Goal: Task Accomplishment & Management: Manage account settings

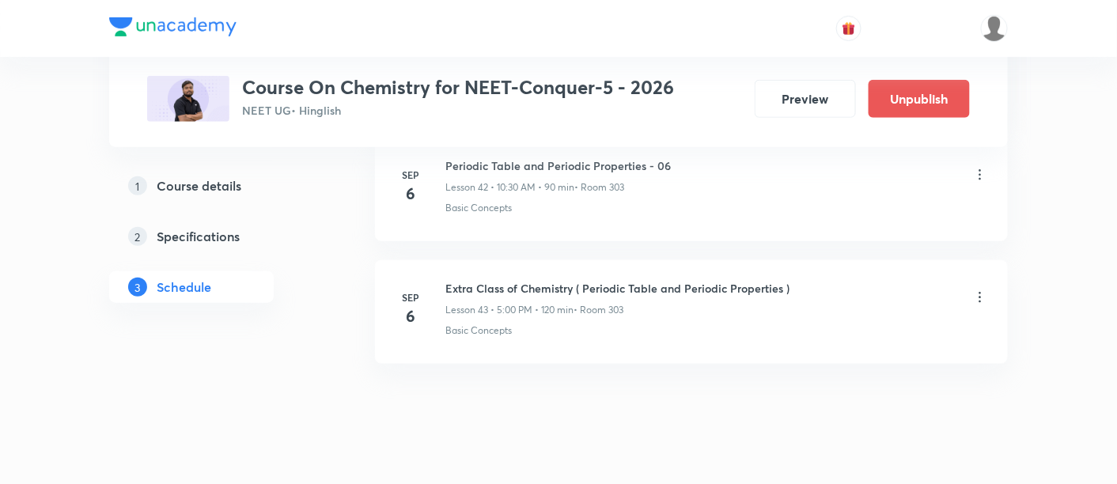
scroll to position [6037, 0]
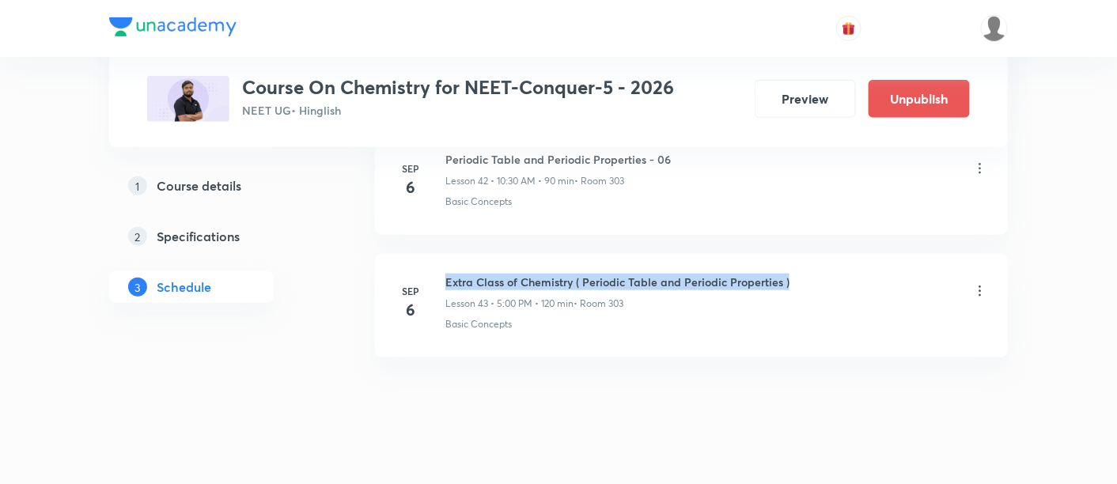
drag, startPoint x: 446, startPoint y: 259, endPoint x: 795, endPoint y: 256, distance: 349.8
click at [795, 274] on div "Extra Class of Chemistry ( Periodic Table and Periodic Properties ) Lesson 43 •…" at bounding box center [717, 292] width 543 height 37
copy h6 "Extra Class of Chemistry ( Periodic Table and Periodic Properties )"
click at [795, 274] on div "Extra Class of Chemistry ( Periodic Table and Periodic Properties ) Lesson 43 •…" at bounding box center [717, 292] width 543 height 37
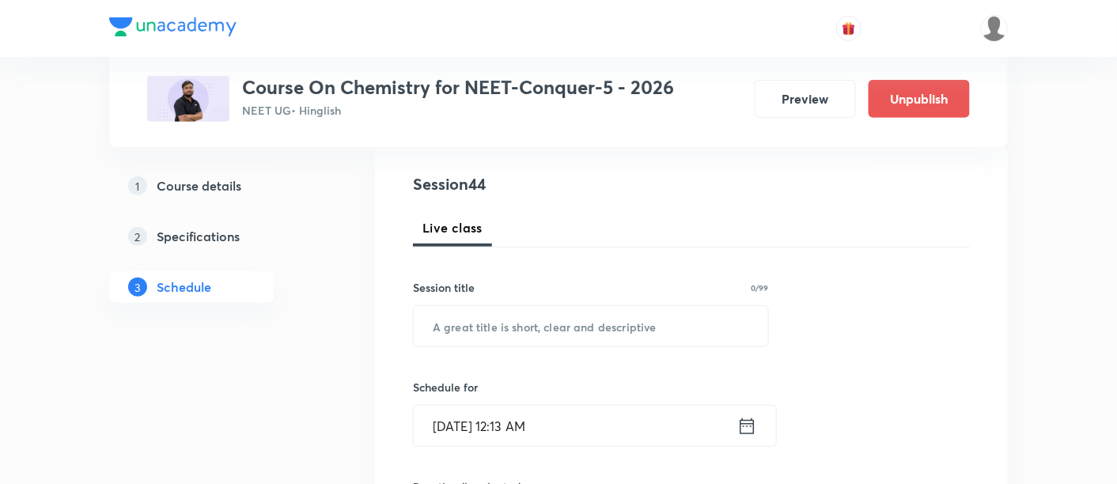
scroll to position [248, 0]
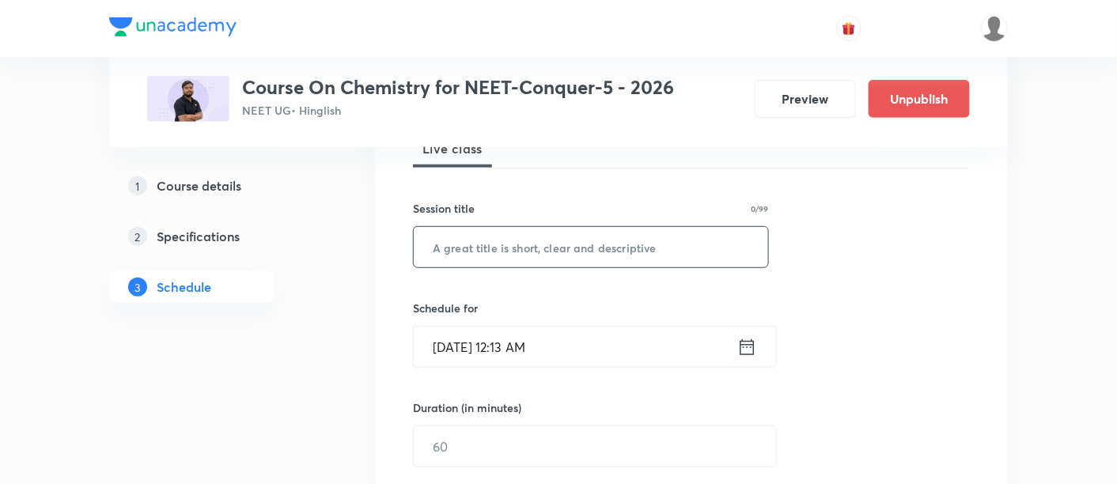
click at [633, 246] on input "text" at bounding box center [591, 247] width 355 height 40
paste input "Extra Class of Chemistry ( Periodic Table and Periodic Properties )"
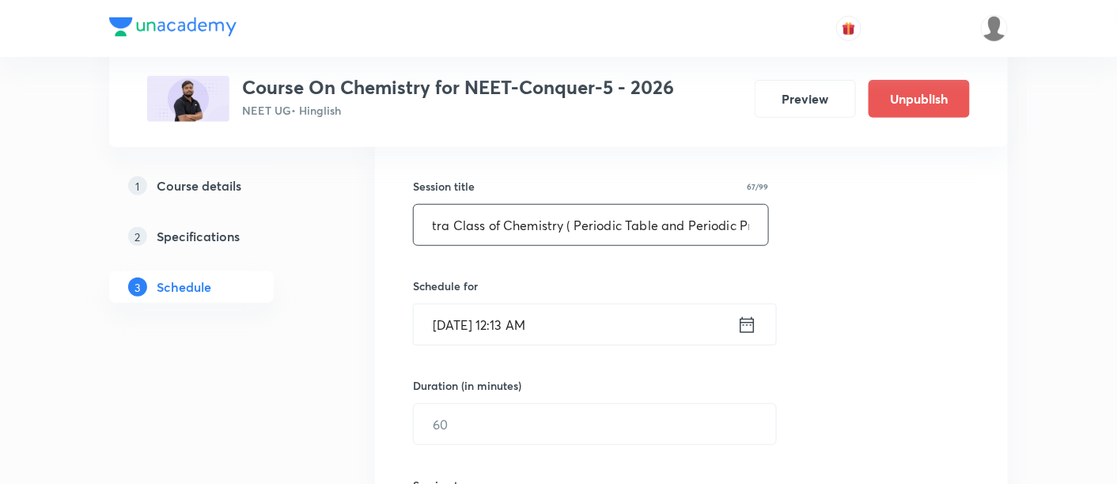
scroll to position [272, 0]
type input "Extra Class of Chemistry ( Periodic Table and Periodic Properties )"
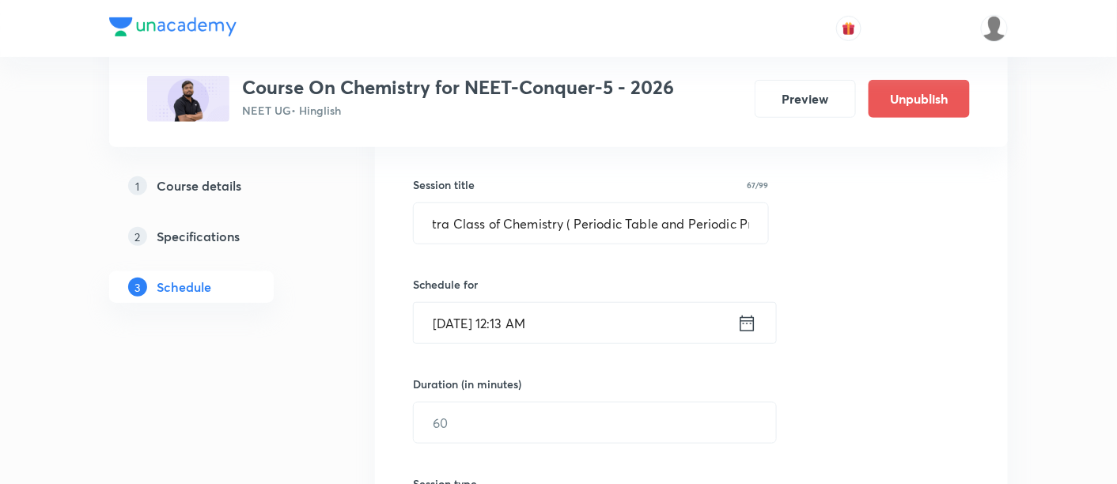
scroll to position [0, 0]
click at [750, 324] on icon at bounding box center [748, 324] width 20 height 22
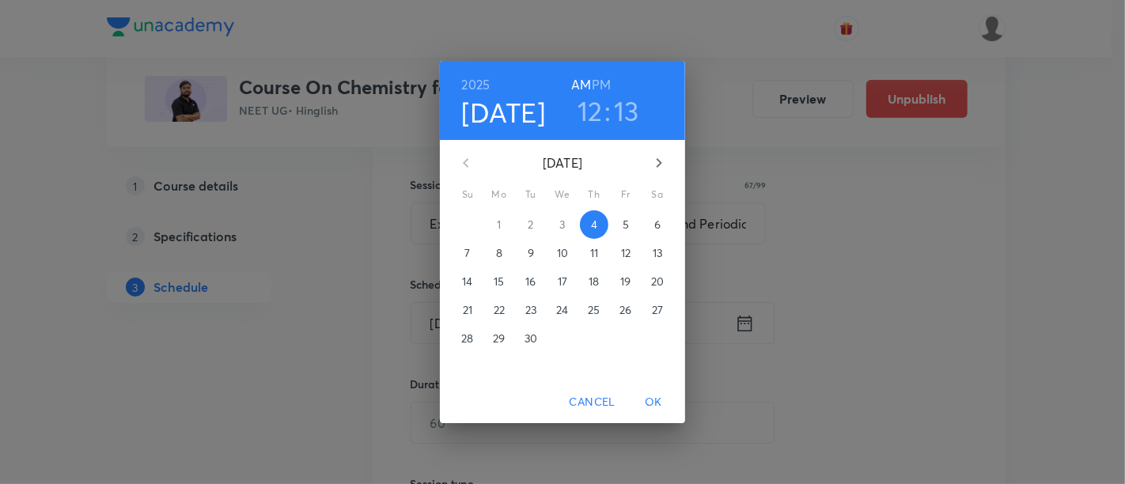
click at [590, 105] on h3 "12" at bounding box center [590, 110] width 25 height 33
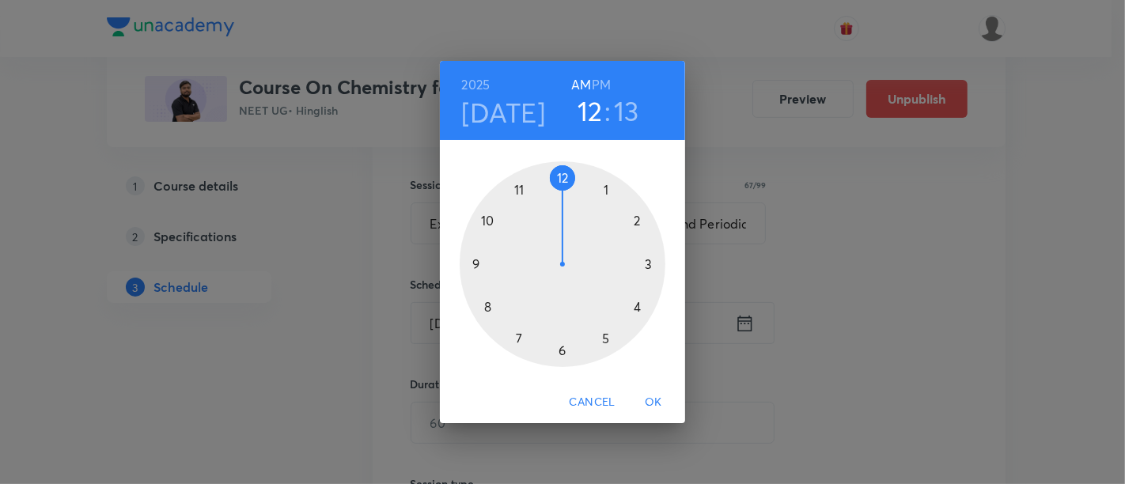
click at [639, 218] on div at bounding box center [563, 264] width 206 height 206
click at [479, 266] on div at bounding box center [563, 264] width 206 height 206
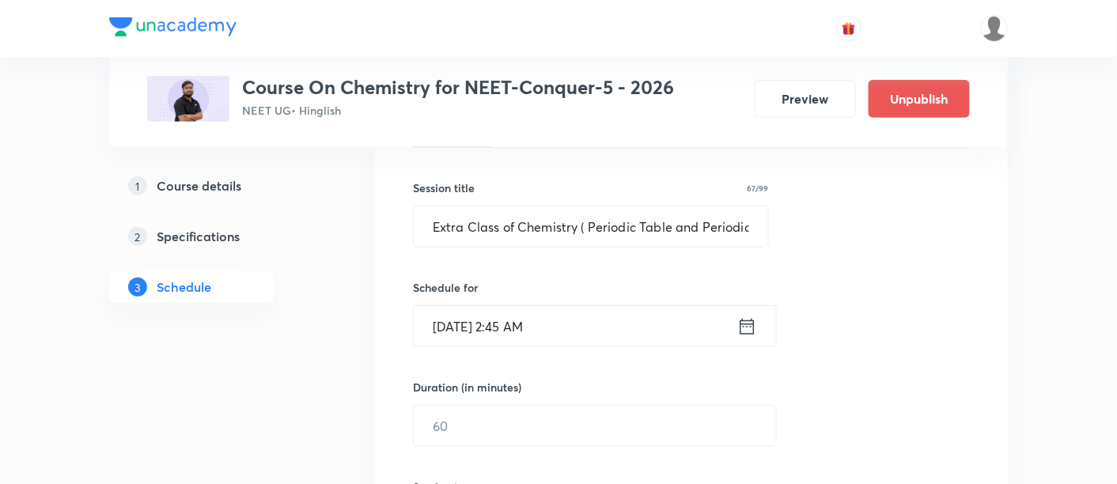
scroll to position [305, 0]
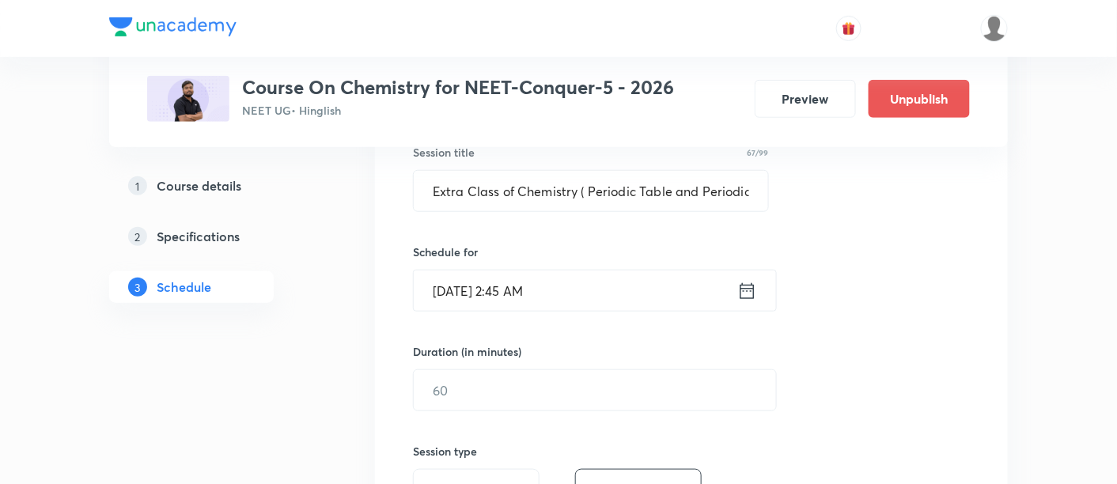
click at [747, 290] on icon at bounding box center [748, 291] width 20 height 22
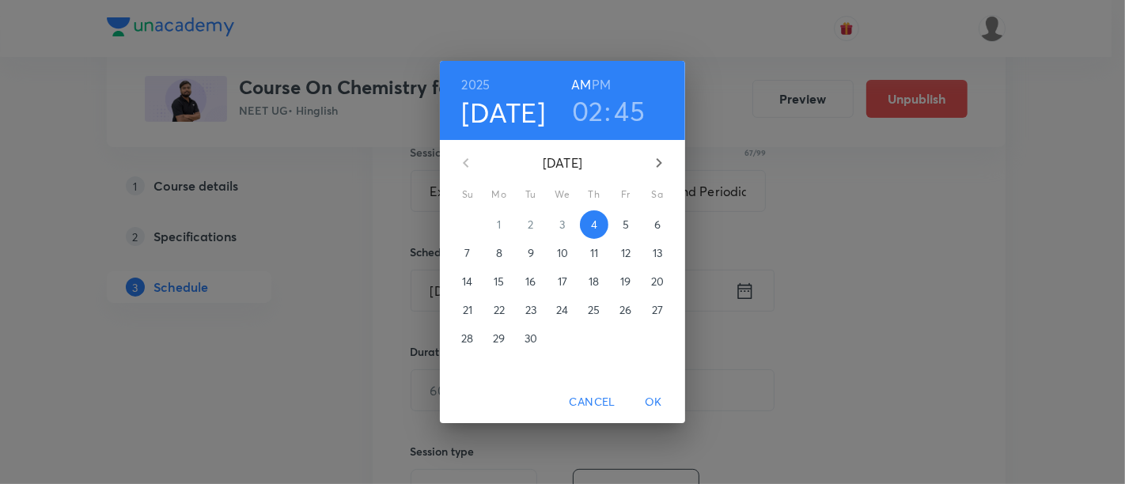
click at [601, 87] on h6 "PM" at bounding box center [601, 85] width 19 height 22
click at [654, 402] on span "OK" at bounding box center [654, 403] width 38 height 20
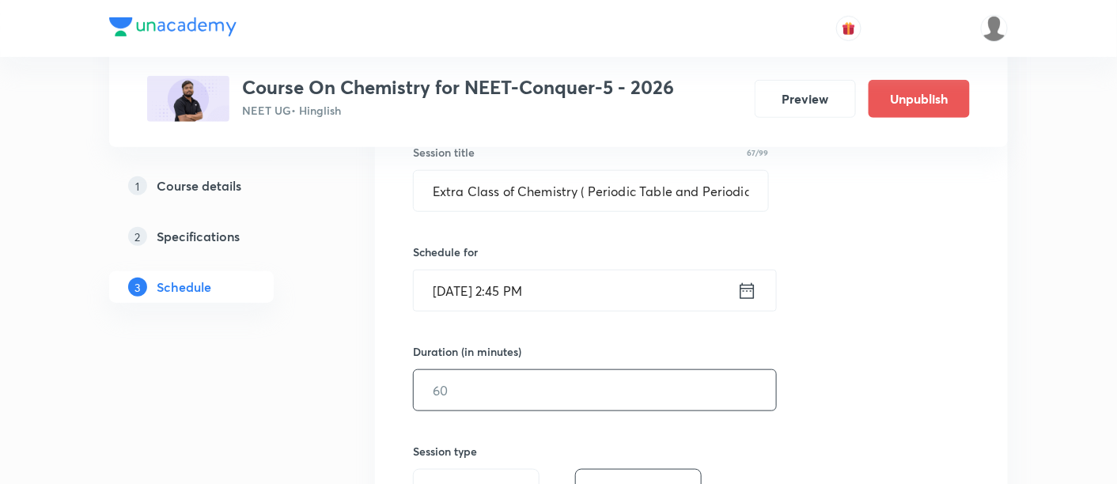
click at [655, 390] on input "text" at bounding box center [595, 390] width 362 height 40
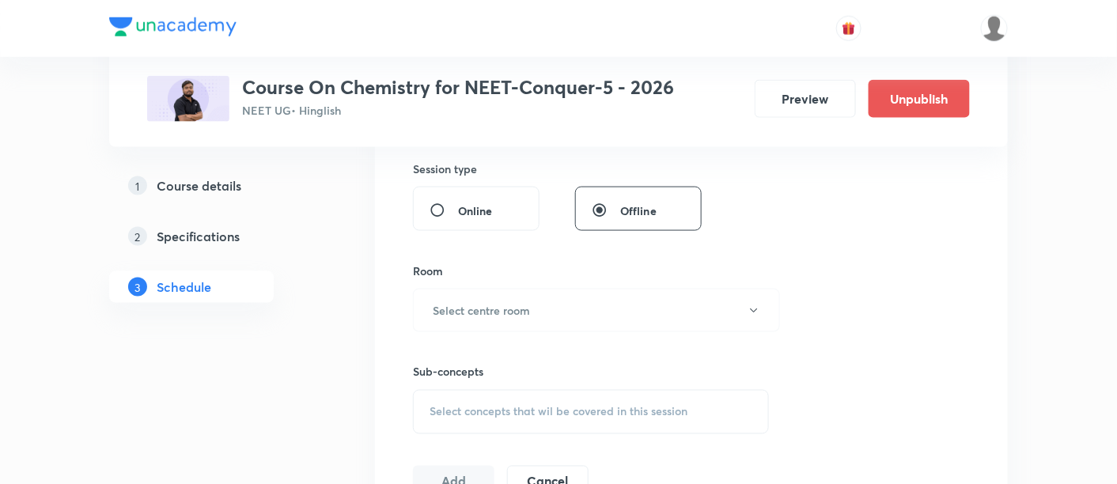
scroll to position [589, 0]
type input "90"
click at [579, 313] on button "Select centre room" at bounding box center [596, 309] width 367 height 44
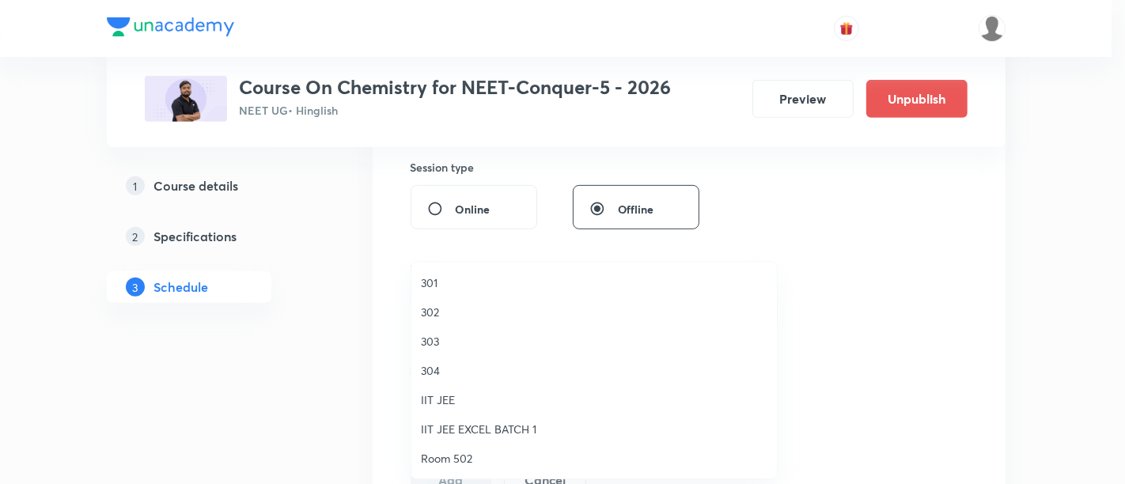
click at [441, 340] on span "303" at bounding box center [594, 341] width 347 height 17
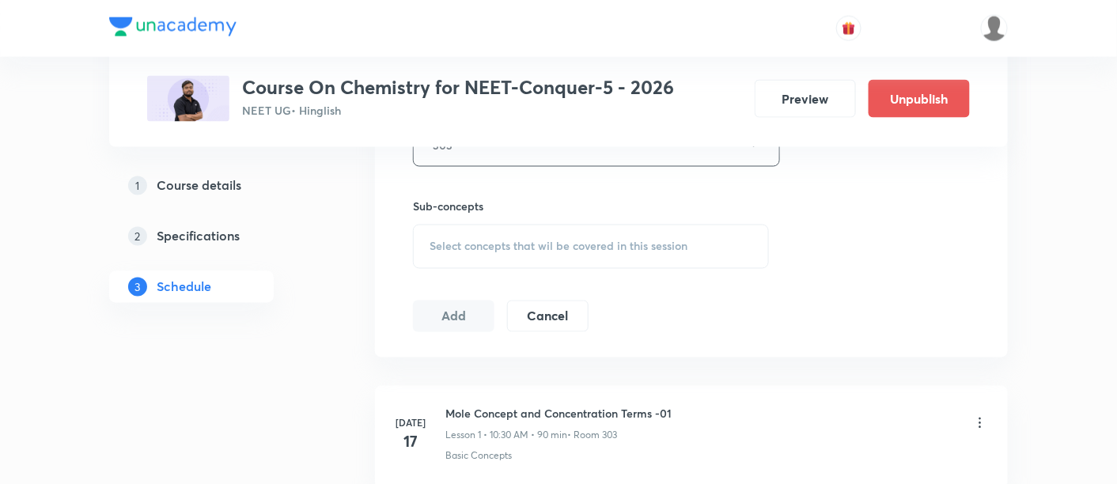
scroll to position [756, 0]
click at [594, 245] on span "Select concepts that wil be covered in this session" at bounding box center [559, 243] width 258 height 13
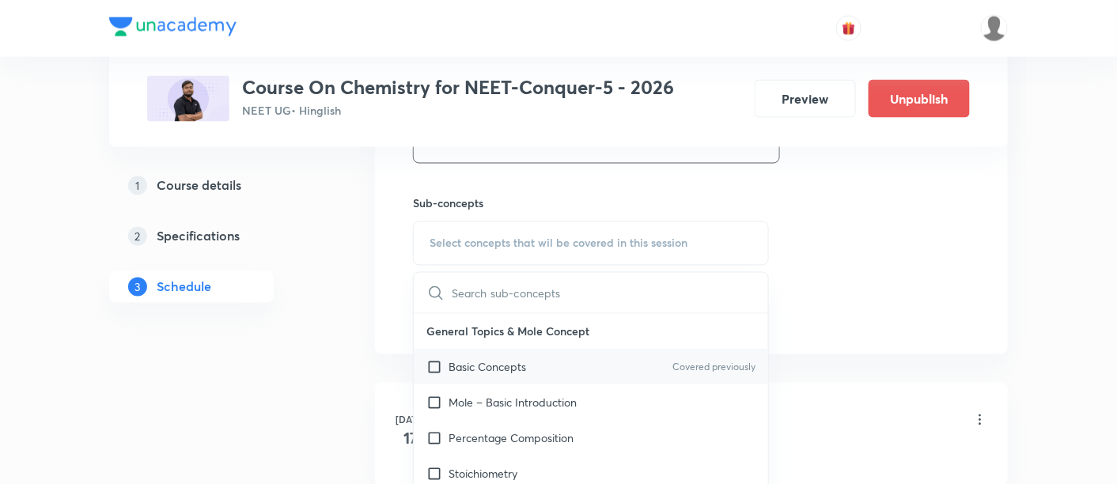
click at [502, 365] on p "Basic Concepts" at bounding box center [488, 367] width 78 height 17
checkbox input "true"
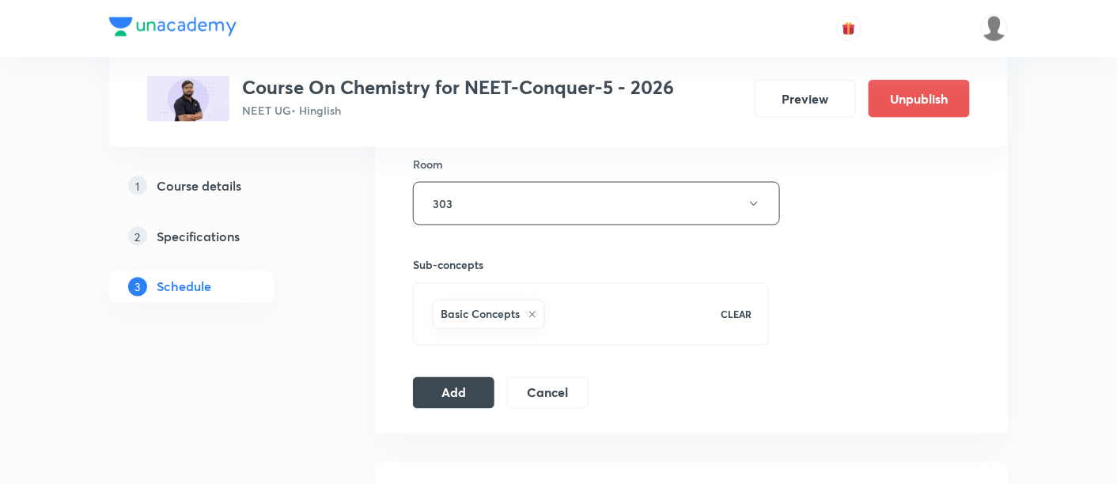
scroll to position [694, 0]
click at [448, 397] on button "Add" at bounding box center [454, 392] width 82 height 32
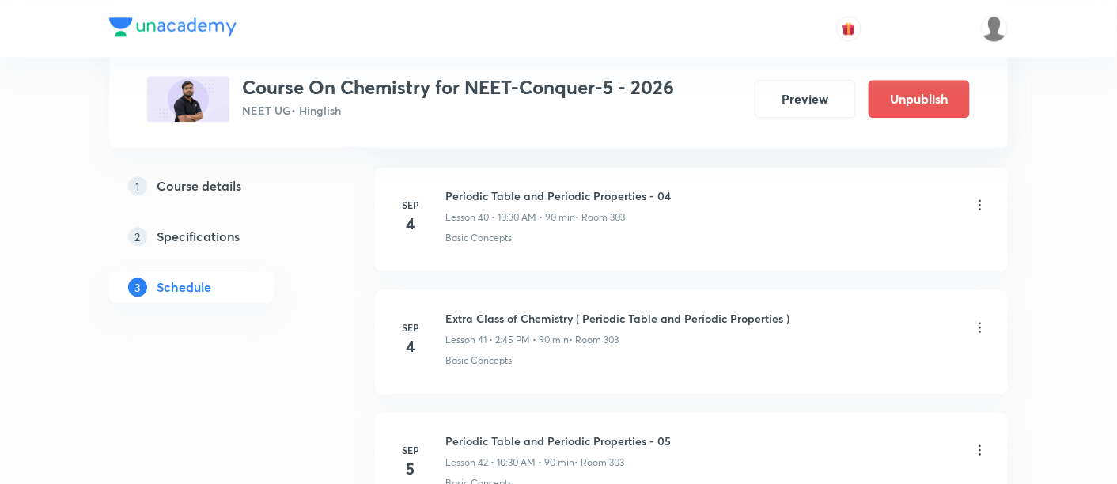
scroll to position [5021, 0]
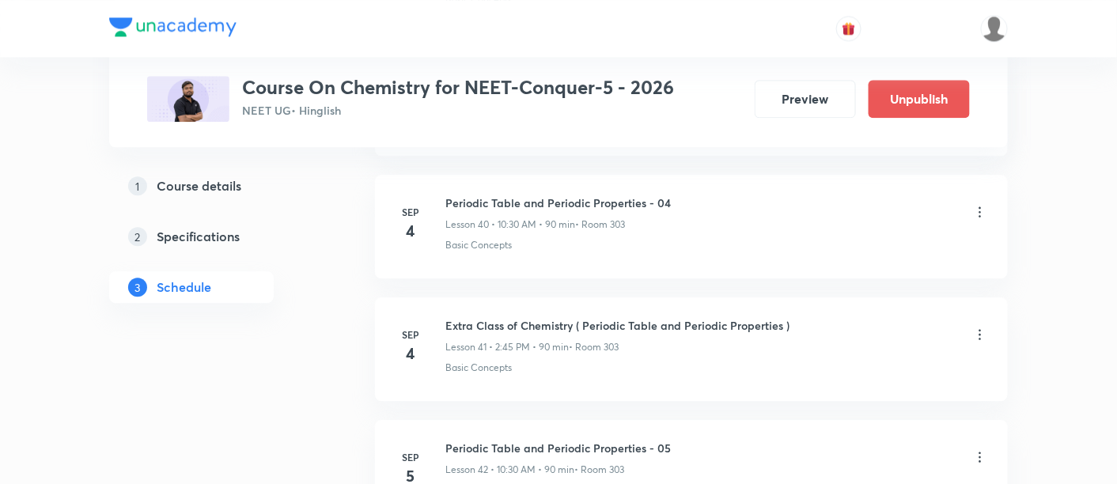
click at [984, 204] on icon at bounding box center [981, 212] width 16 height 16
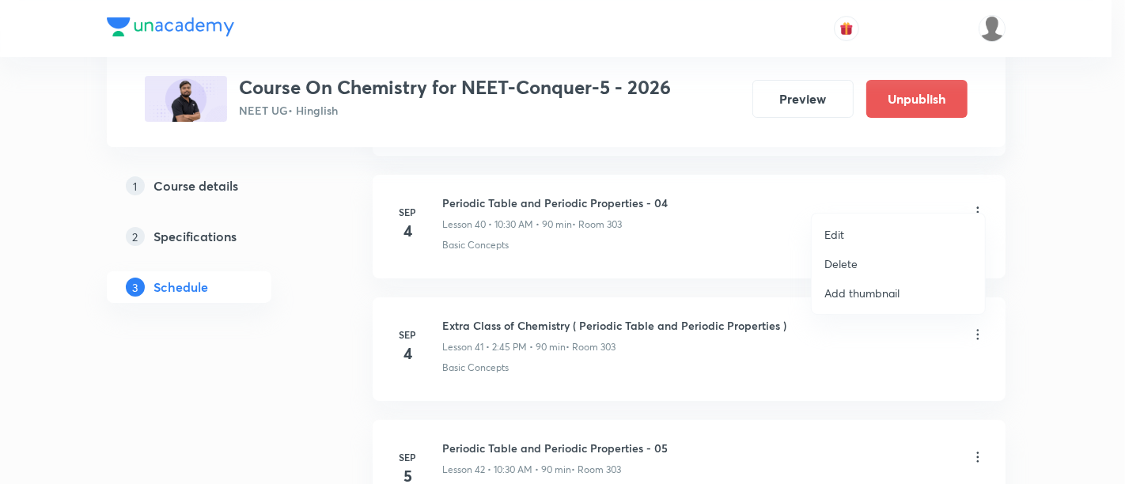
click at [859, 265] on li "Delete" at bounding box center [898, 263] width 173 height 29
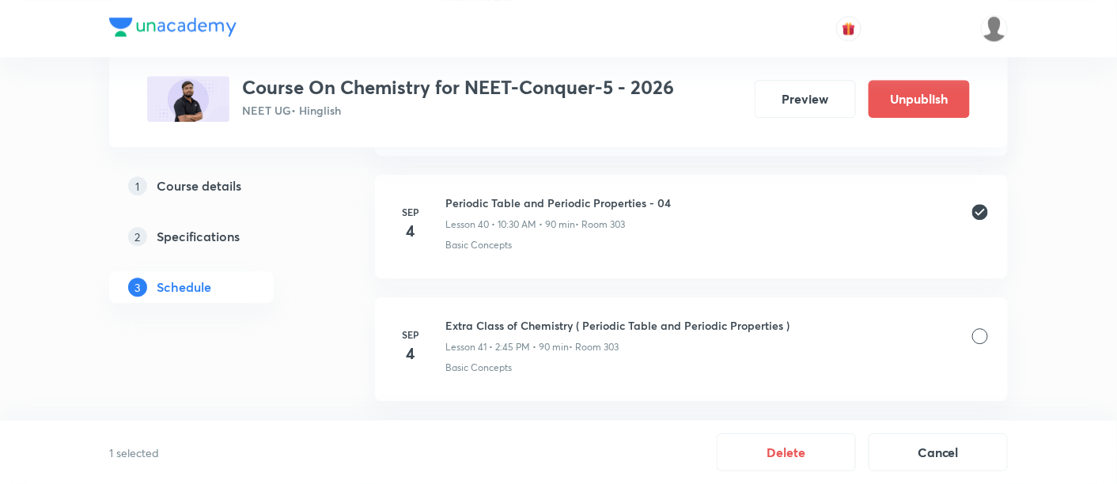
click at [980, 204] on icon at bounding box center [981, 212] width 16 height 16
click at [981, 206] on div at bounding box center [981, 214] width 16 height 16
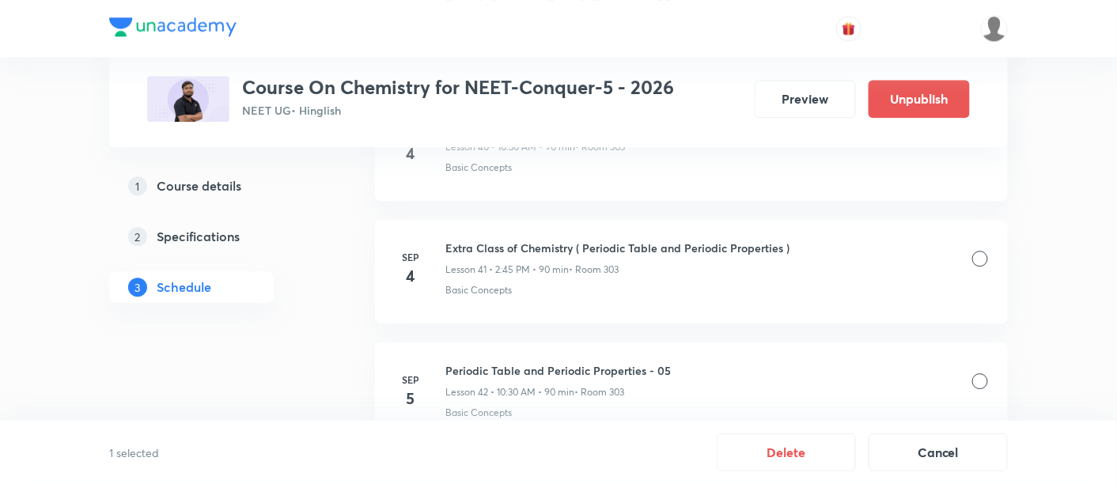
scroll to position [5103, 0]
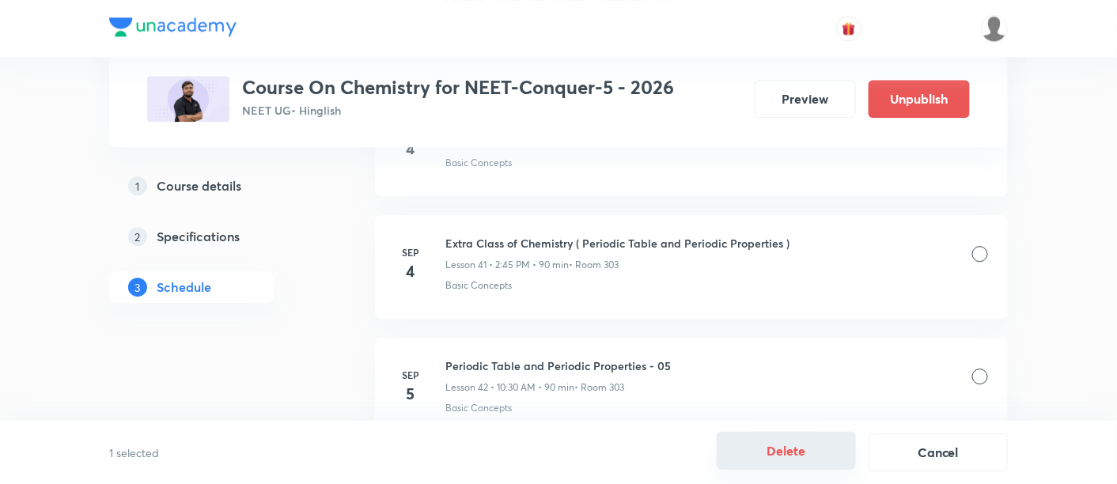
click at [789, 449] on button "Delete" at bounding box center [786, 451] width 139 height 38
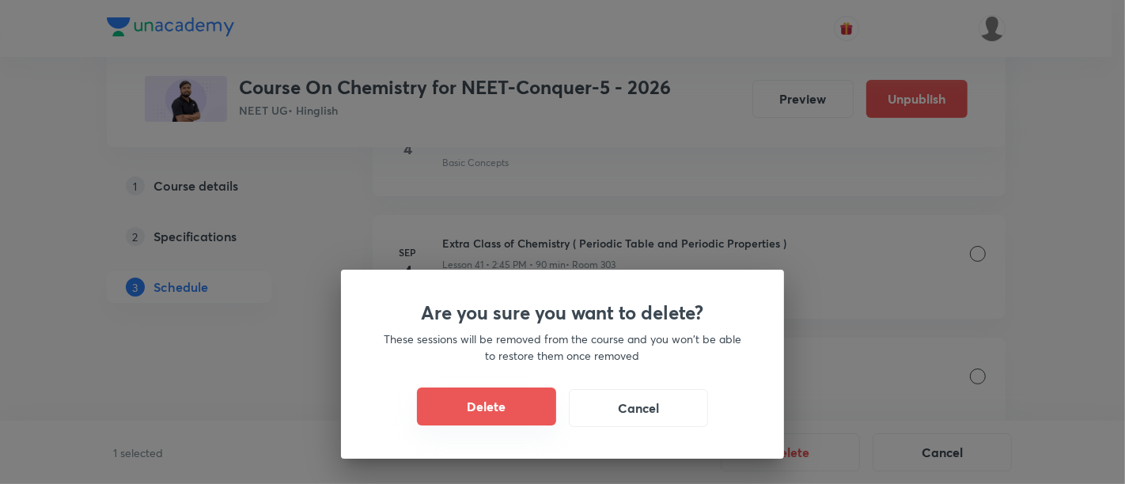
click at [521, 412] on button "Delete" at bounding box center [486, 407] width 139 height 38
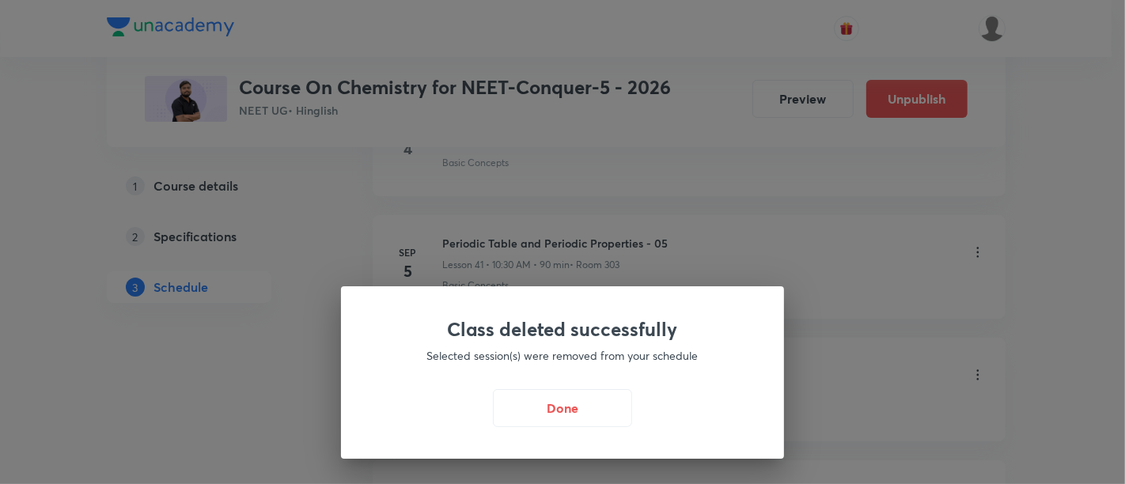
click at [521, 412] on button "Done" at bounding box center [562, 408] width 139 height 38
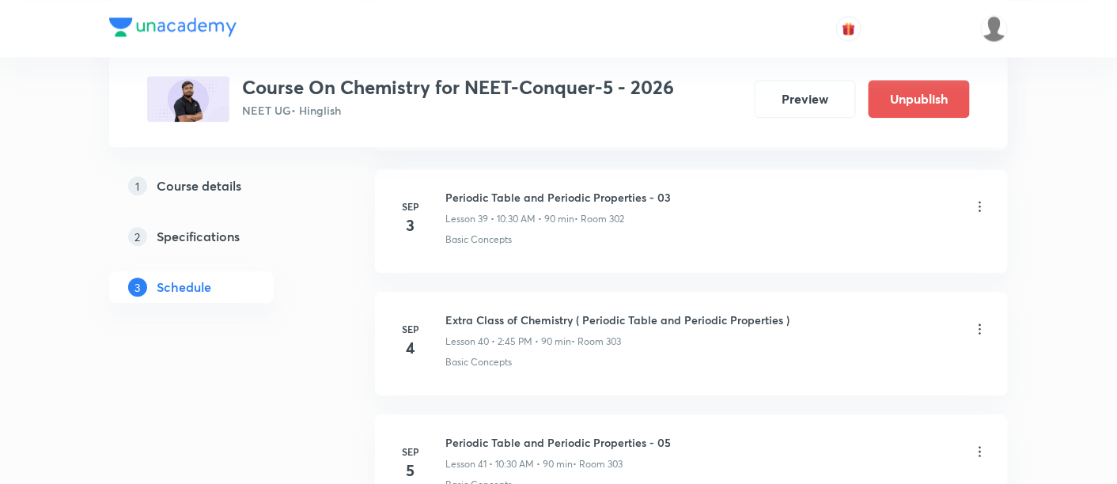
scroll to position [4907, 0]
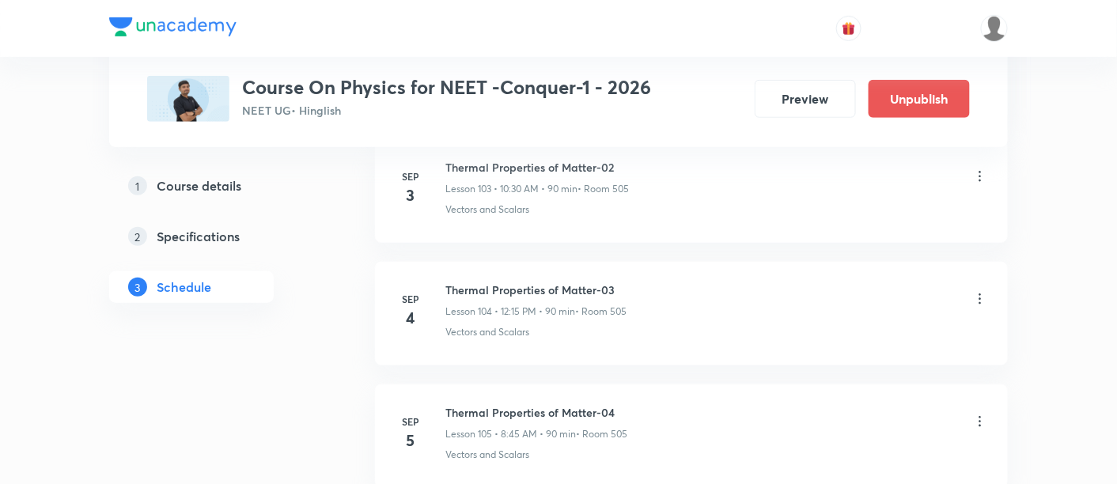
scroll to position [13503, 0]
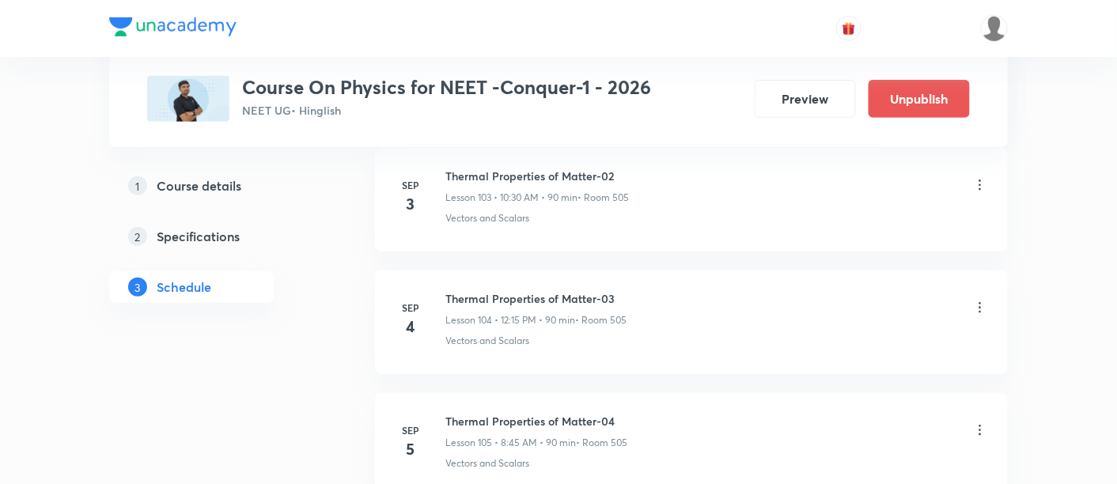
click at [980, 302] on icon at bounding box center [981, 307] width 2 height 10
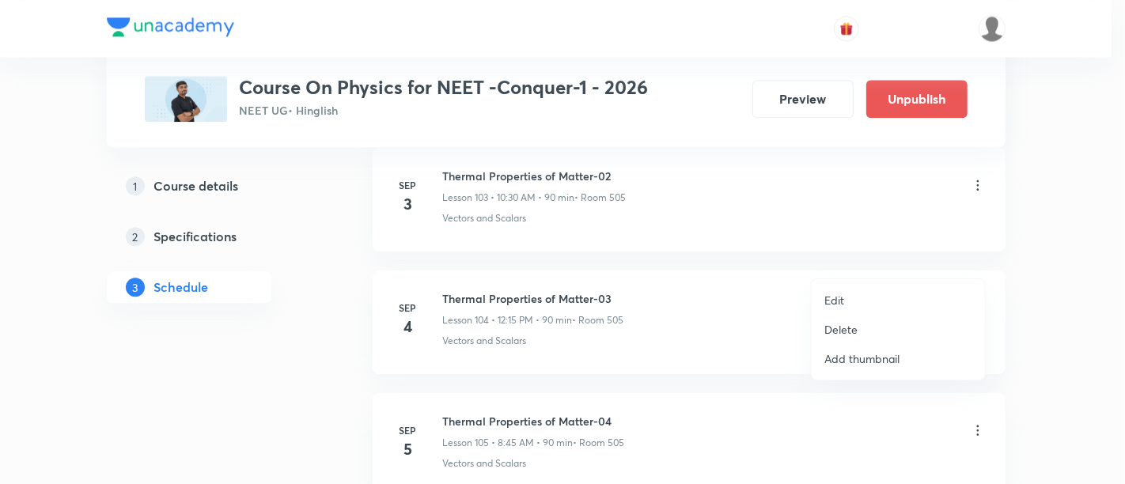
click at [845, 329] on p "Delete" at bounding box center [841, 329] width 33 height 17
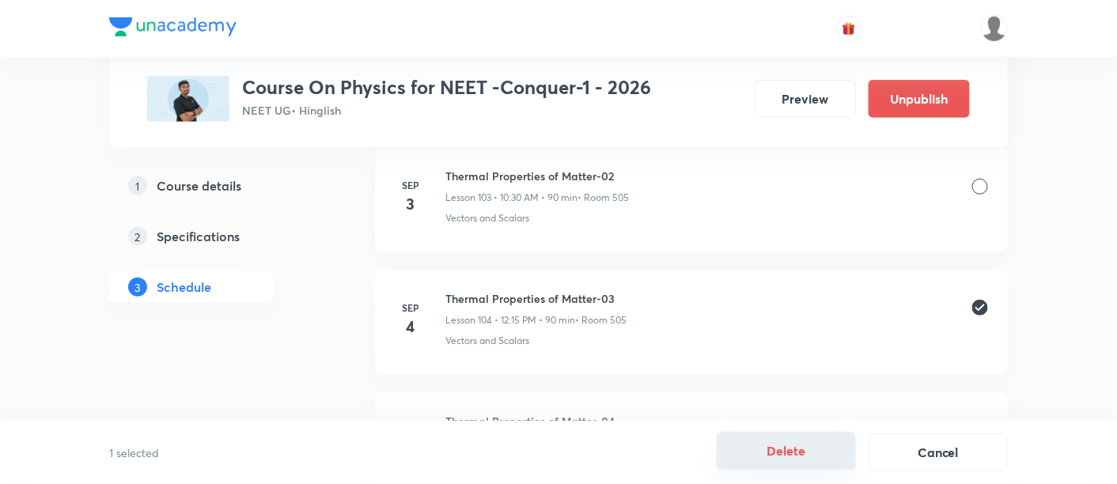
click at [791, 455] on button "Delete" at bounding box center [786, 451] width 139 height 38
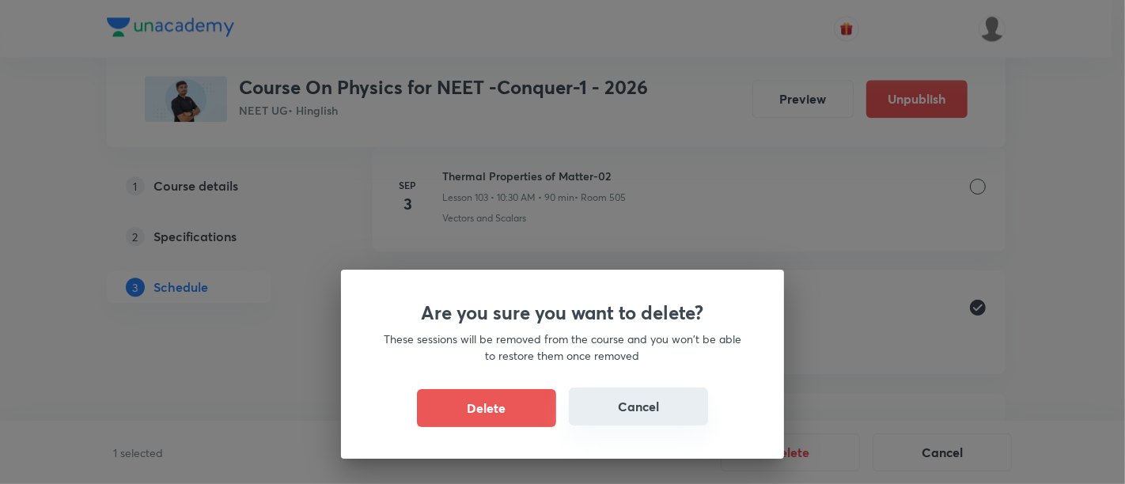
click at [654, 419] on button "Cancel" at bounding box center [638, 407] width 139 height 38
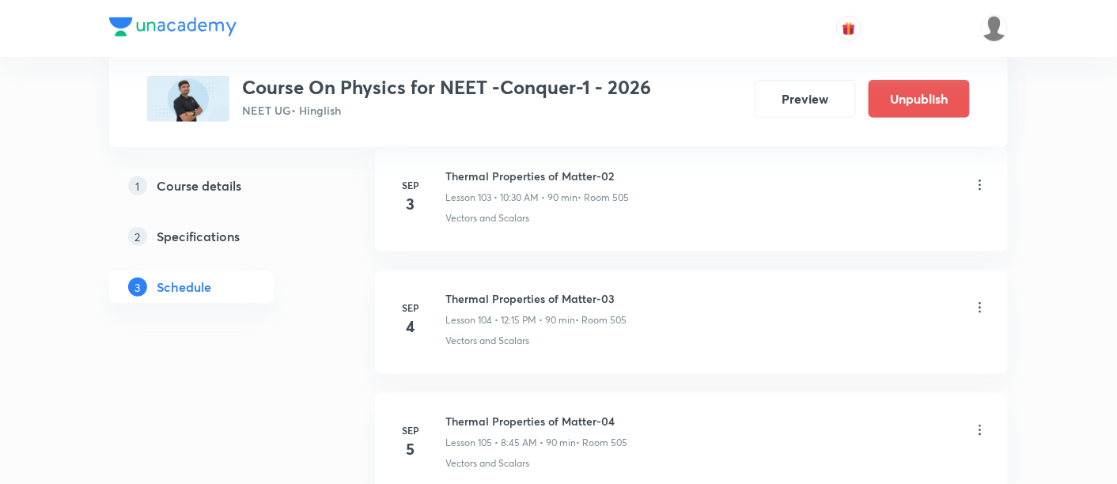
click at [981, 302] on icon at bounding box center [981, 307] width 2 height 10
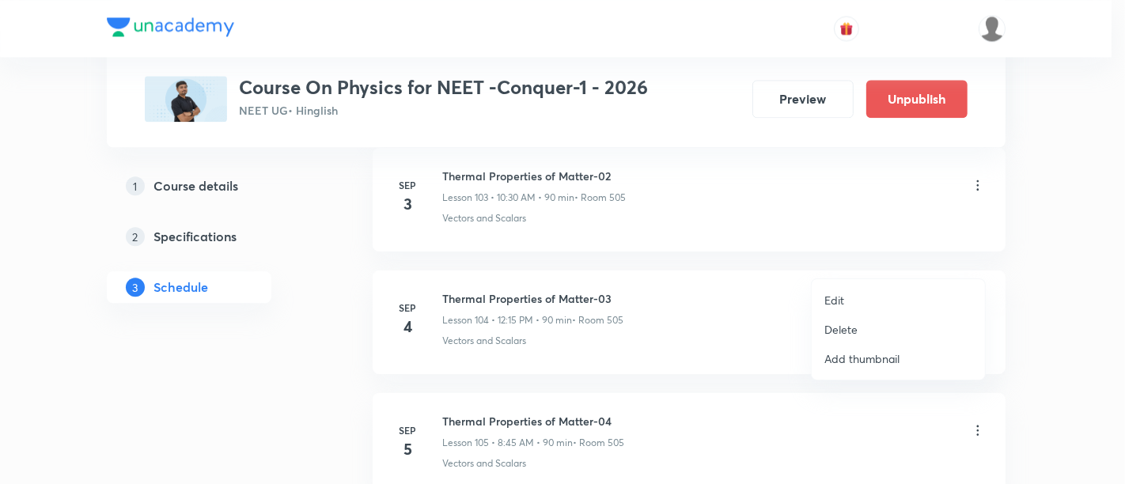
click at [831, 329] on p "Delete" at bounding box center [841, 329] width 33 height 17
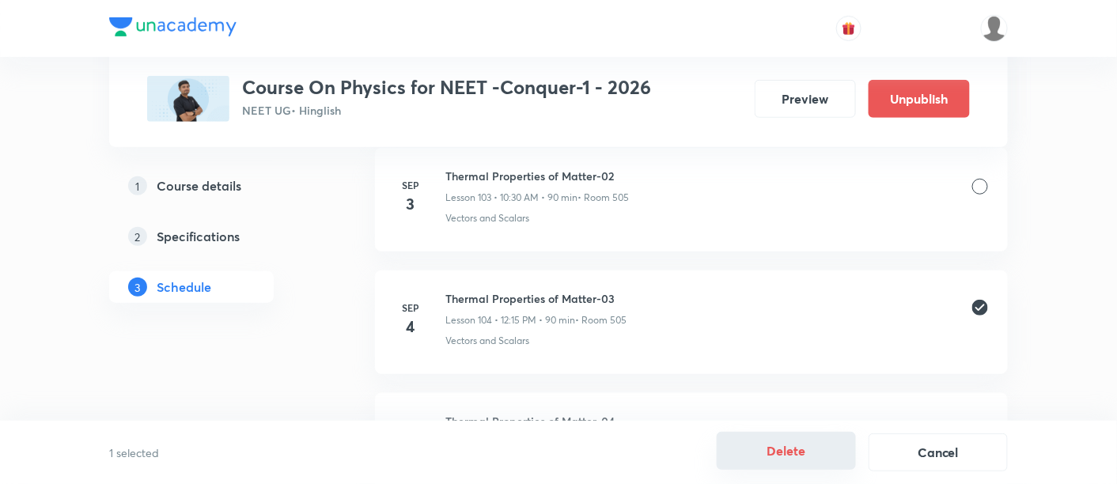
click at [766, 450] on button "Delete" at bounding box center [786, 451] width 139 height 38
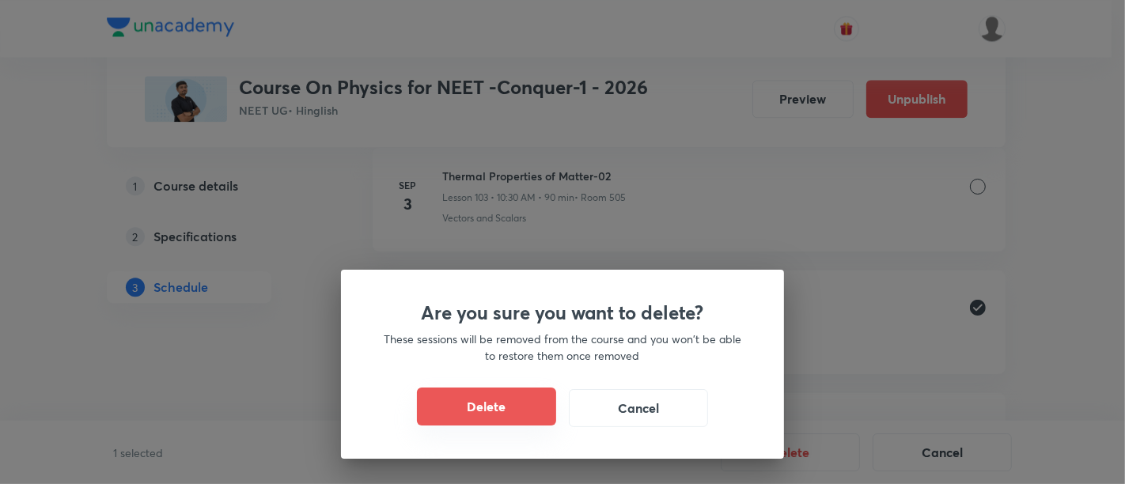
click at [524, 415] on button "Delete" at bounding box center [486, 407] width 139 height 38
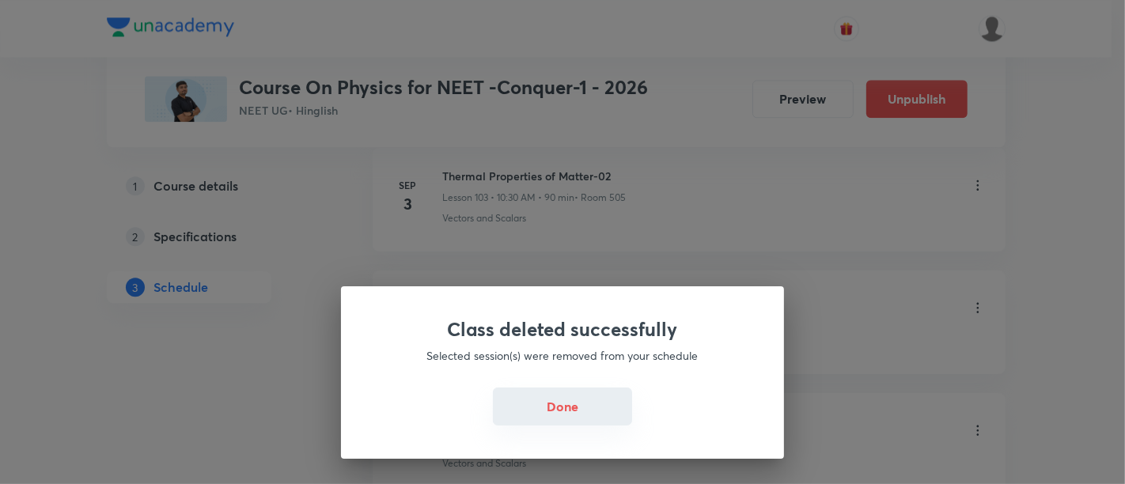
click at [531, 415] on button "Done" at bounding box center [562, 407] width 139 height 38
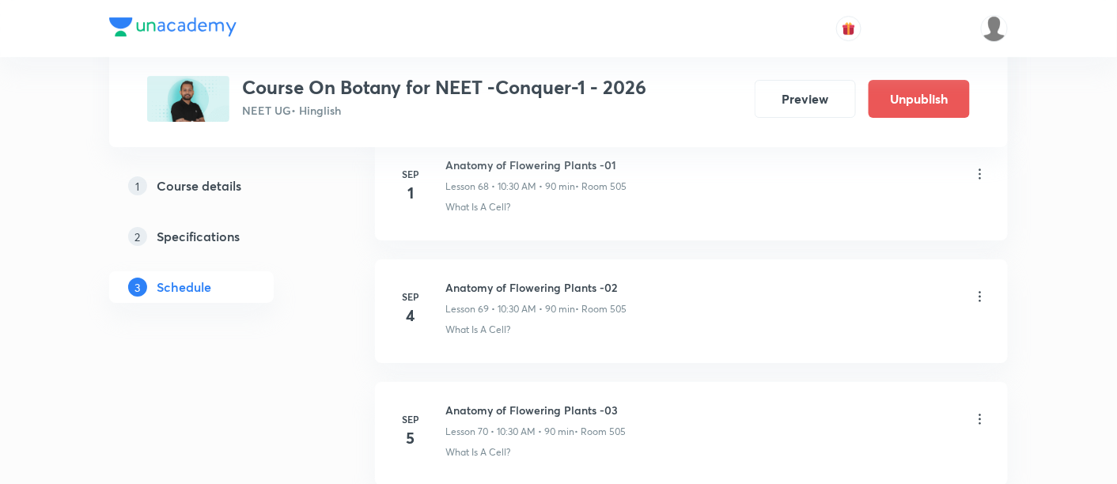
scroll to position [9205, 0]
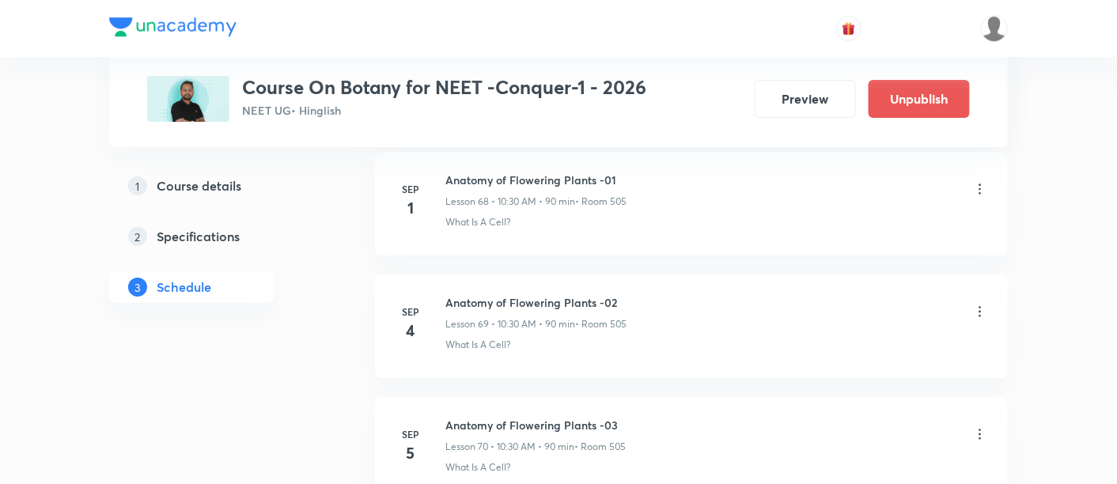
click at [981, 304] on icon at bounding box center [981, 312] width 16 height 16
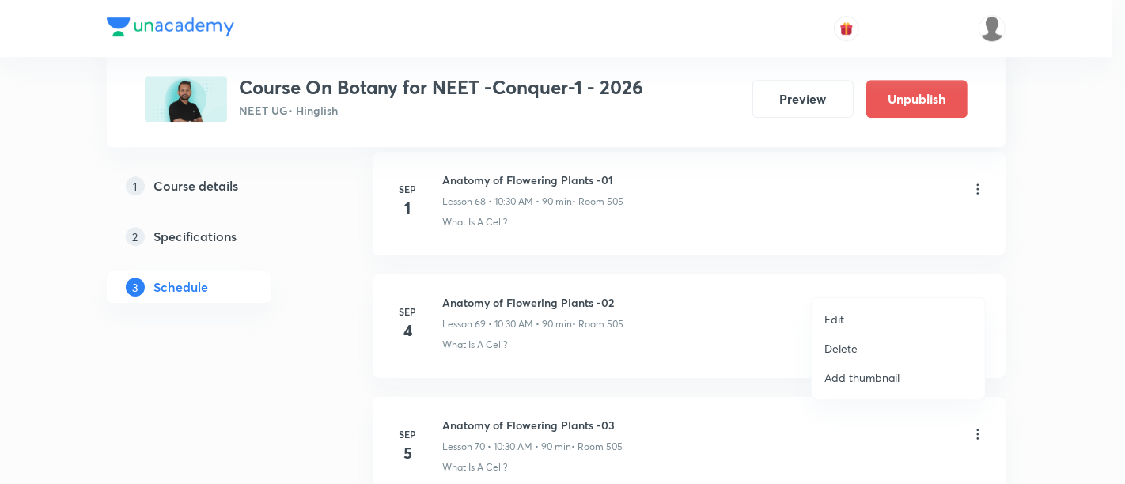
click at [845, 349] on p "Delete" at bounding box center [841, 348] width 33 height 17
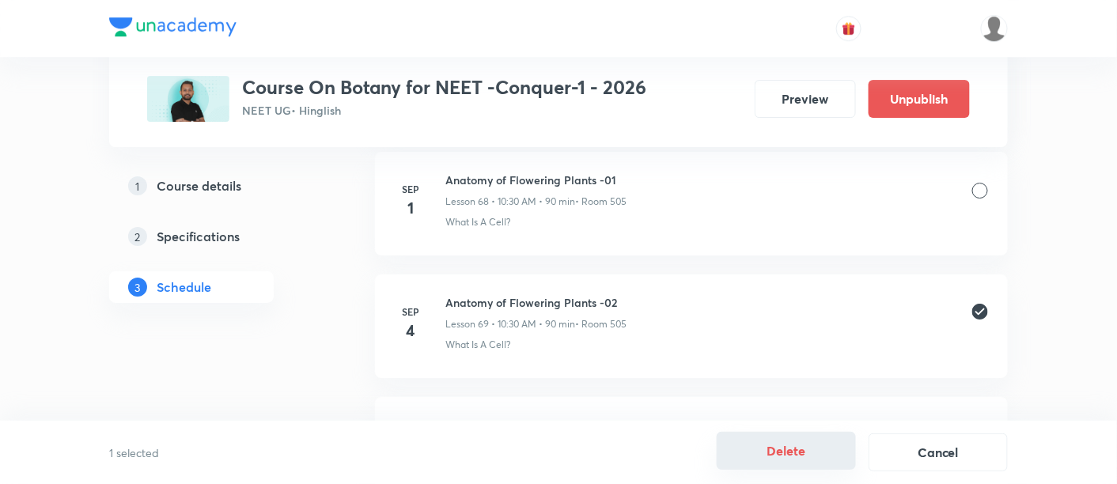
click at [789, 452] on button "Delete" at bounding box center [786, 451] width 139 height 38
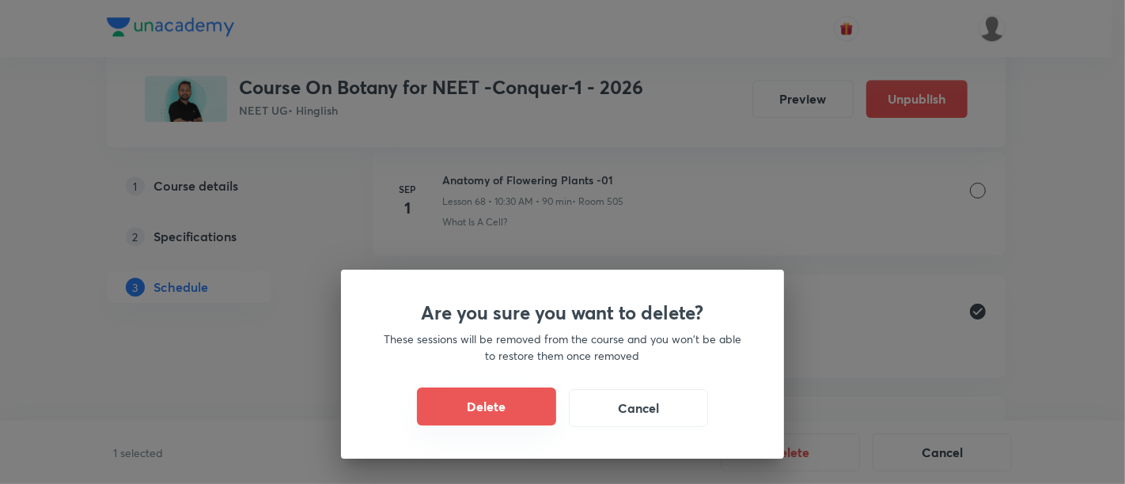
click at [440, 414] on button "Delete" at bounding box center [486, 407] width 139 height 38
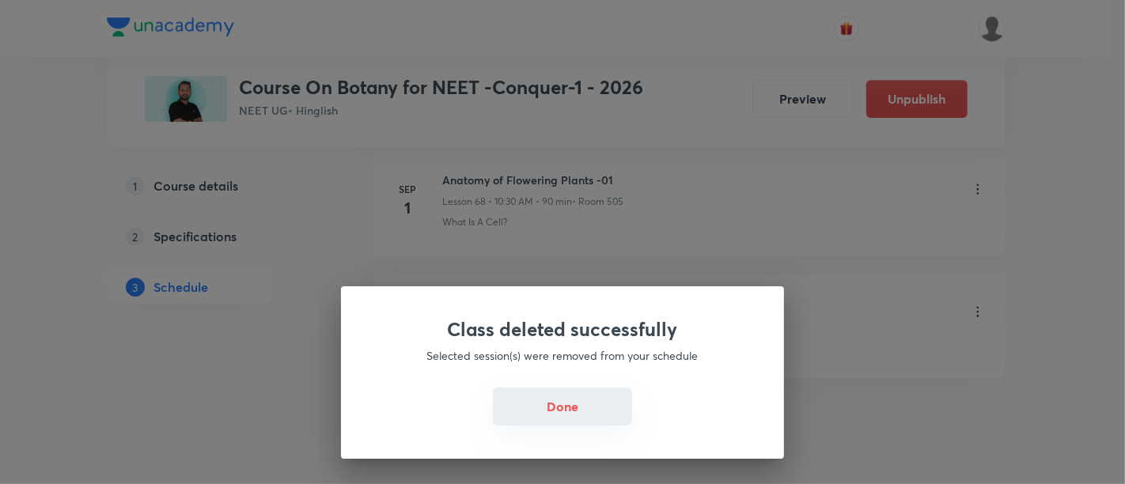
click at [570, 418] on button "Done" at bounding box center [562, 407] width 139 height 38
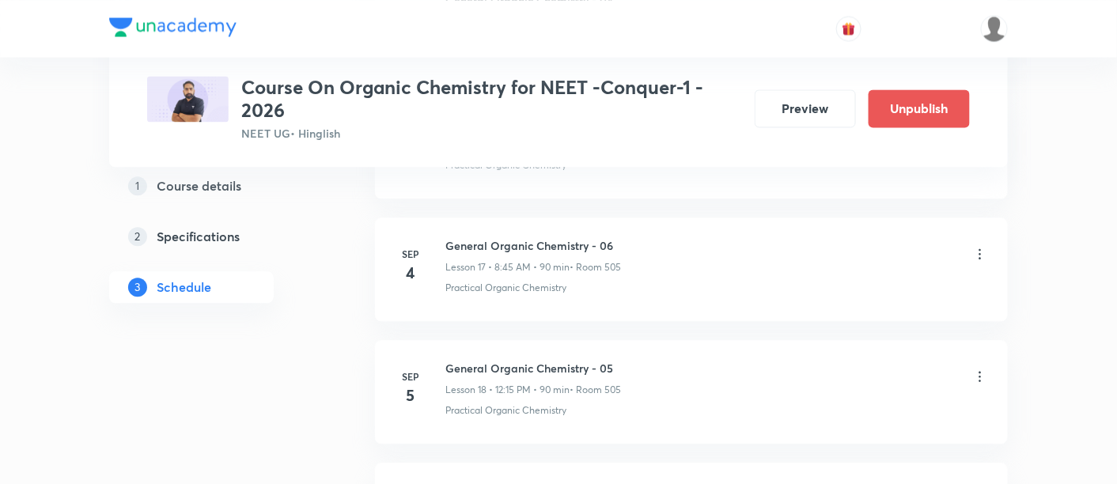
scroll to position [2894, 0]
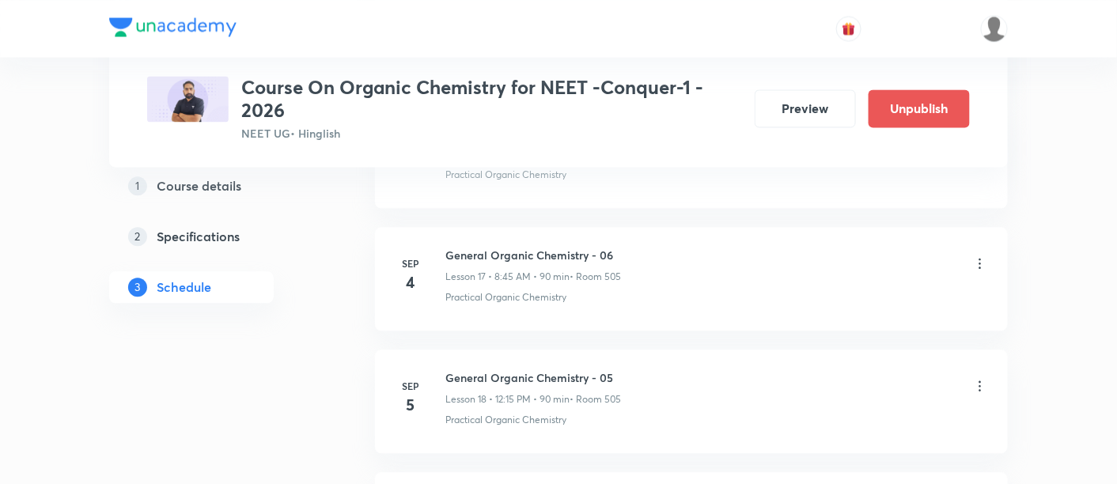
click at [978, 256] on icon at bounding box center [981, 264] width 16 height 16
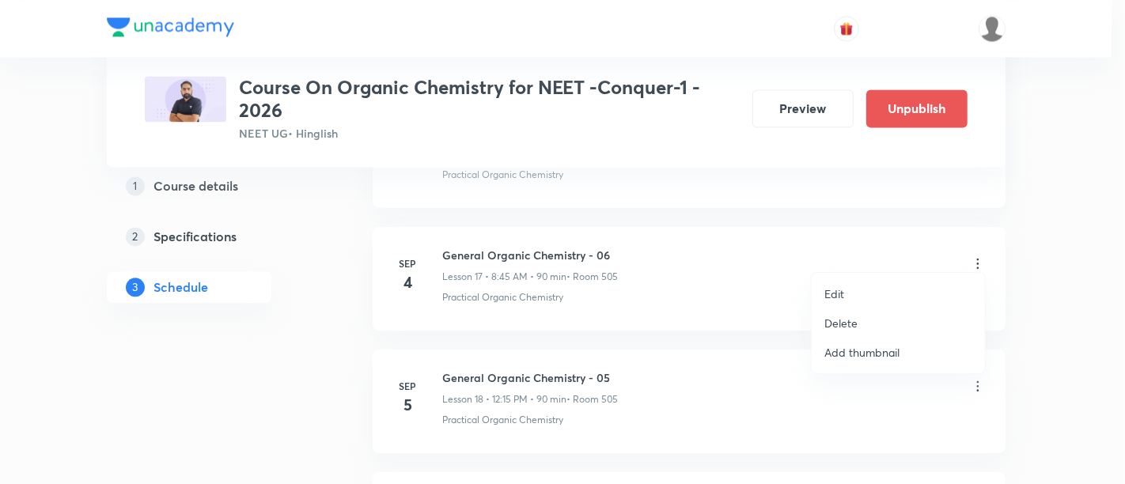
click at [849, 322] on p "Delete" at bounding box center [841, 323] width 33 height 17
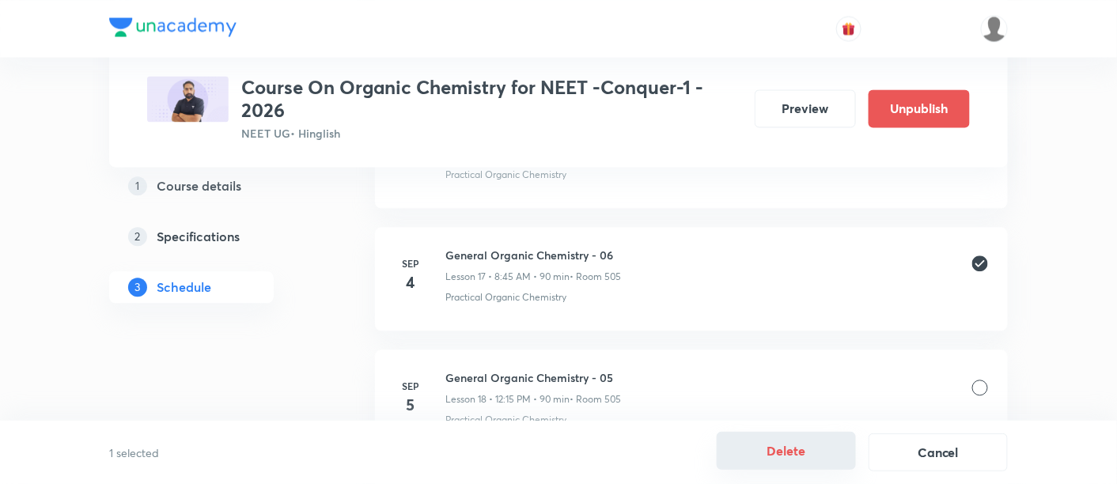
click at [791, 451] on button "Delete" at bounding box center [786, 451] width 139 height 38
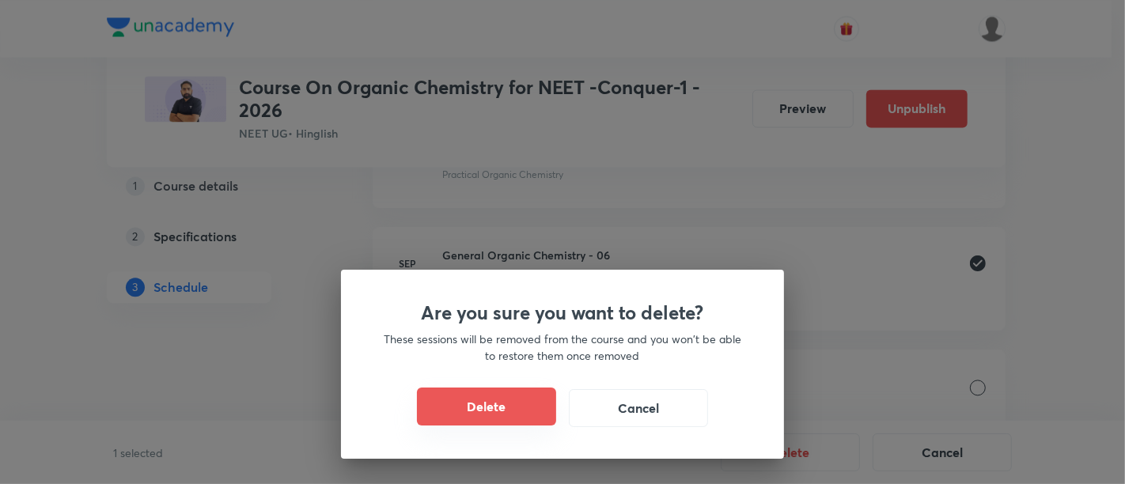
click at [477, 412] on button "Delete" at bounding box center [486, 407] width 139 height 38
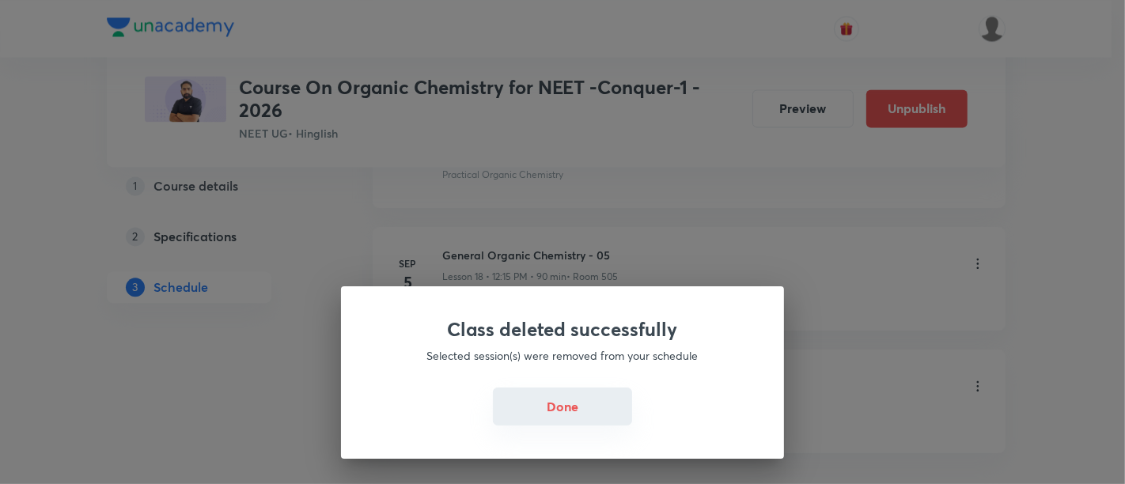
click at [558, 415] on button "Done" at bounding box center [562, 407] width 139 height 38
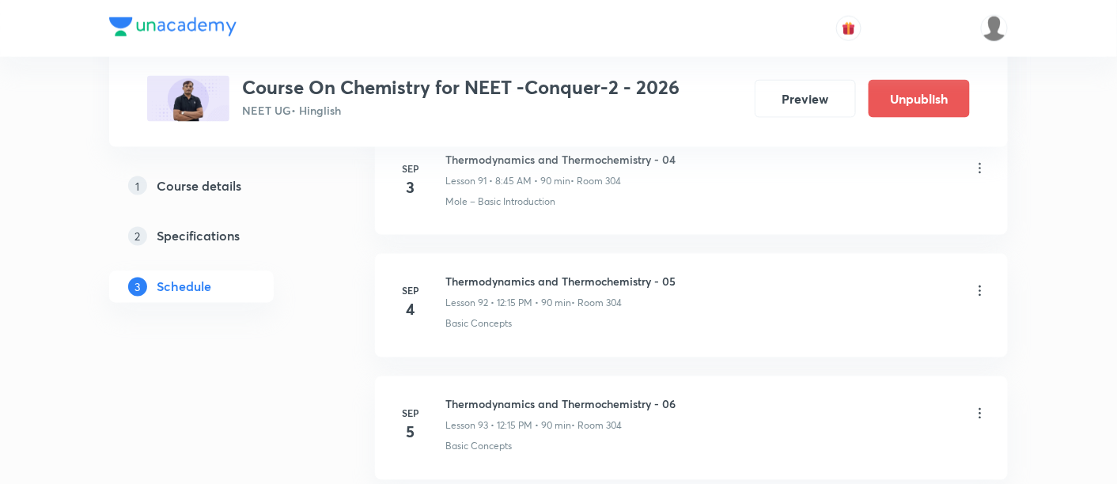
scroll to position [11986, 0]
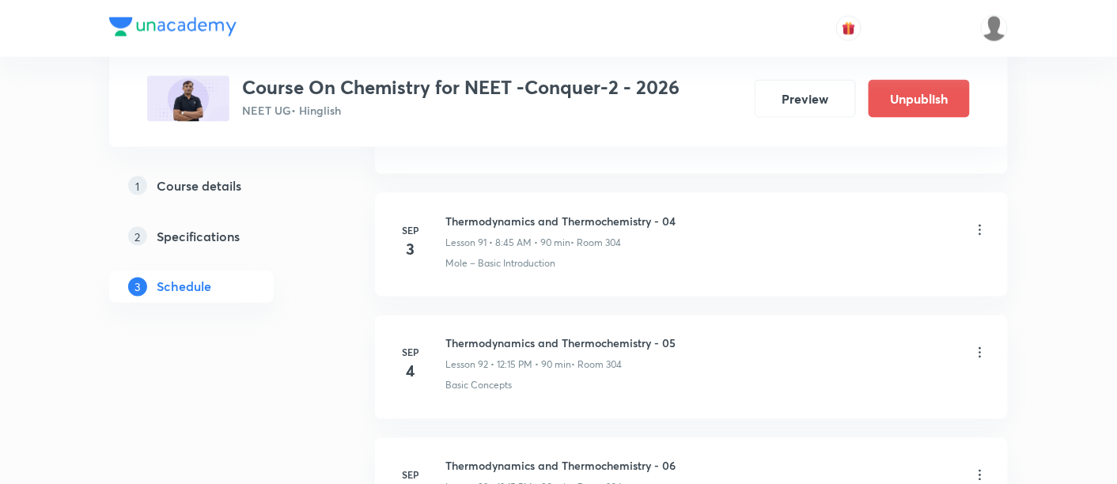
click at [981, 345] on icon at bounding box center [981, 353] width 16 height 16
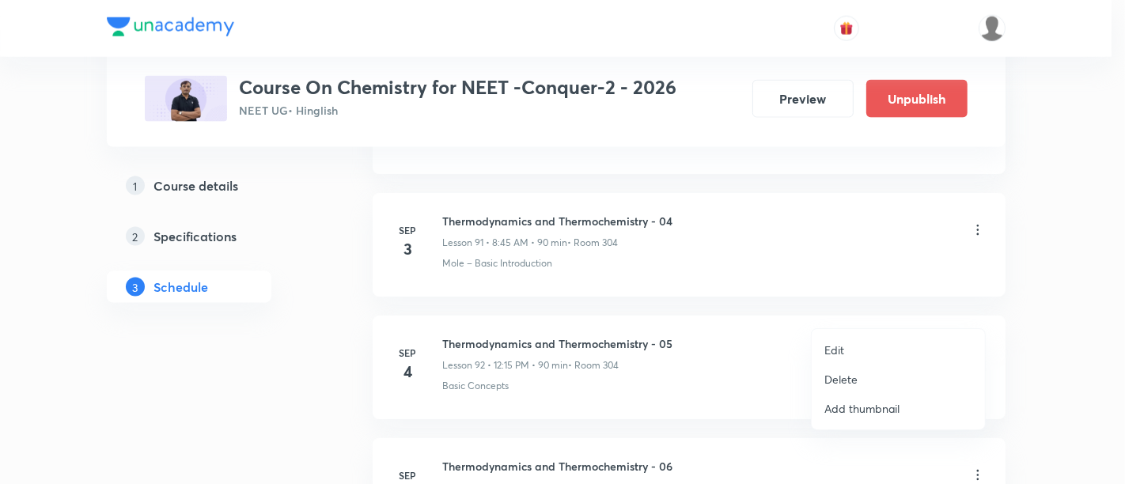
click at [850, 378] on p "Delete" at bounding box center [841, 379] width 33 height 17
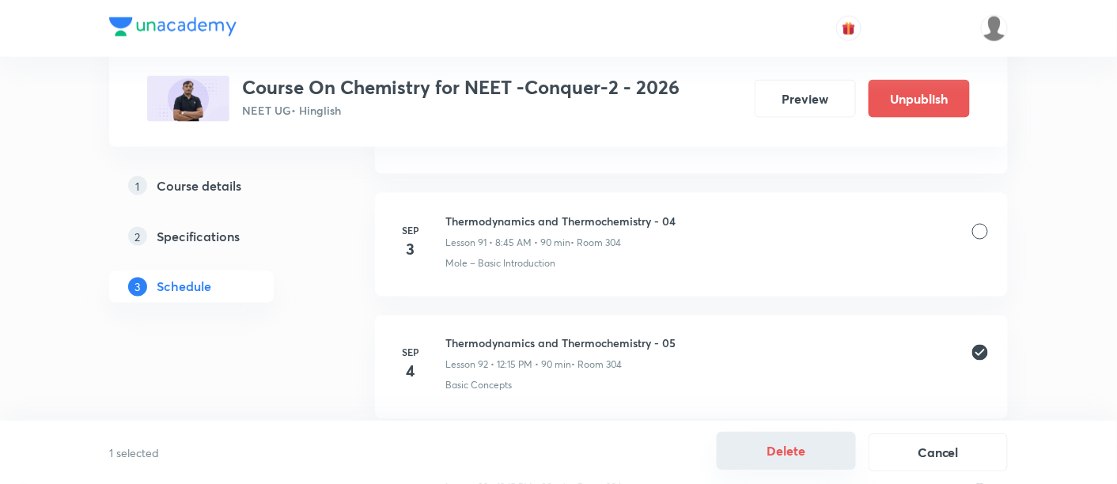
click at [805, 453] on button "Delete" at bounding box center [786, 451] width 139 height 38
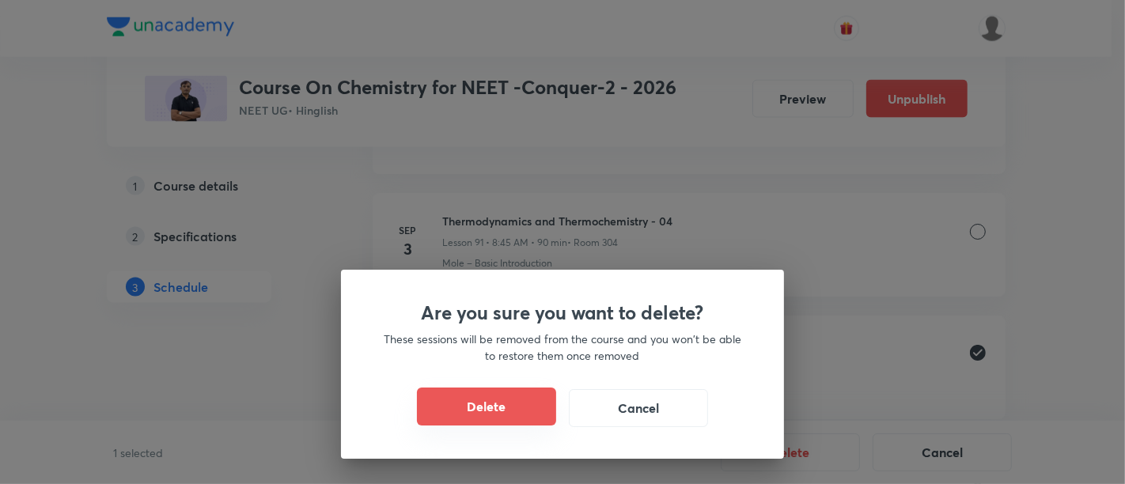
click at [497, 412] on button "Delete" at bounding box center [486, 407] width 139 height 38
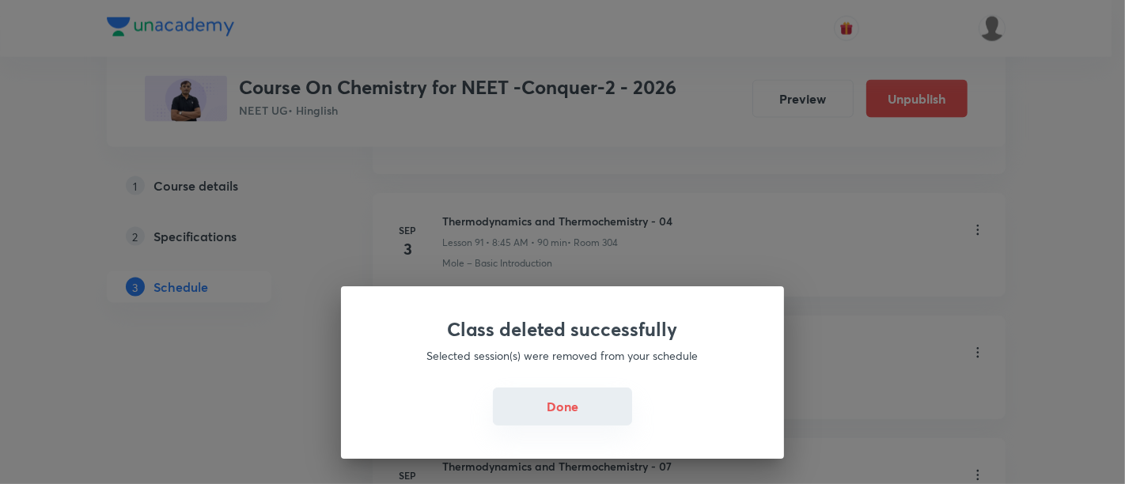
click at [508, 405] on button "Done" at bounding box center [562, 407] width 139 height 38
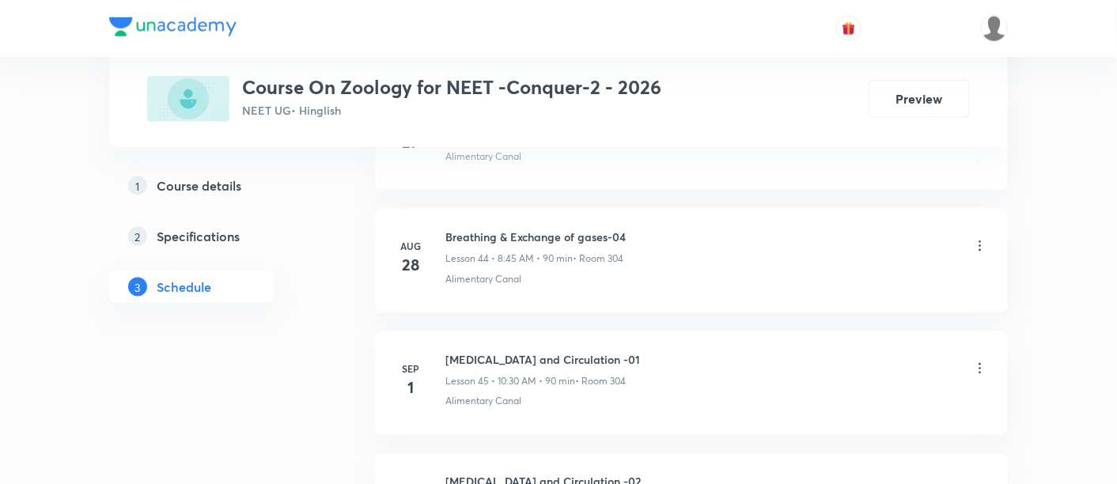
scroll to position [6526, 0]
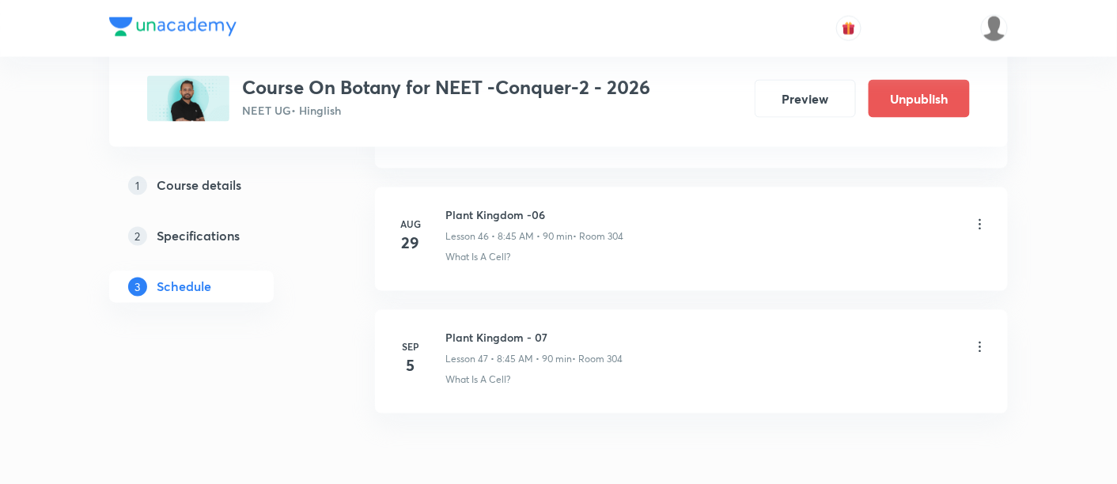
scroll to position [6464, 0]
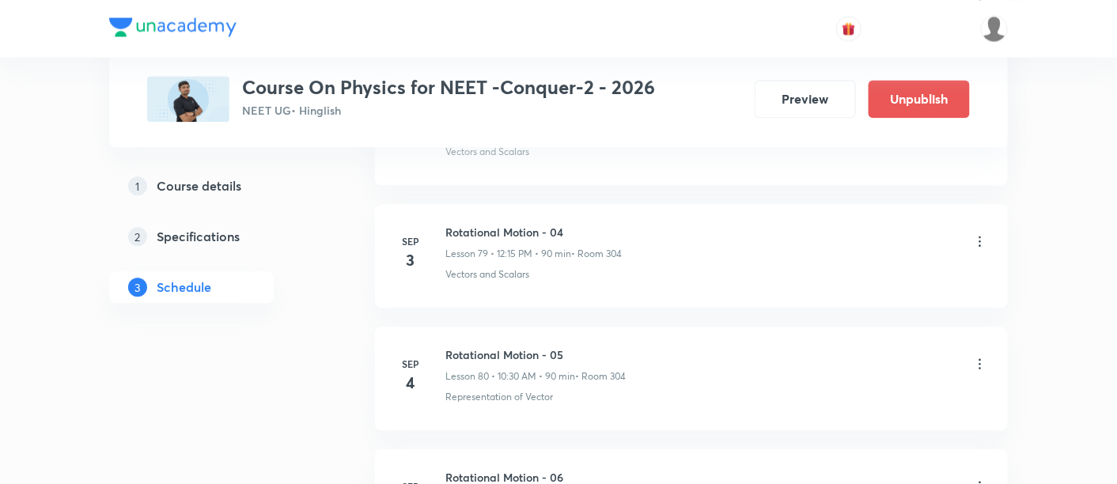
scroll to position [10501, 0]
click at [979, 358] on icon at bounding box center [981, 366] width 16 height 16
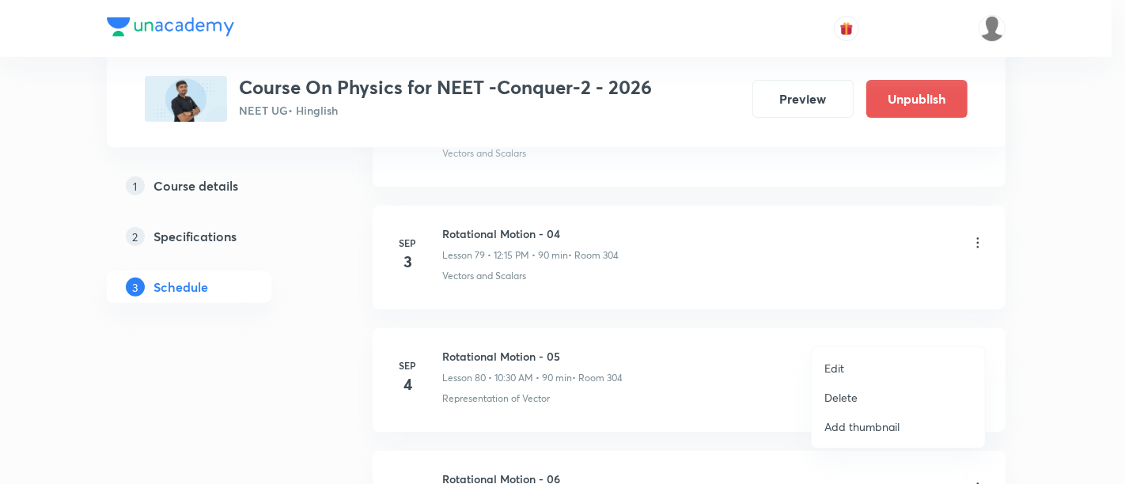
click at [836, 397] on p "Delete" at bounding box center [841, 397] width 33 height 17
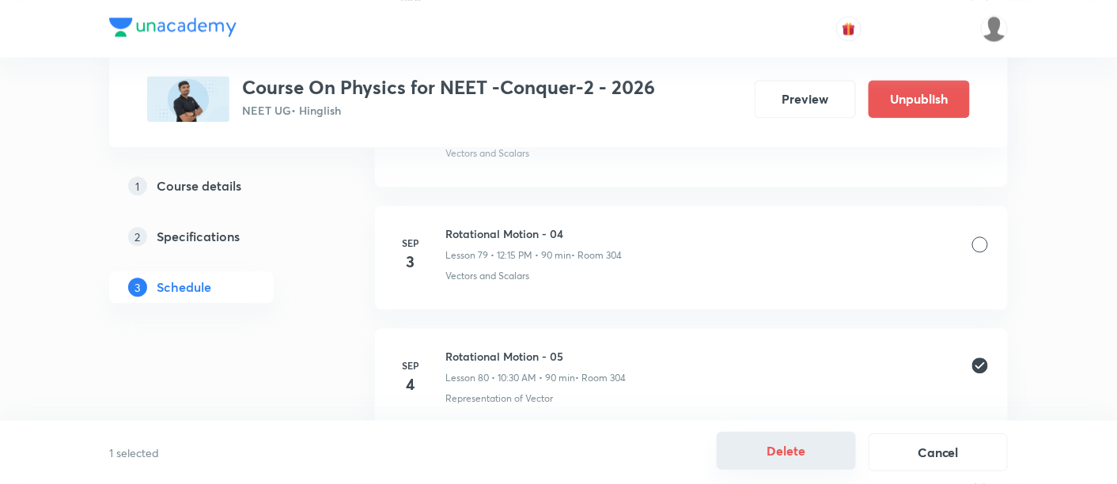
click at [788, 450] on button "Delete" at bounding box center [786, 451] width 139 height 38
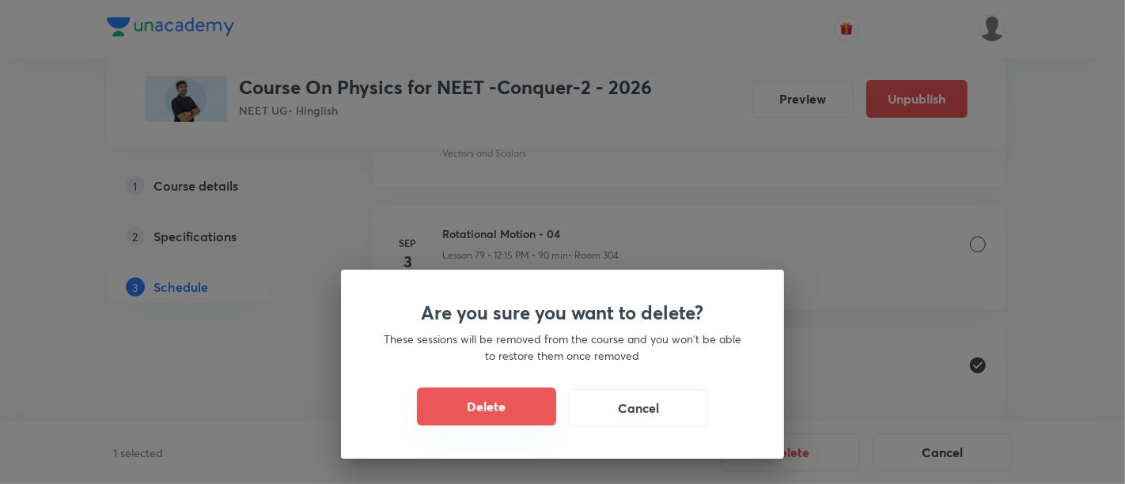
click at [521, 406] on button "Delete" at bounding box center [486, 407] width 139 height 38
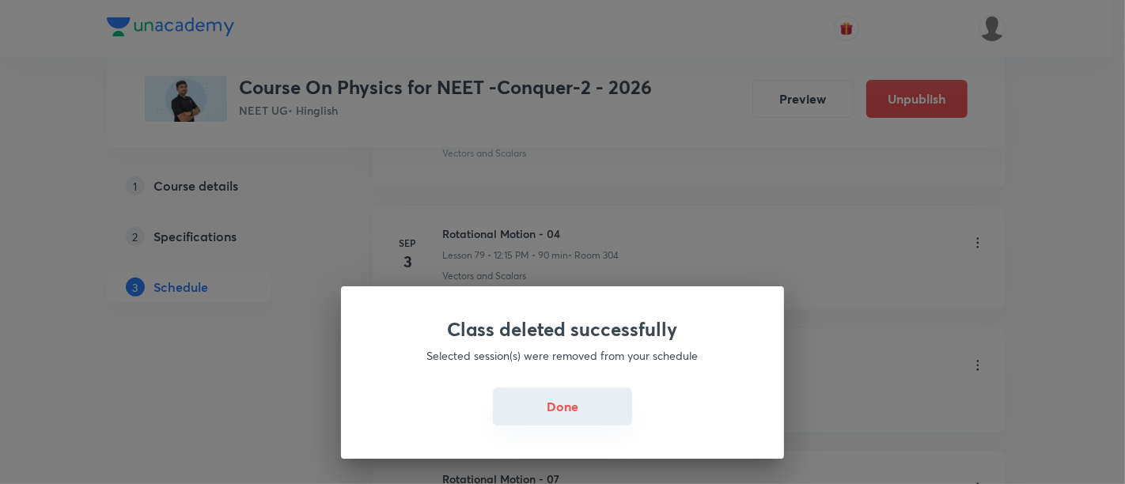
click at [544, 405] on button "Done" at bounding box center [562, 407] width 139 height 38
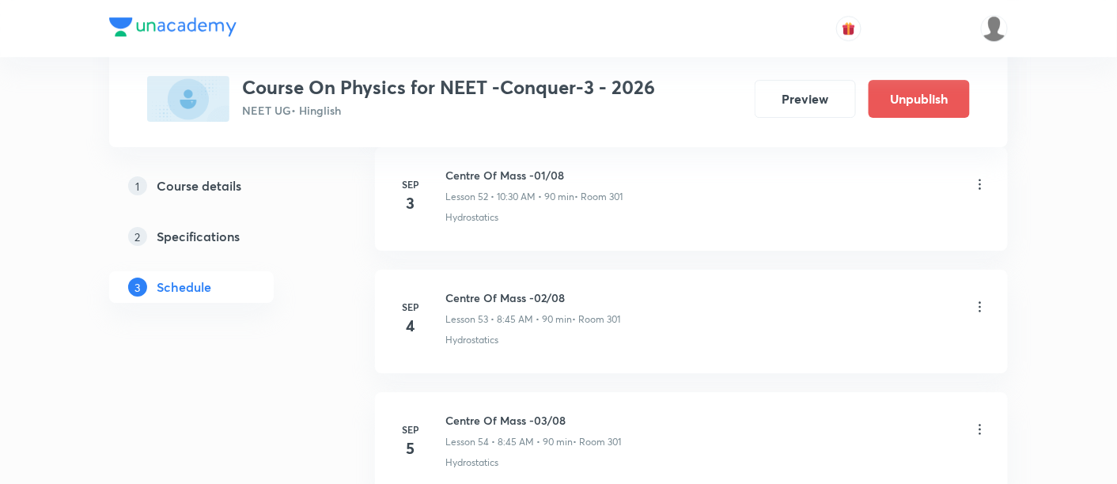
scroll to position [7243, 0]
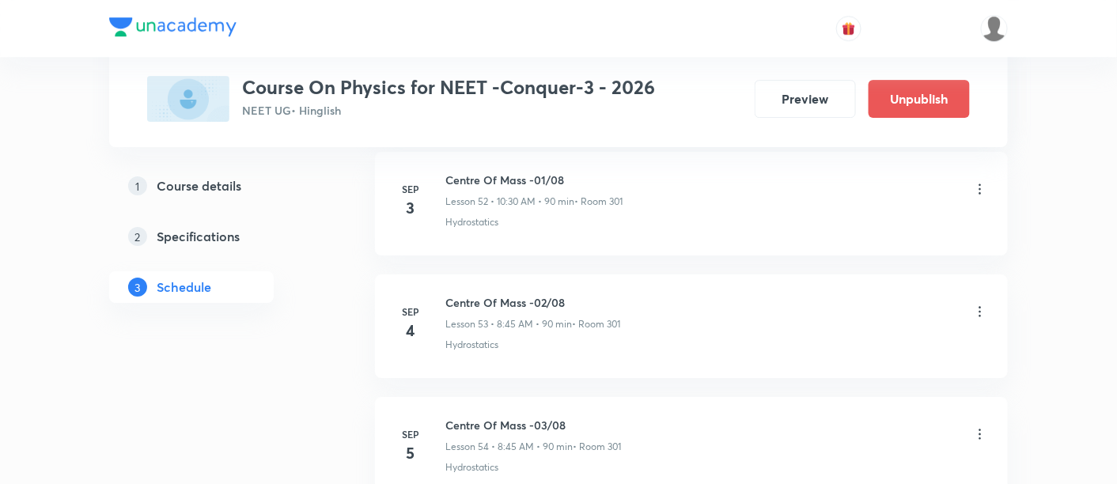
click at [983, 304] on icon at bounding box center [981, 312] width 16 height 16
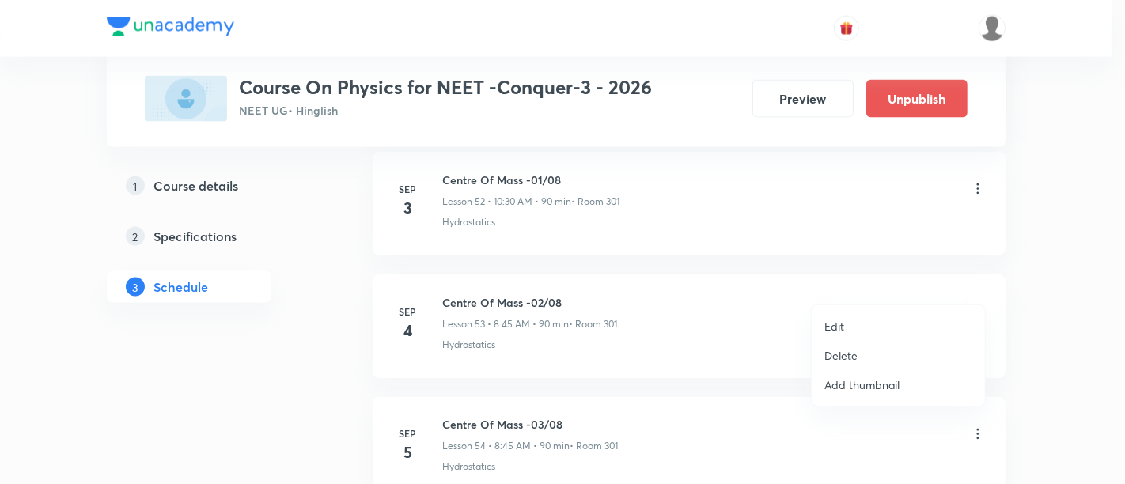
click at [843, 358] on p "Delete" at bounding box center [841, 355] width 33 height 17
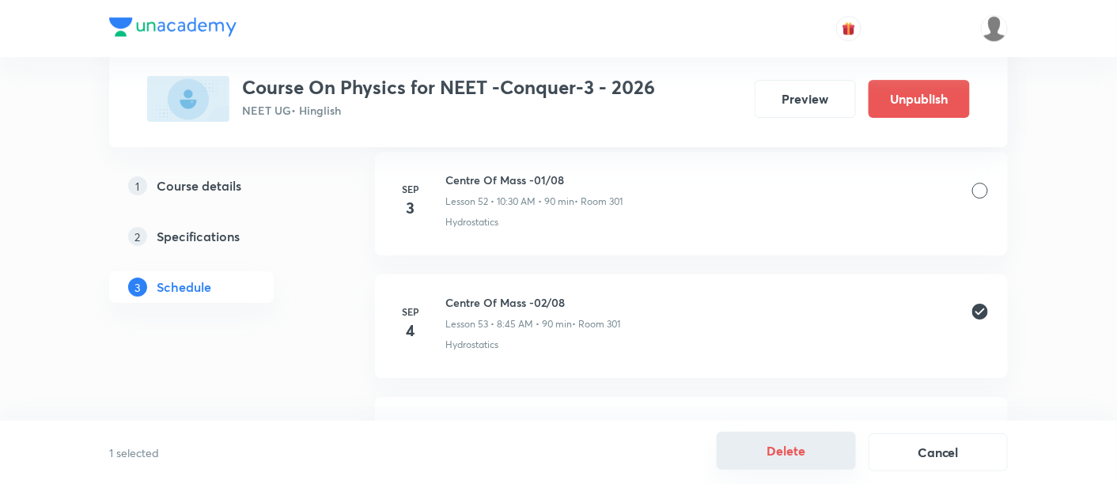
click at [787, 449] on button "Delete" at bounding box center [786, 451] width 139 height 38
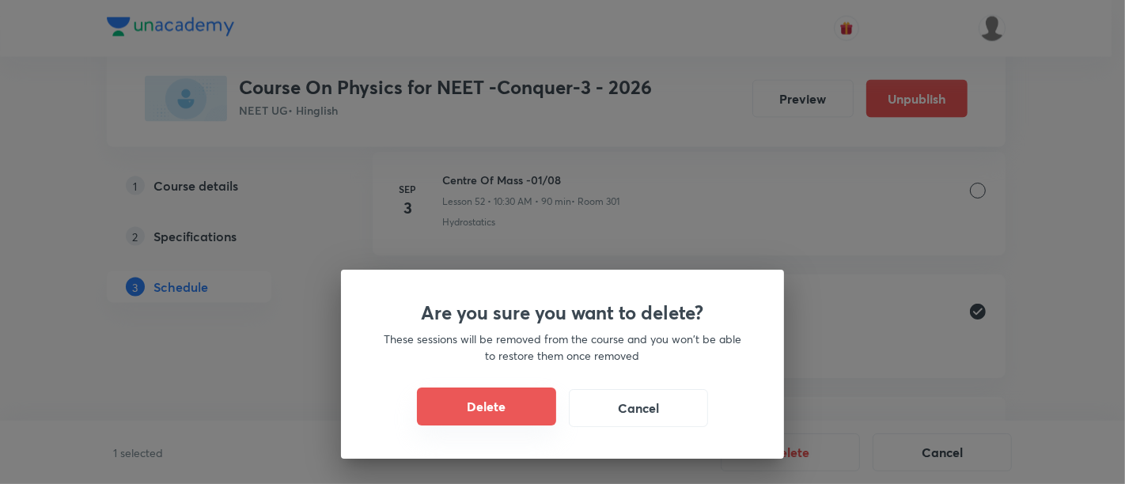
click at [518, 405] on button "Delete" at bounding box center [486, 407] width 139 height 38
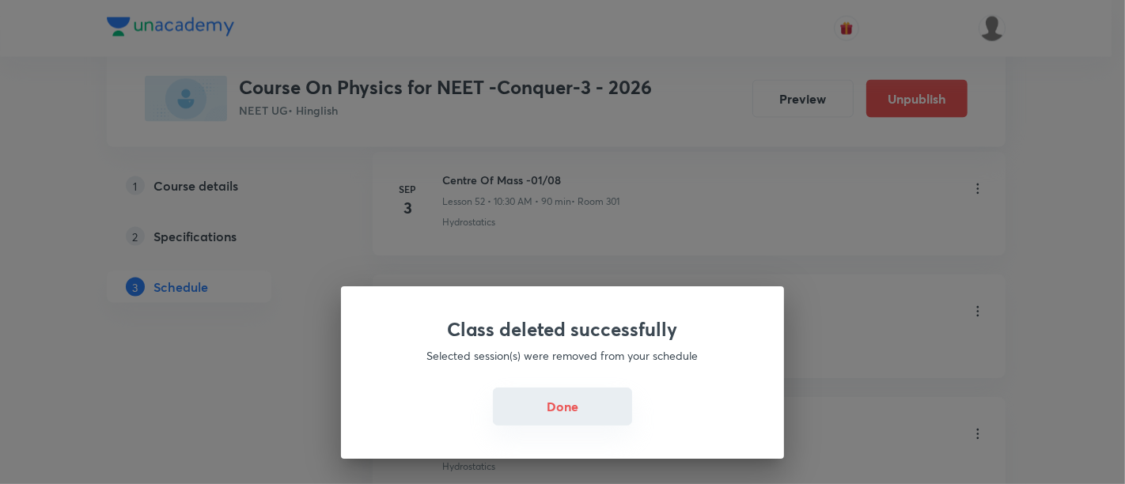
click at [542, 404] on button "Done" at bounding box center [562, 407] width 139 height 38
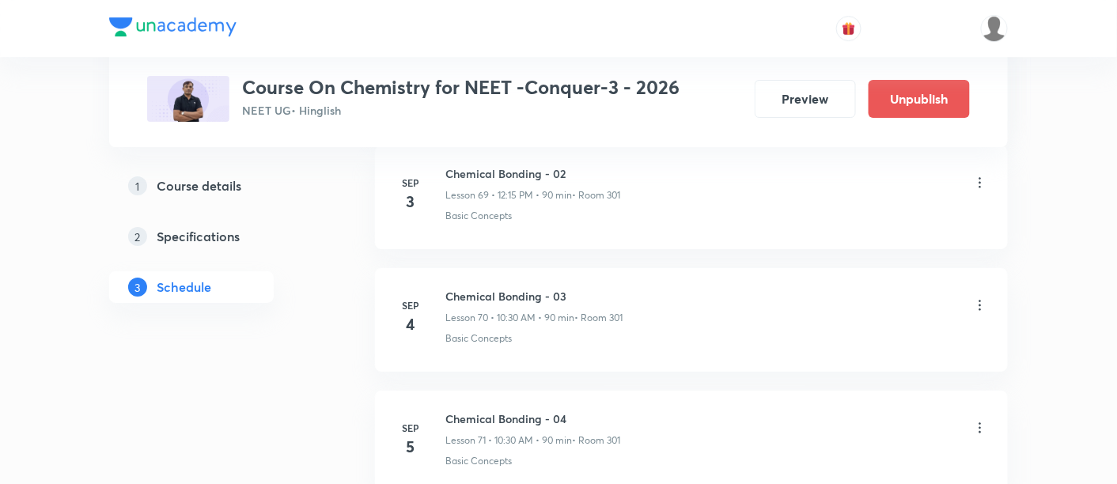
scroll to position [9332, 0]
click at [984, 300] on icon at bounding box center [981, 308] width 16 height 16
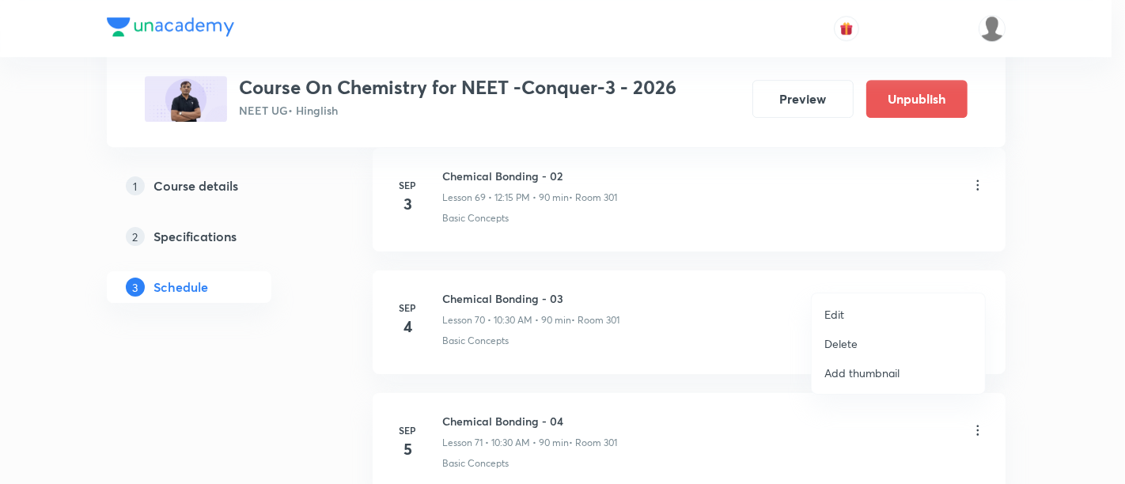
click at [844, 350] on p "Delete" at bounding box center [841, 344] width 33 height 17
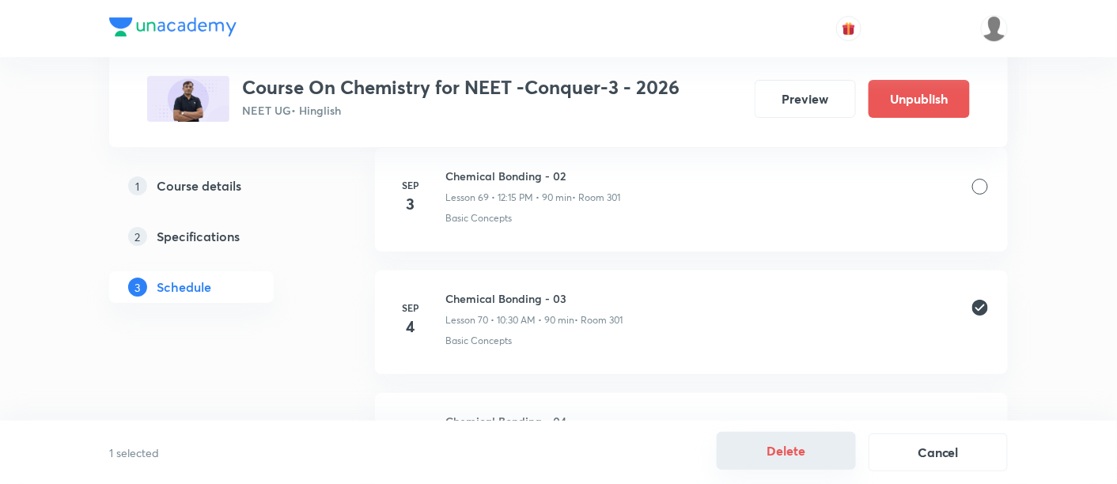
click at [793, 453] on button "Delete" at bounding box center [786, 451] width 139 height 38
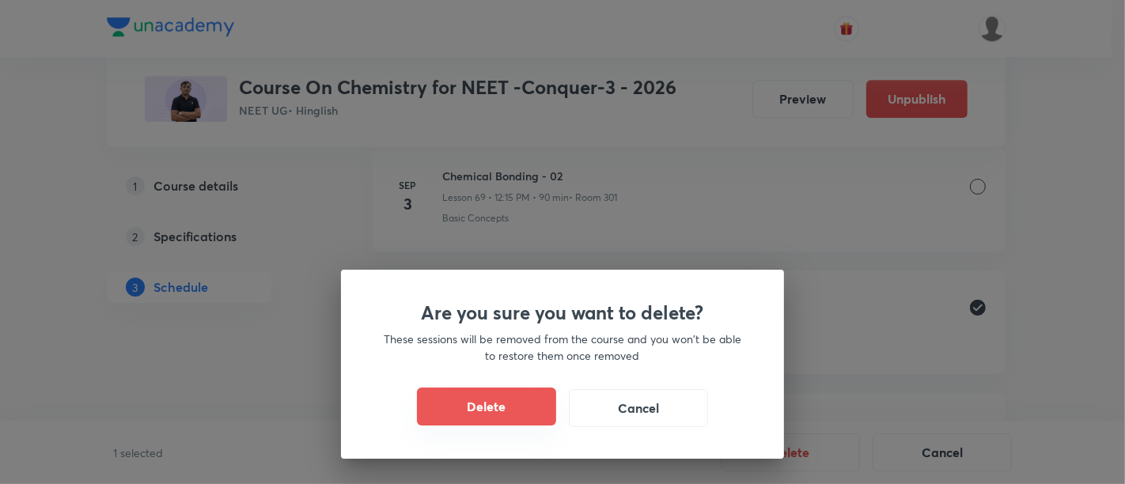
click at [471, 418] on button "Delete" at bounding box center [486, 407] width 139 height 38
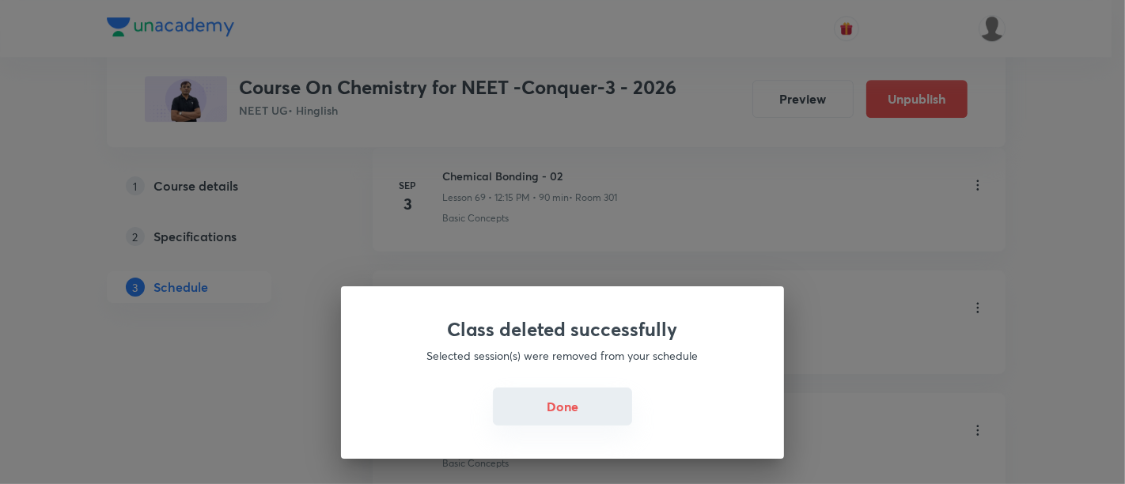
click at [521, 408] on button "Done" at bounding box center [562, 407] width 139 height 38
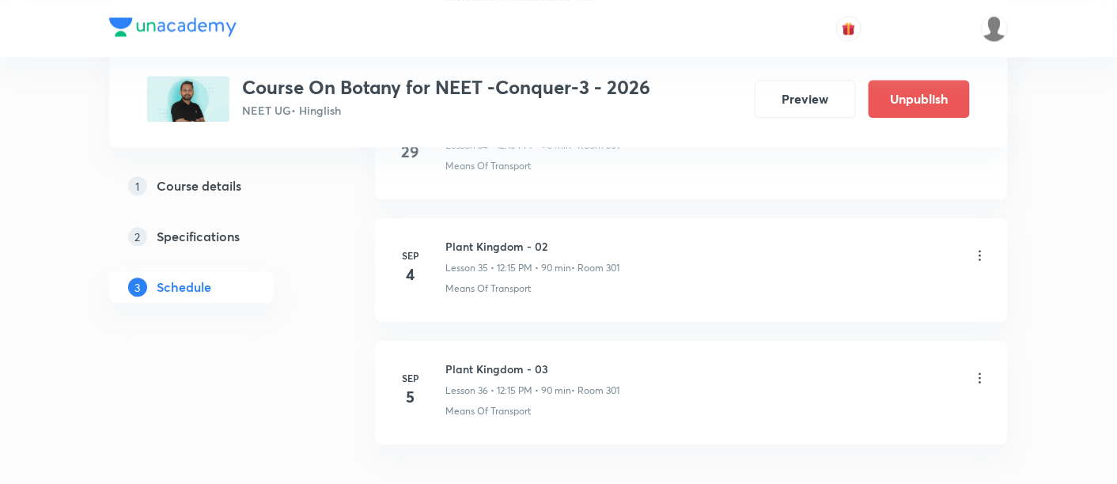
scroll to position [5090, 0]
click at [981, 248] on icon at bounding box center [981, 256] width 16 height 16
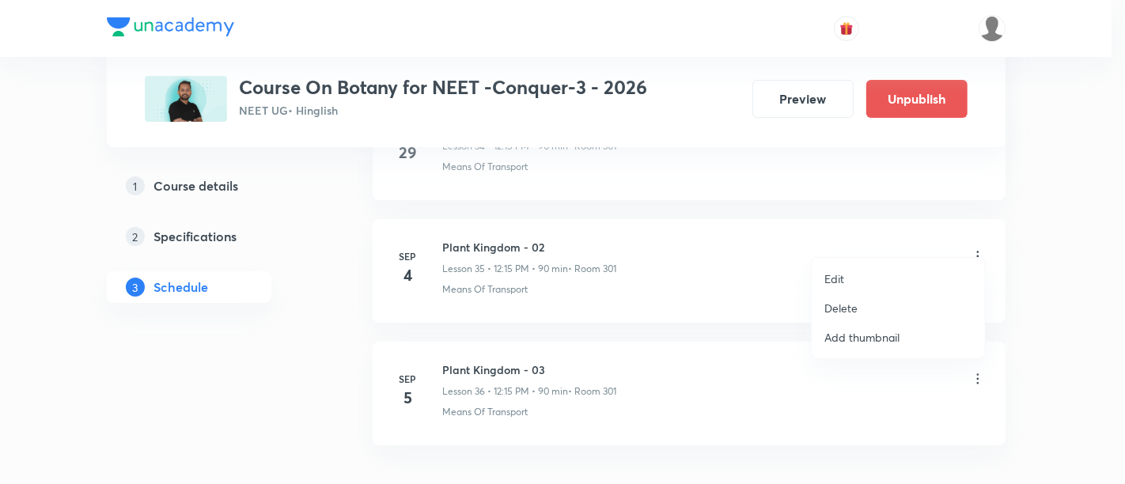
click at [854, 309] on p "Delete" at bounding box center [841, 308] width 33 height 17
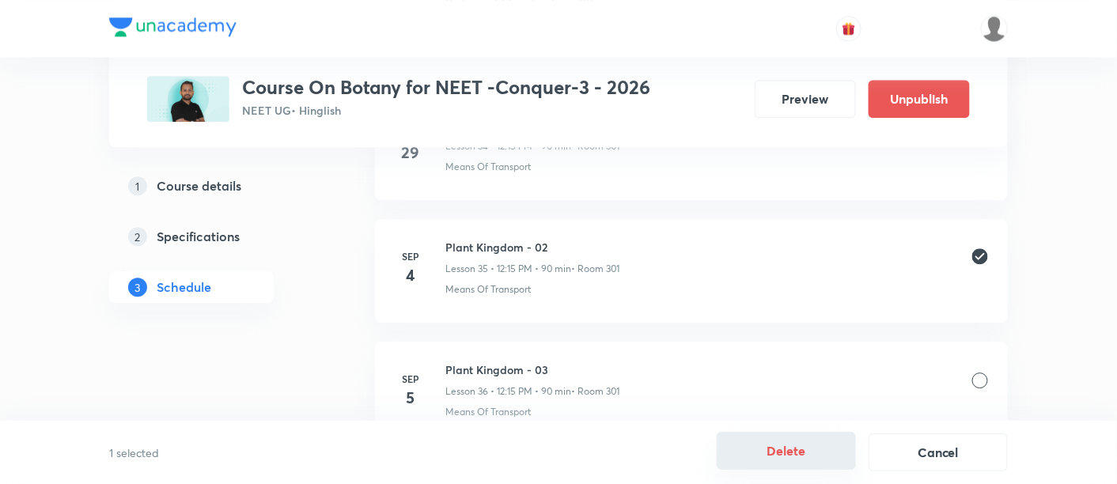
click at [787, 453] on button "Delete" at bounding box center [786, 451] width 139 height 38
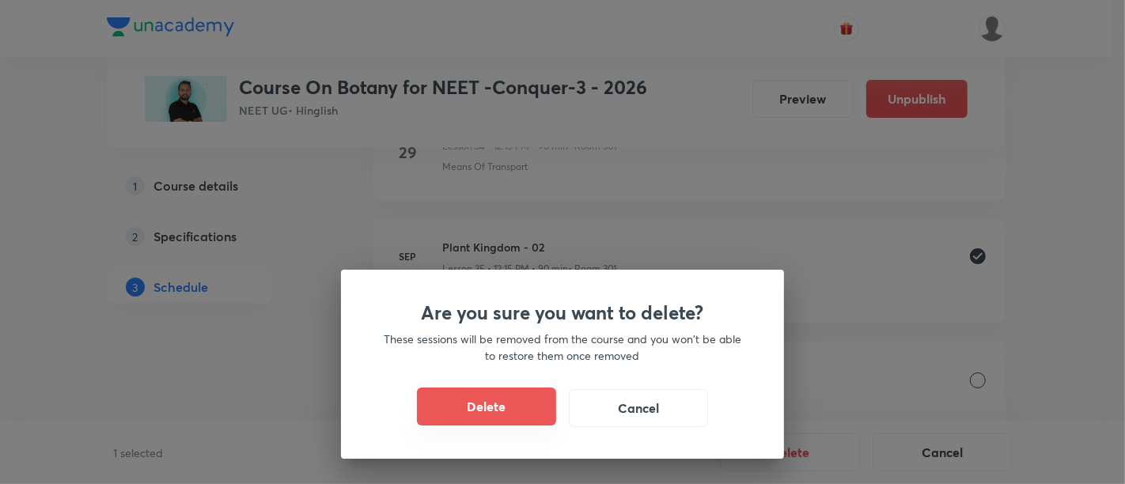
click at [453, 396] on button "Delete" at bounding box center [486, 407] width 139 height 38
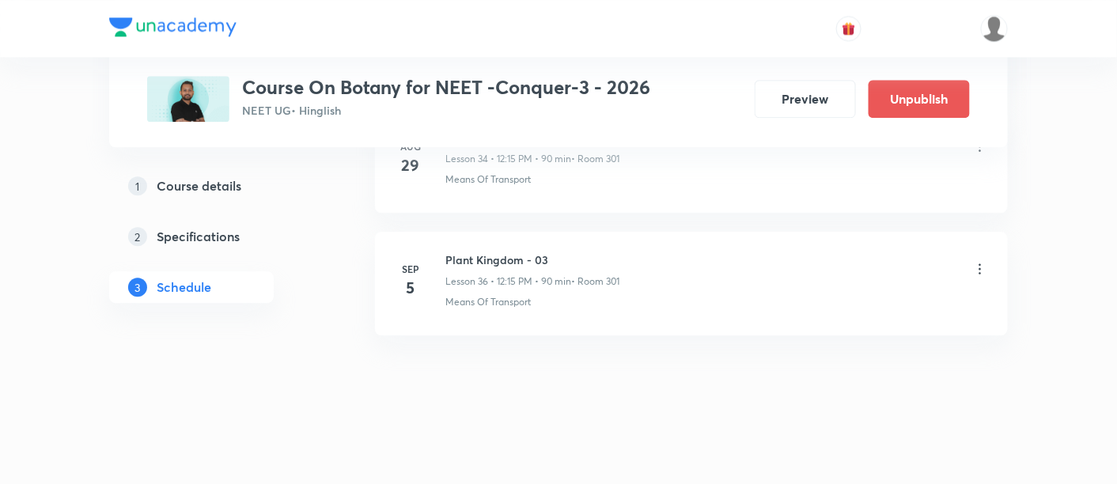
scroll to position [5059, 0]
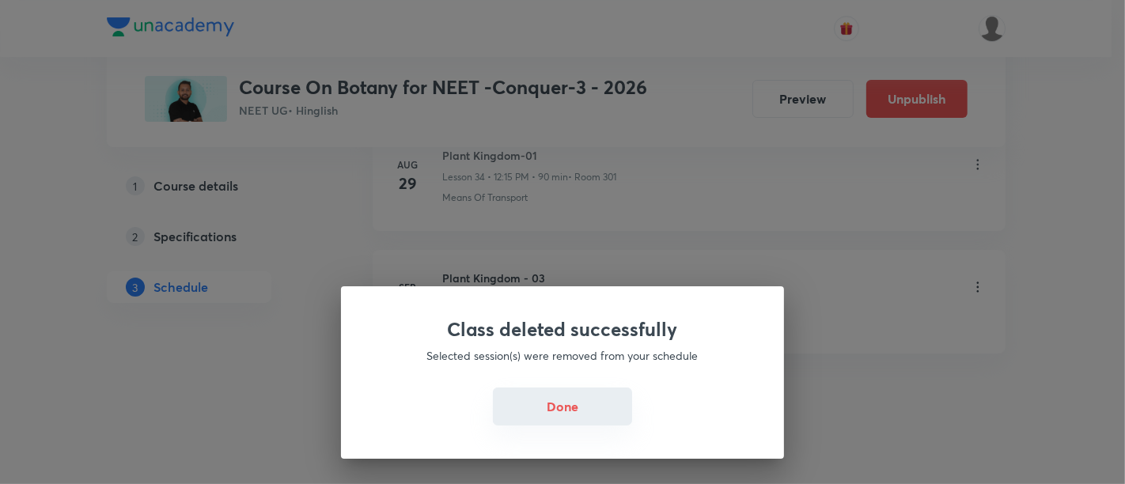
click at [549, 411] on button "Done" at bounding box center [562, 407] width 139 height 38
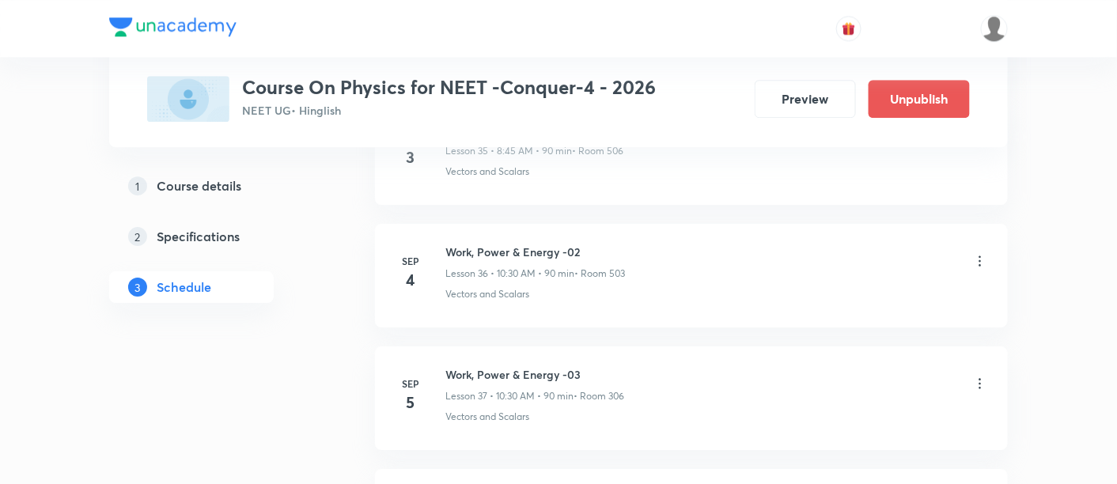
scroll to position [5203, 0]
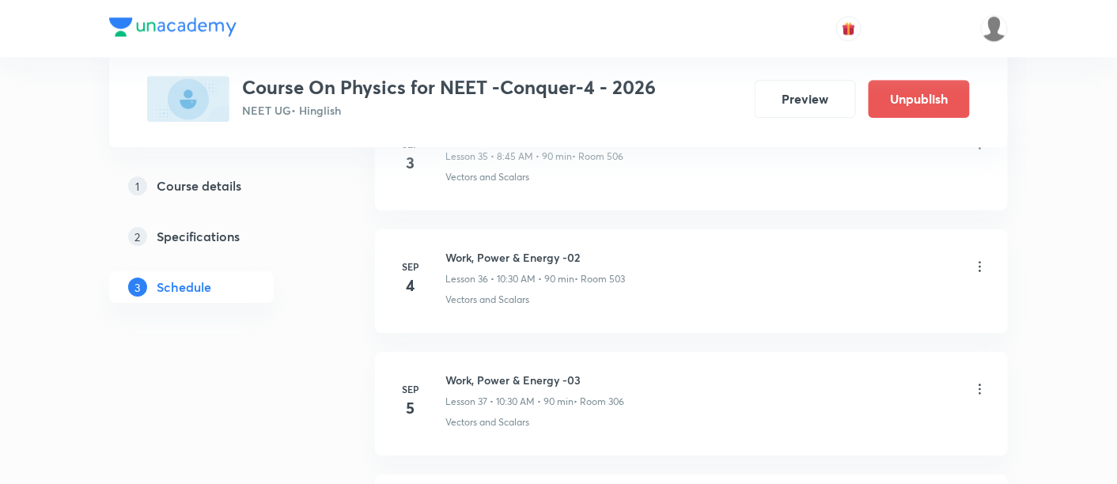
click at [983, 259] on icon at bounding box center [981, 267] width 16 height 16
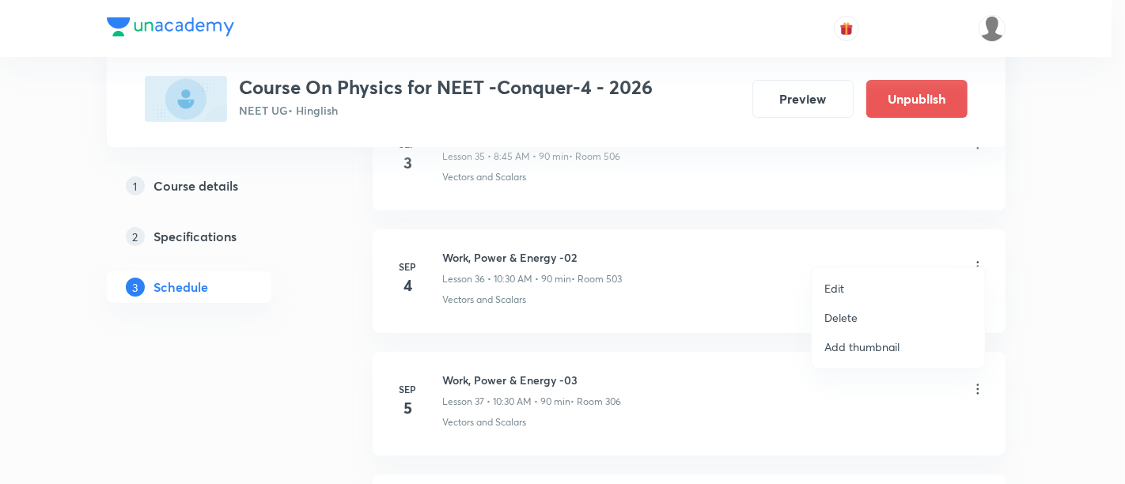
click at [852, 316] on p "Delete" at bounding box center [841, 317] width 33 height 17
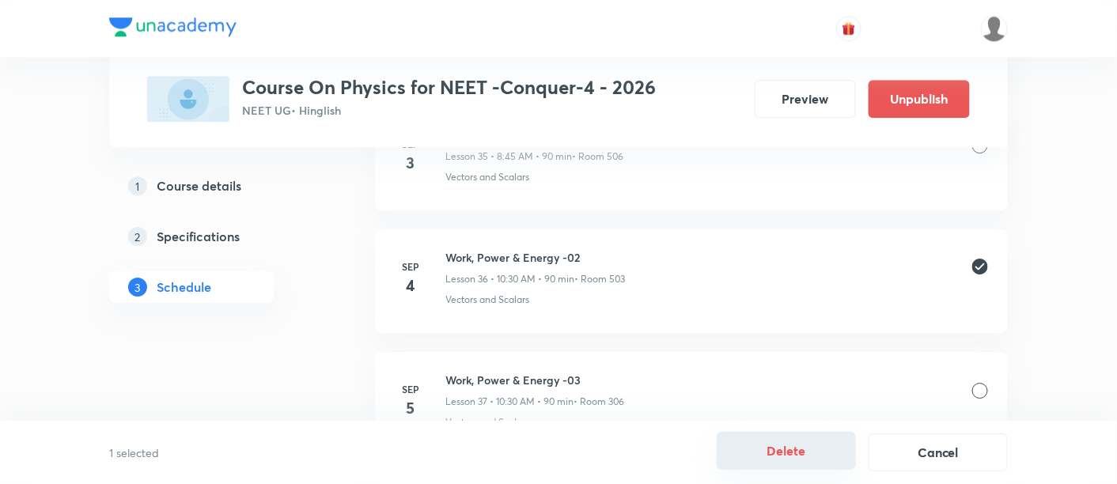
click at [776, 454] on button "Delete" at bounding box center [786, 451] width 139 height 38
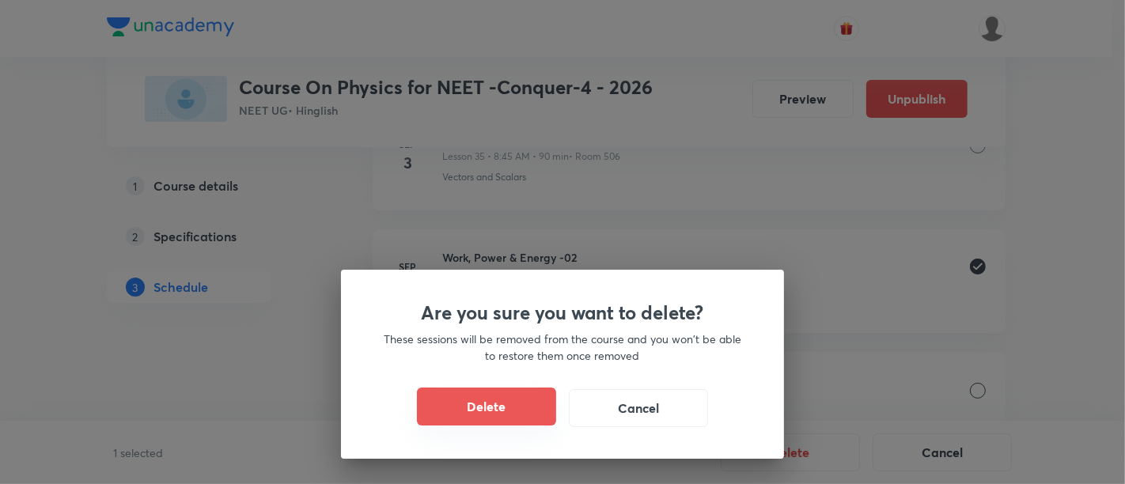
click at [493, 408] on button "Delete" at bounding box center [486, 407] width 139 height 38
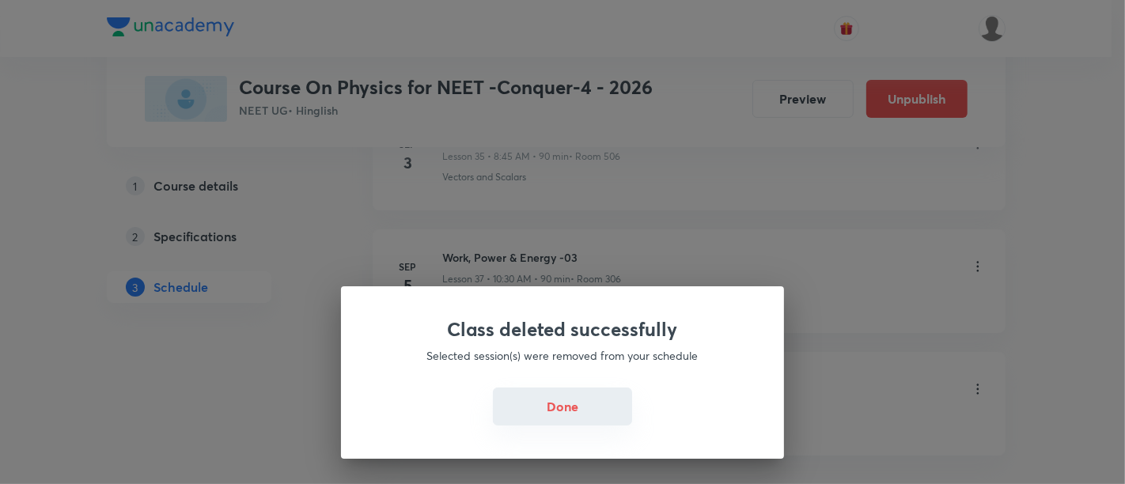
click at [573, 405] on button "Done" at bounding box center [562, 407] width 139 height 38
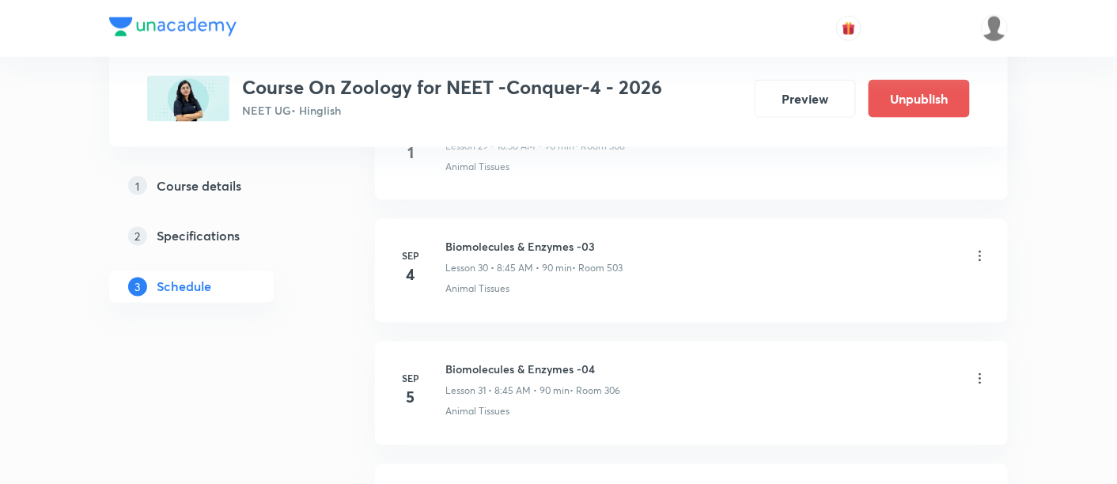
scroll to position [4475, 0]
click at [981, 250] on icon at bounding box center [981, 258] width 16 height 16
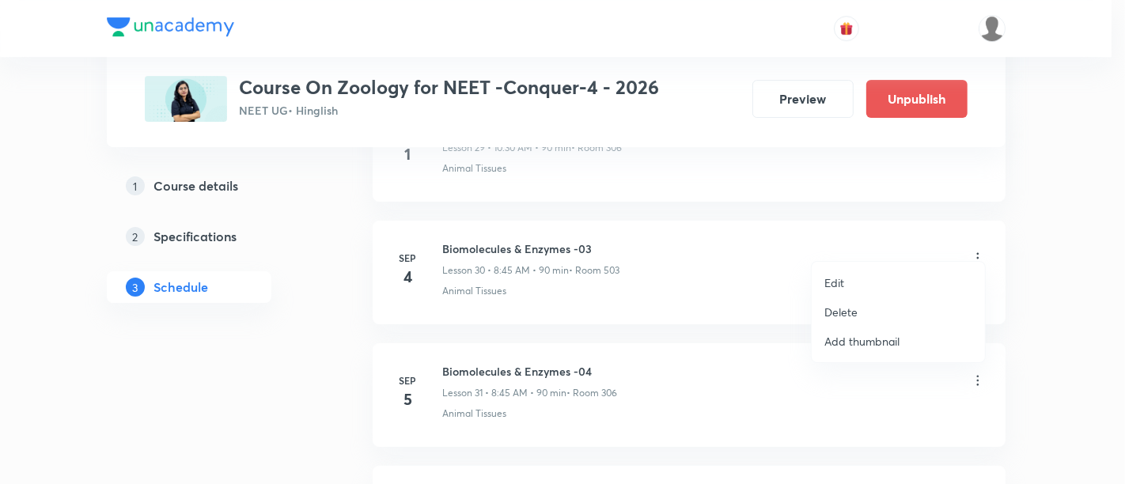
click at [850, 315] on p "Delete" at bounding box center [841, 312] width 33 height 17
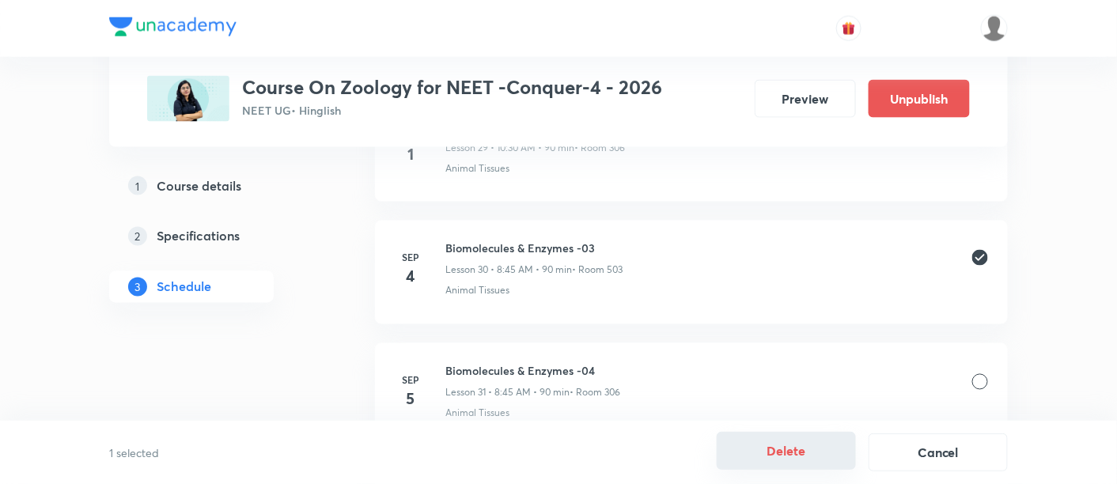
click at [793, 453] on button "Delete" at bounding box center [786, 451] width 139 height 38
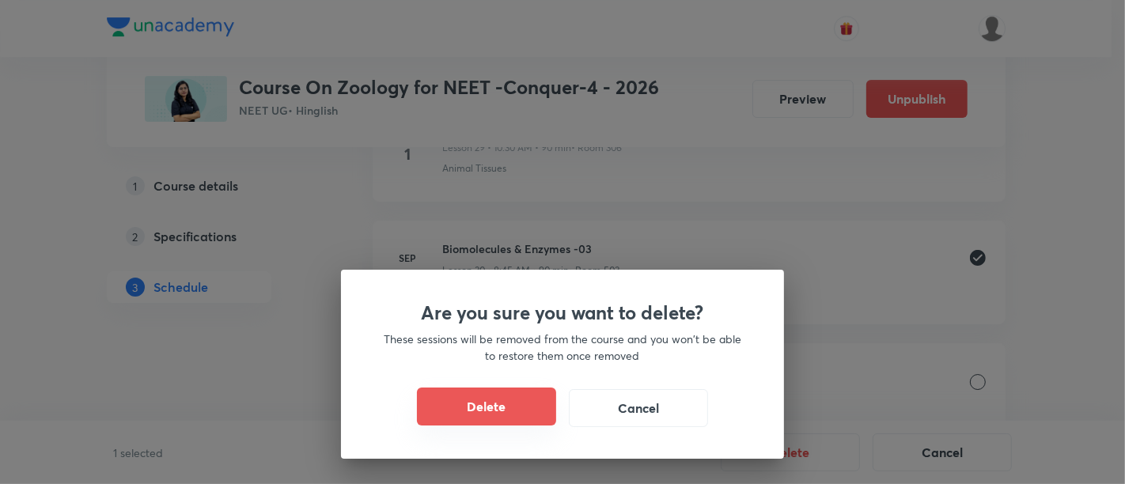
click at [518, 404] on button "Delete" at bounding box center [486, 407] width 139 height 38
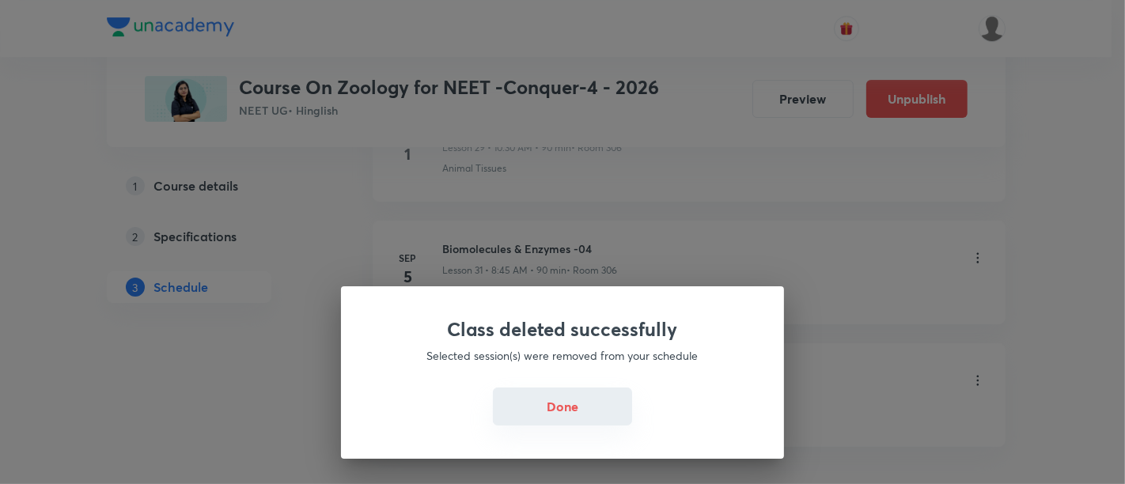
click at [579, 408] on button "Done" at bounding box center [562, 407] width 139 height 38
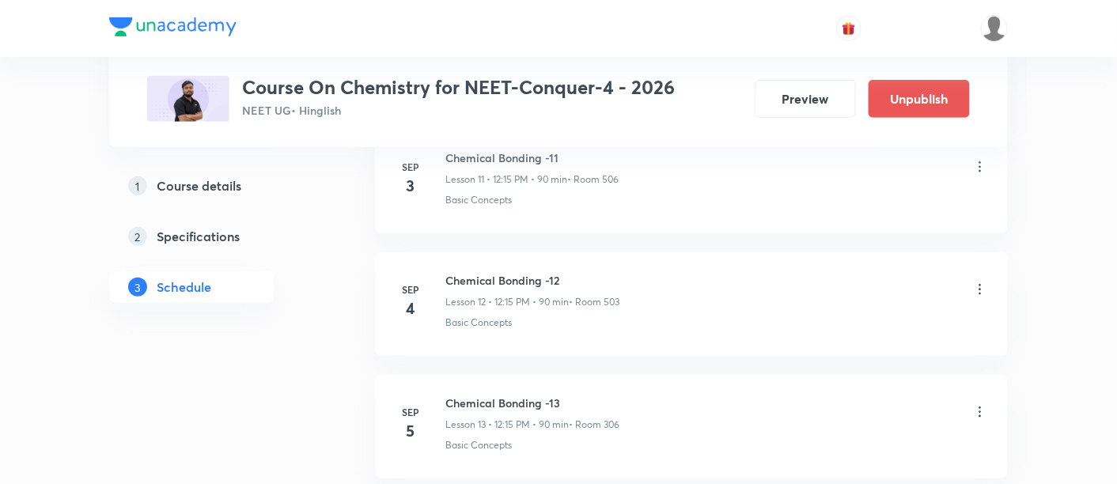
scroll to position [2225, 0]
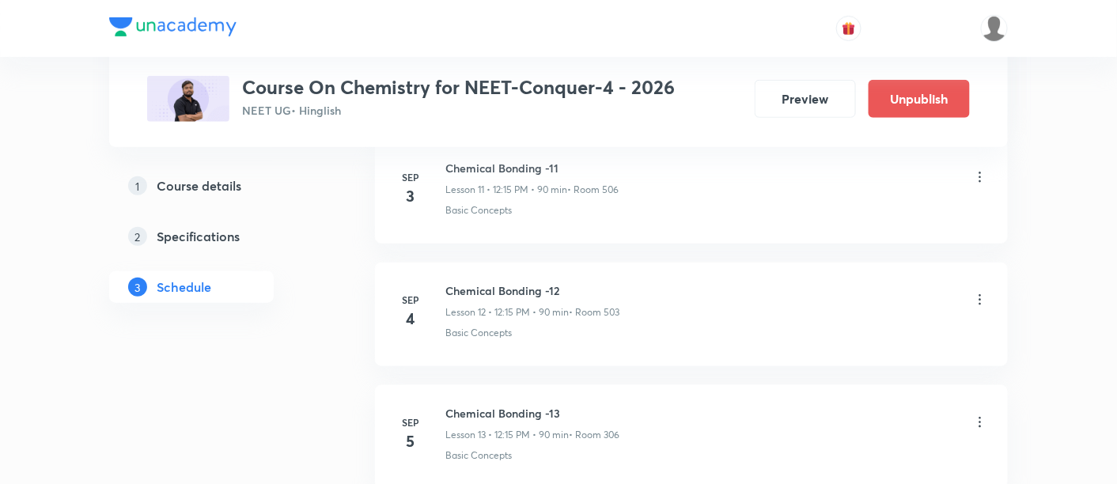
click at [977, 294] on icon at bounding box center [981, 300] width 16 height 16
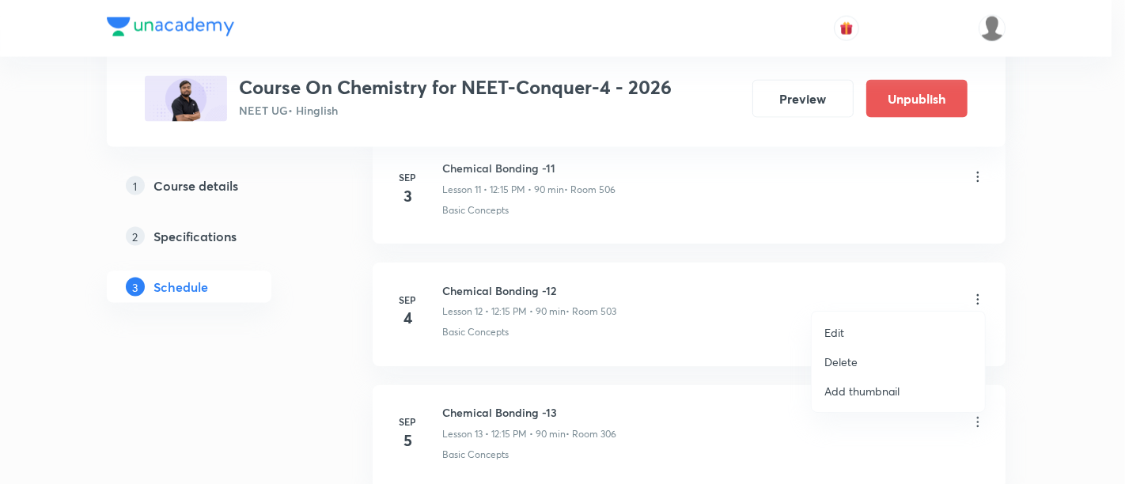
click at [840, 367] on p "Delete" at bounding box center [841, 362] width 33 height 17
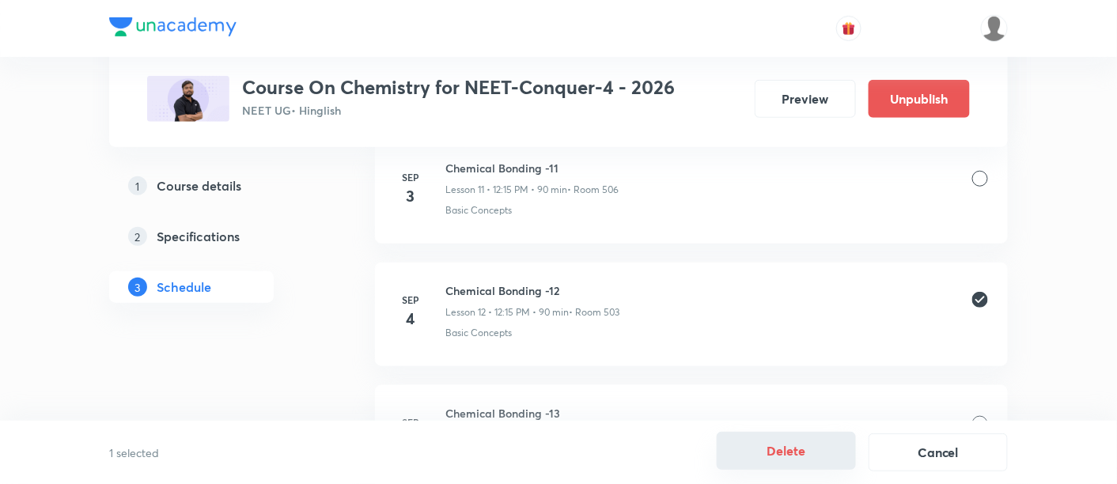
click at [786, 460] on button "Delete" at bounding box center [786, 451] width 139 height 38
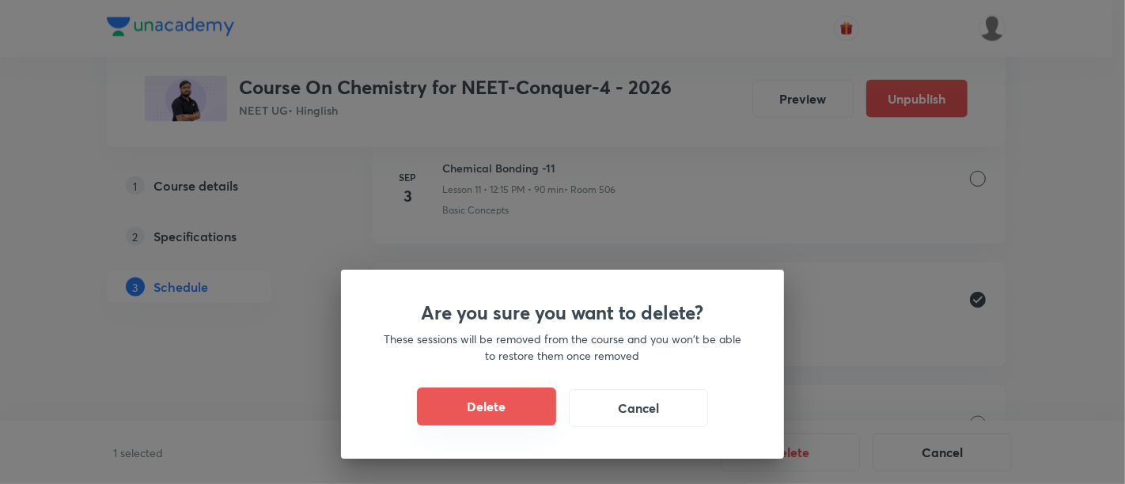
click at [535, 415] on button "Delete" at bounding box center [486, 407] width 139 height 38
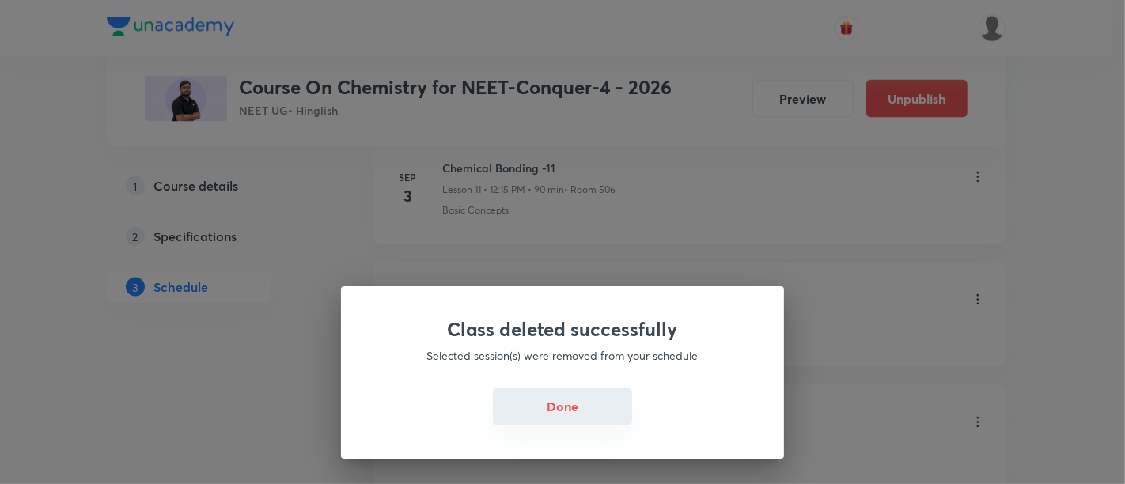
click at [563, 408] on button "Done" at bounding box center [562, 407] width 139 height 38
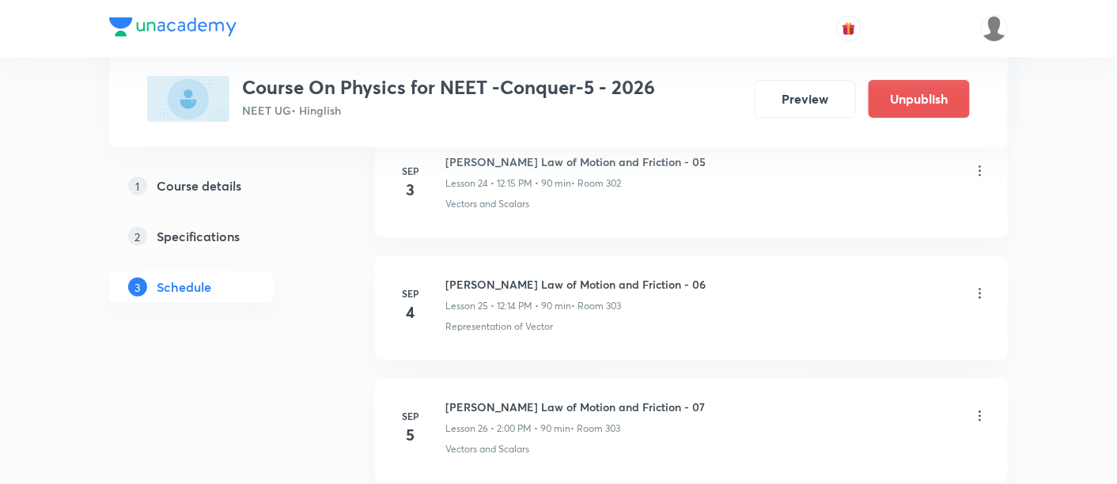
scroll to position [3821, 0]
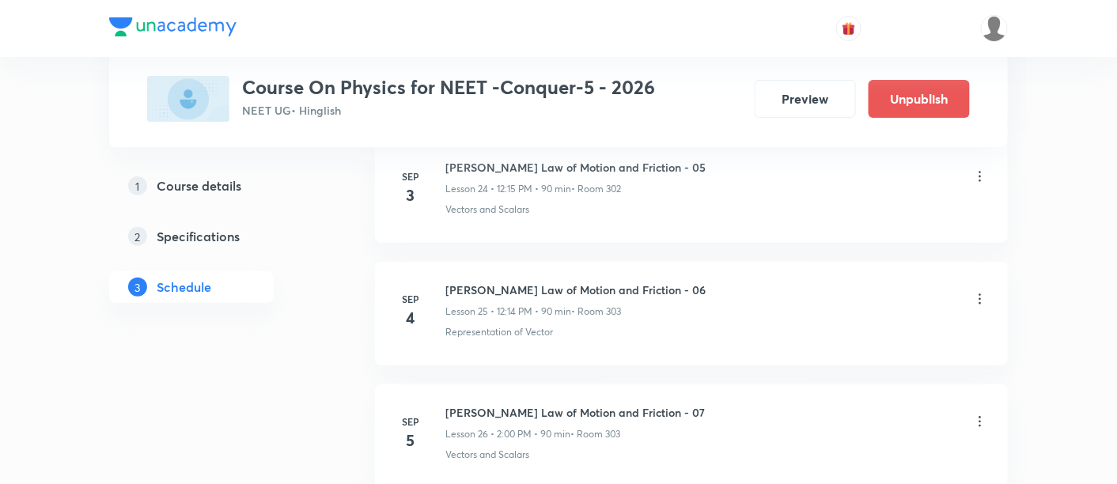
click at [979, 291] on icon at bounding box center [981, 299] width 16 height 16
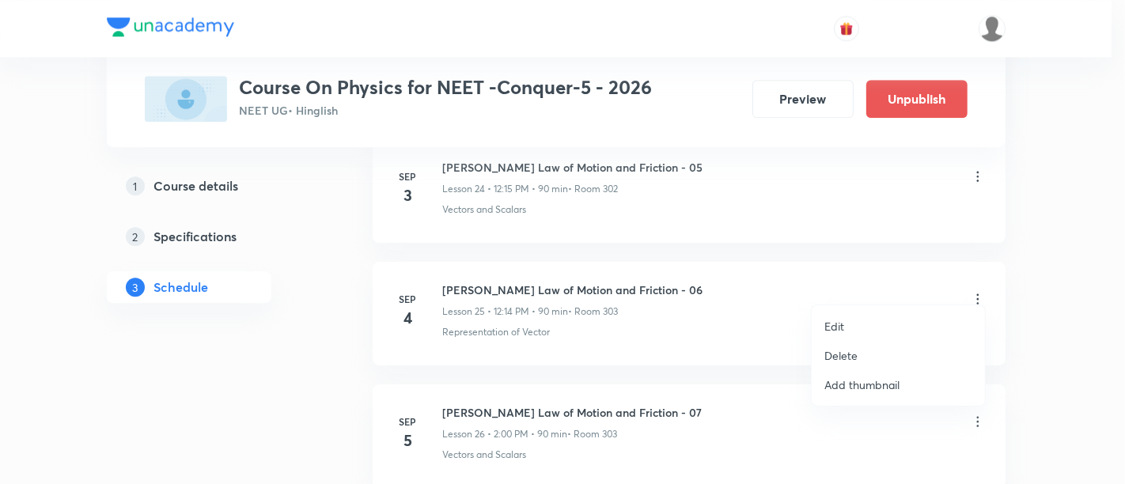
click at [831, 361] on p "Delete" at bounding box center [841, 355] width 33 height 17
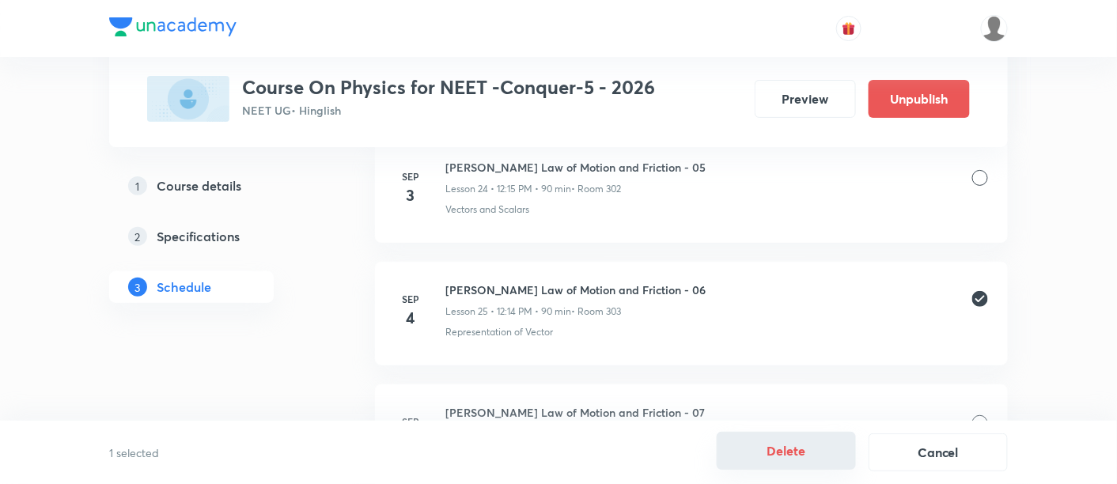
click at [795, 454] on button "Delete" at bounding box center [786, 451] width 139 height 38
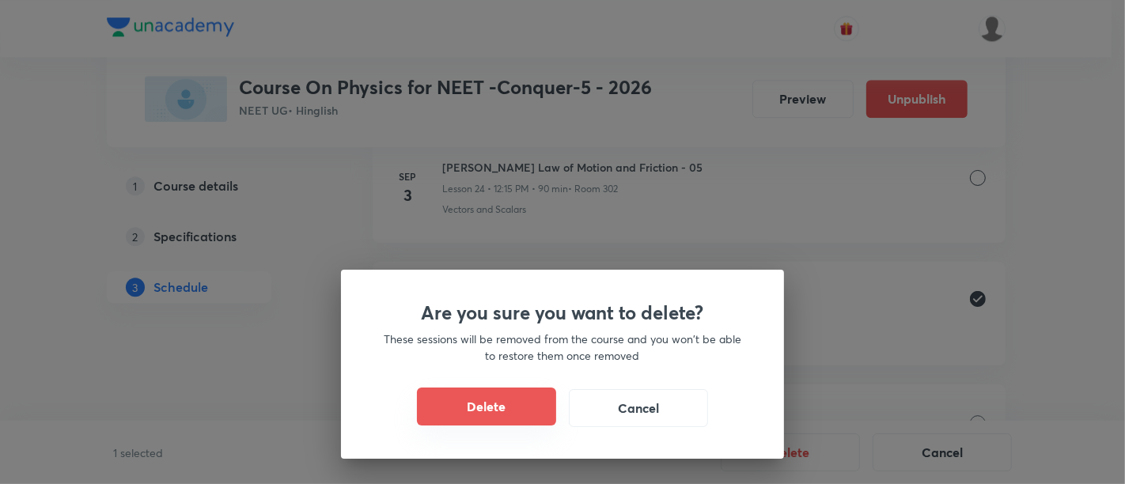
click at [506, 408] on button "Delete" at bounding box center [486, 407] width 139 height 38
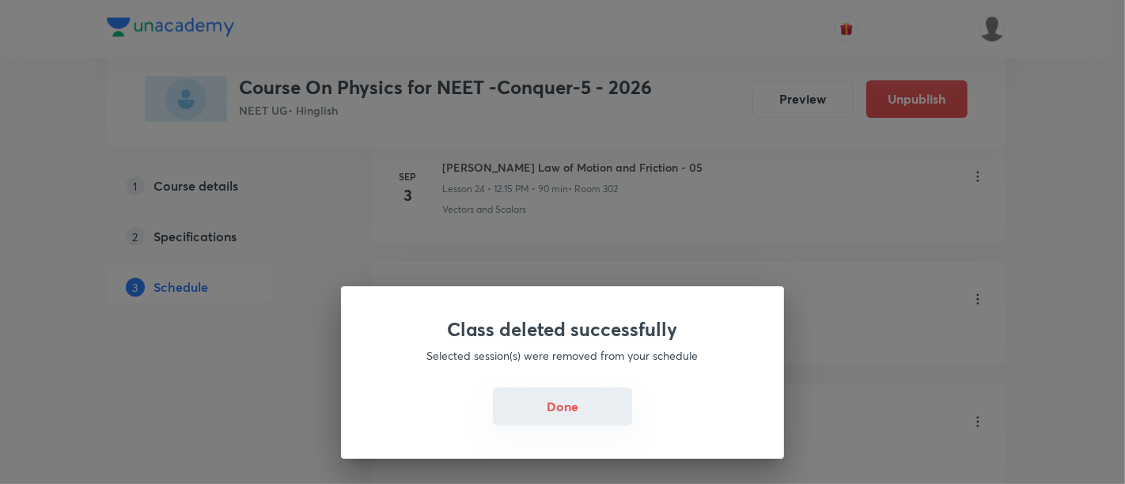
click at [559, 407] on button "Done" at bounding box center [562, 407] width 139 height 38
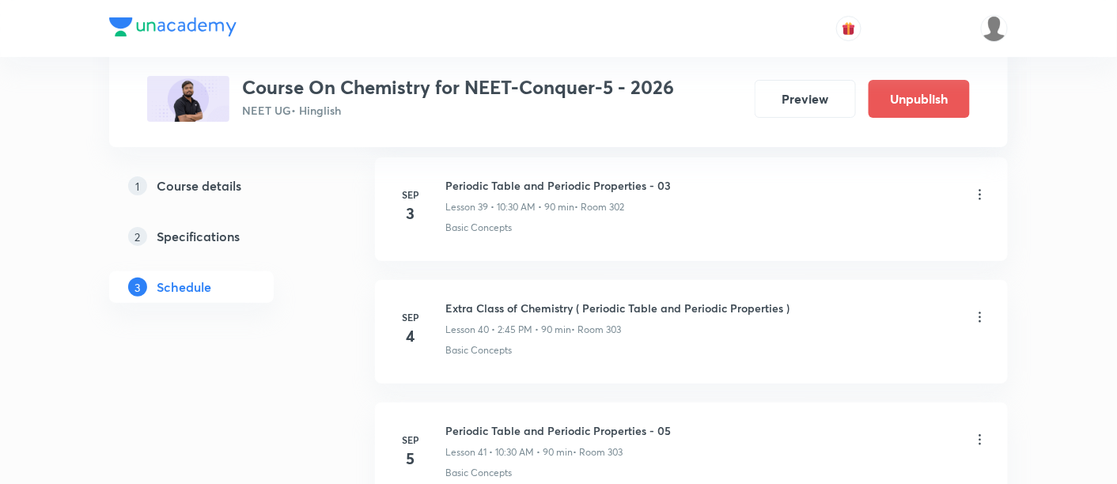
scroll to position [5651, 0]
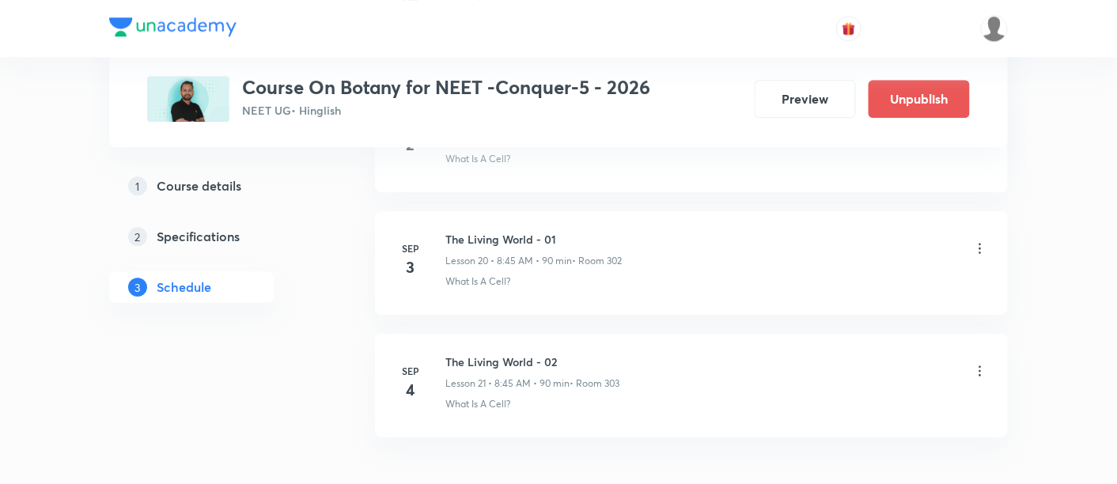
scroll to position [3266, 0]
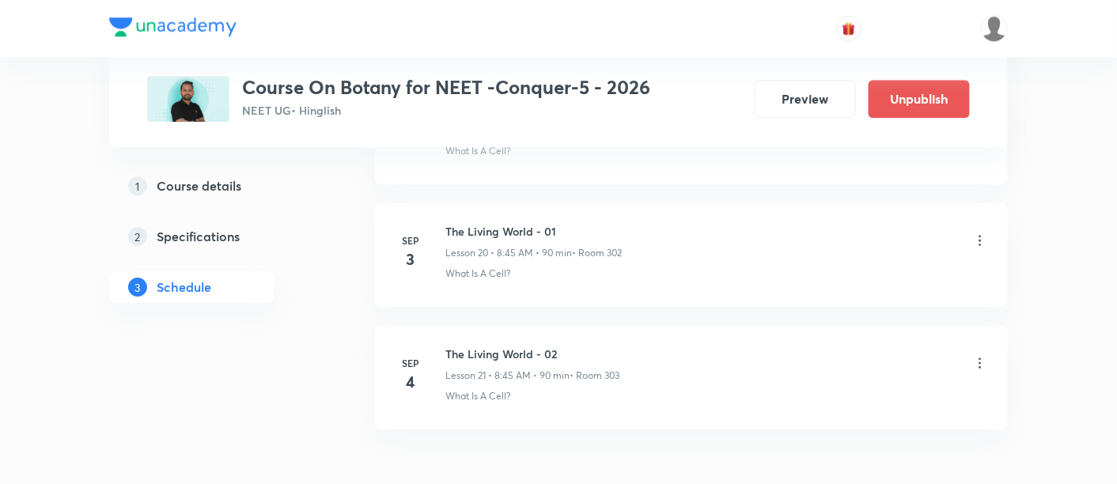
click at [981, 358] on icon at bounding box center [981, 363] width 2 height 10
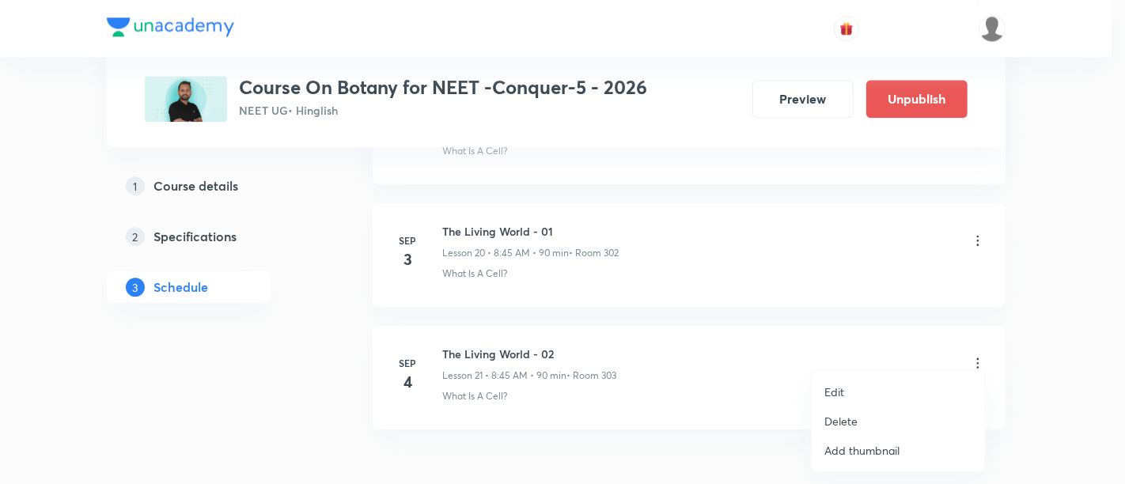
click at [844, 416] on p "Delete" at bounding box center [841, 421] width 33 height 17
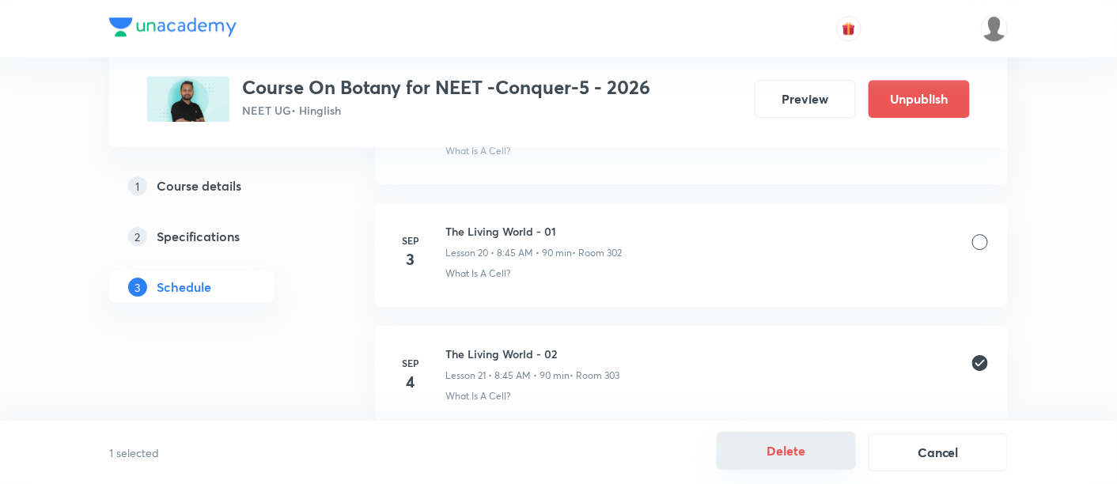
click at [773, 449] on button "Delete" at bounding box center [786, 451] width 139 height 38
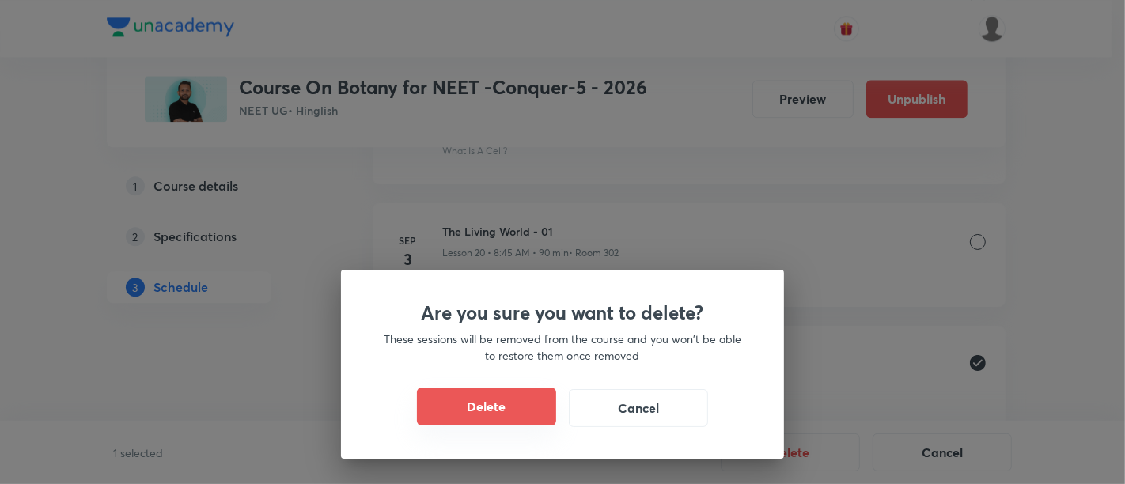
click at [505, 412] on button "Delete" at bounding box center [486, 407] width 139 height 38
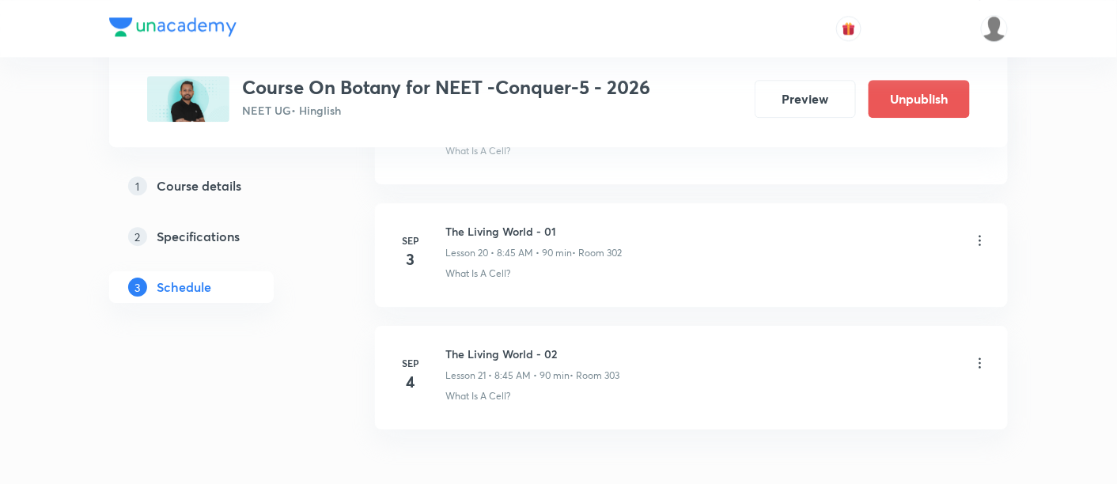
scroll to position [3226, 0]
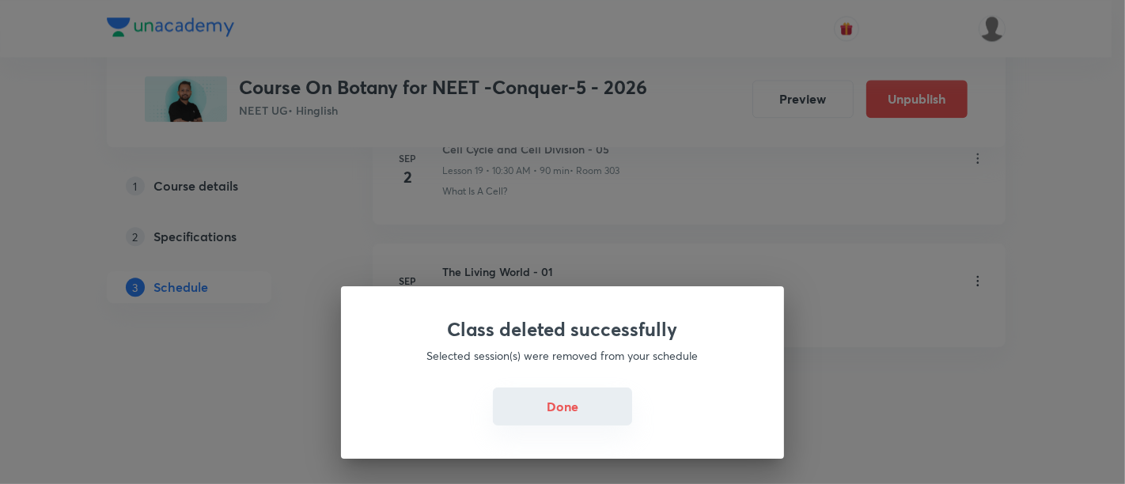
click at [577, 412] on button "Done" at bounding box center [562, 407] width 139 height 38
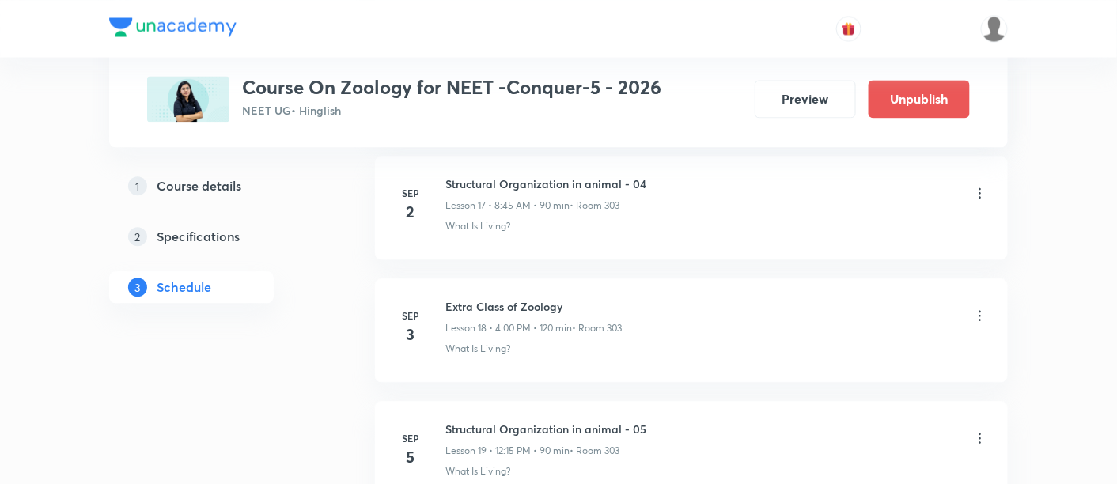
scroll to position [2938, 0]
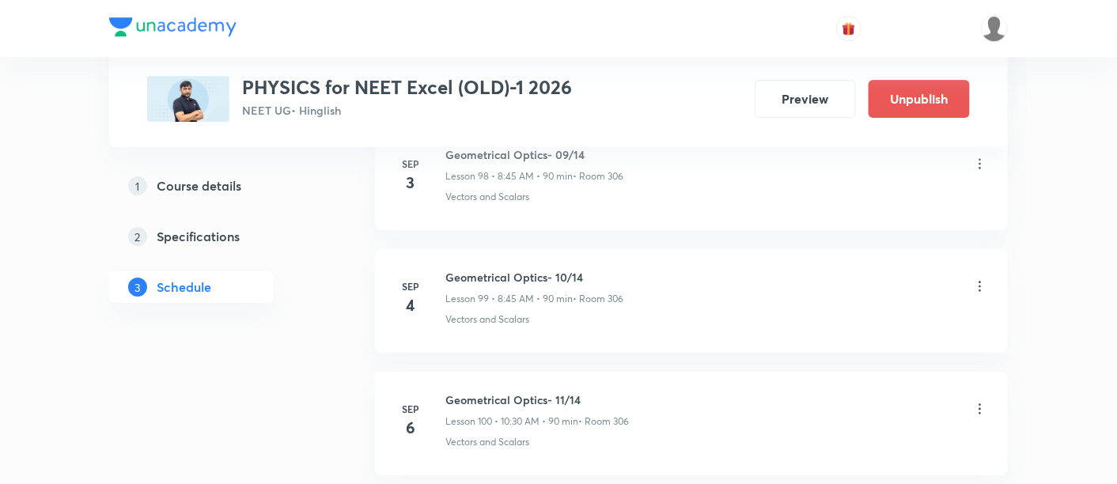
scroll to position [12893, 0]
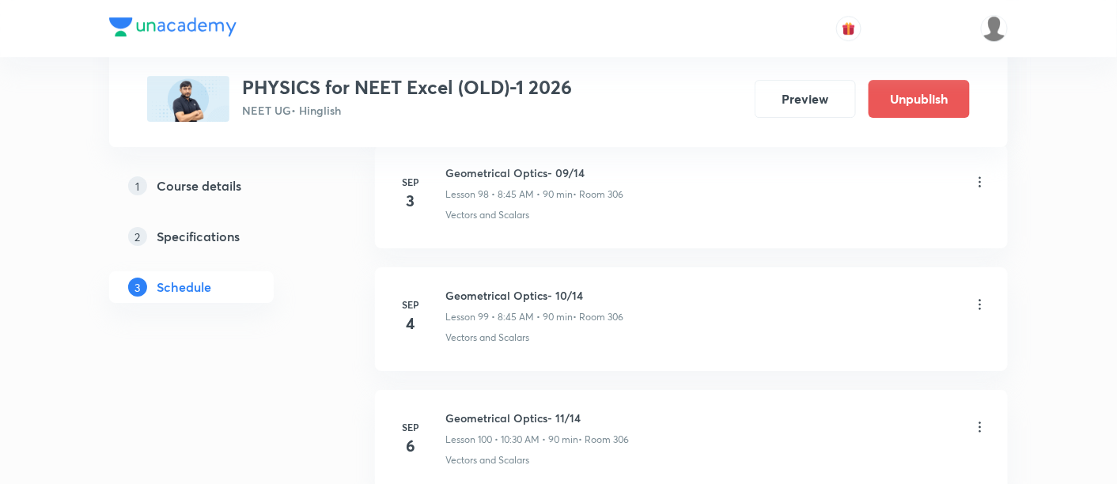
click at [981, 297] on icon at bounding box center [981, 305] width 16 height 16
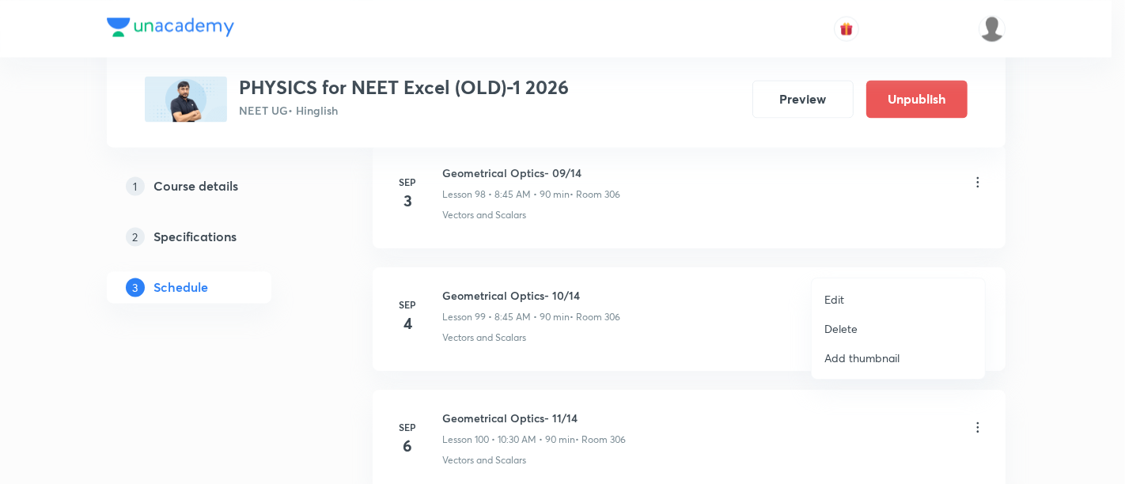
click at [836, 326] on p "Delete" at bounding box center [841, 329] width 33 height 17
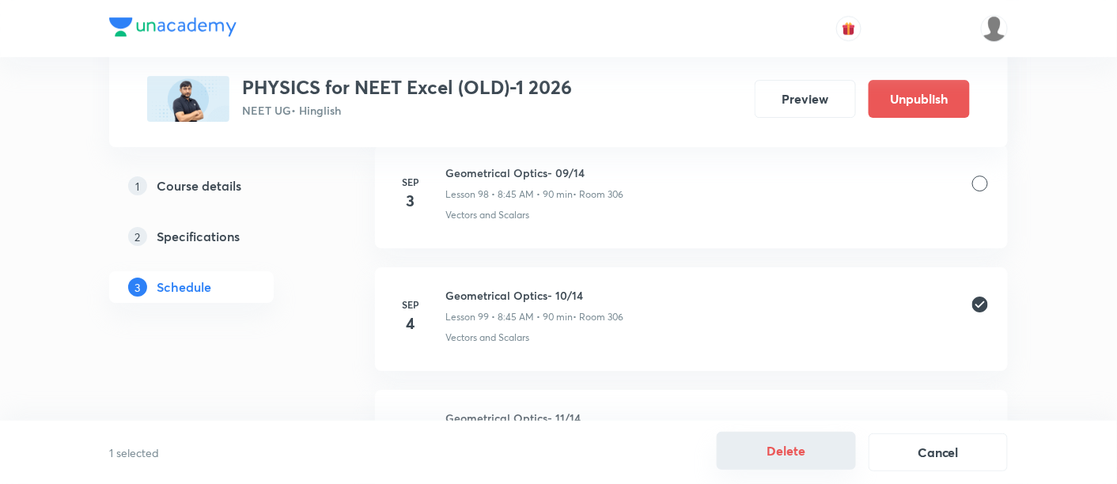
click at [786, 455] on button "Delete" at bounding box center [786, 451] width 139 height 38
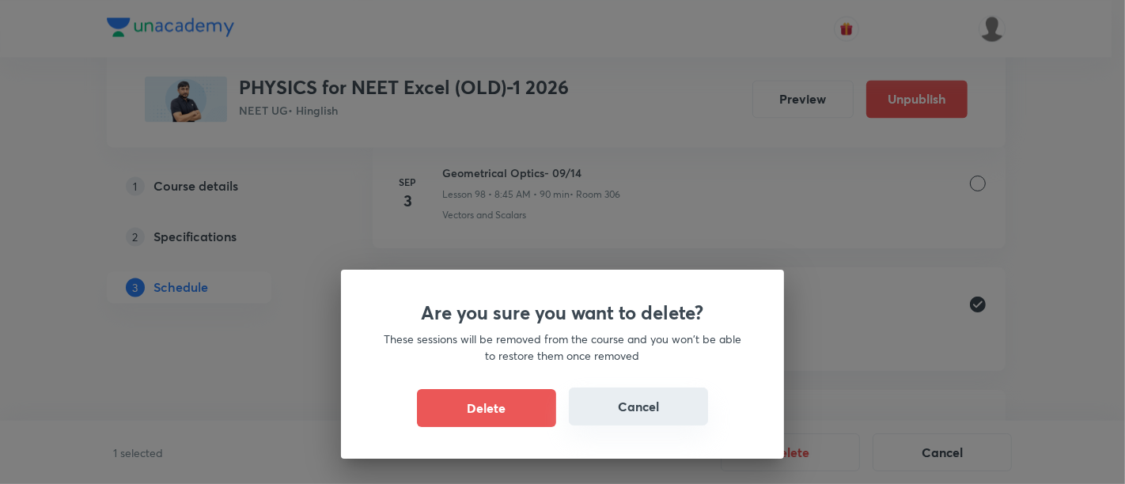
click at [626, 408] on button "Cancel" at bounding box center [638, 407] width 139 height 38
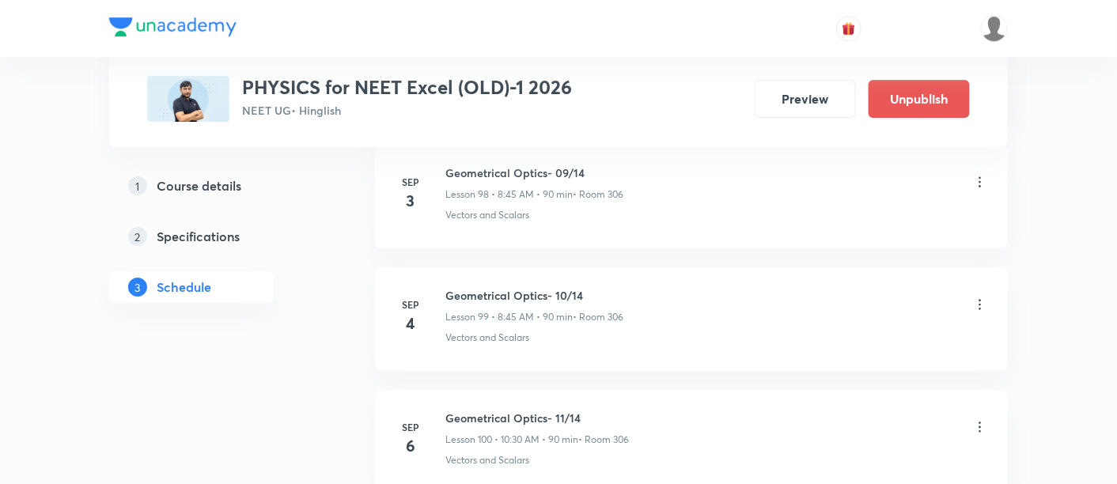
click at [978, 297] on icon at bounding box center [981, 305] width 16 height 16
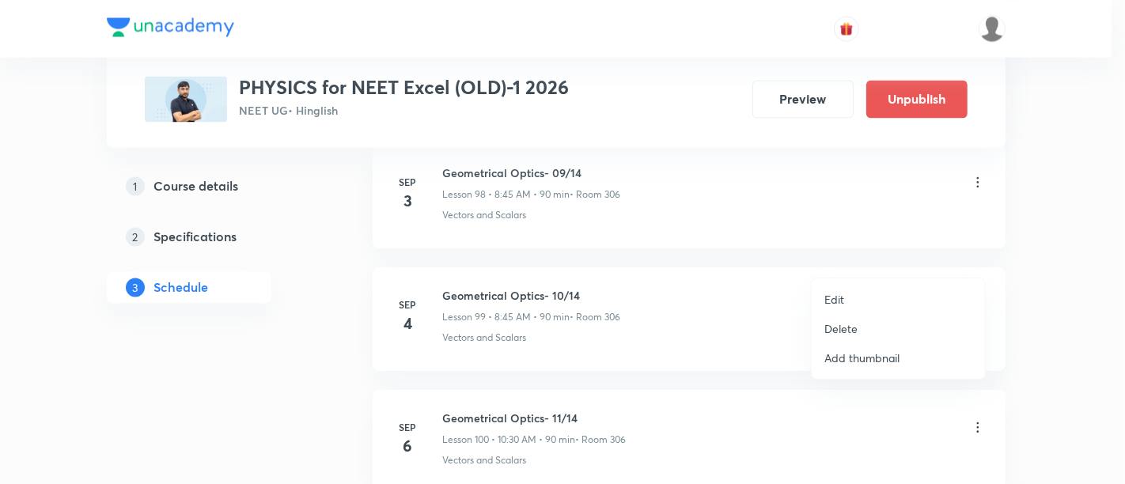
click at [843, 326] on p "Delete" at bounding box center [841, 329] width 33 height 17
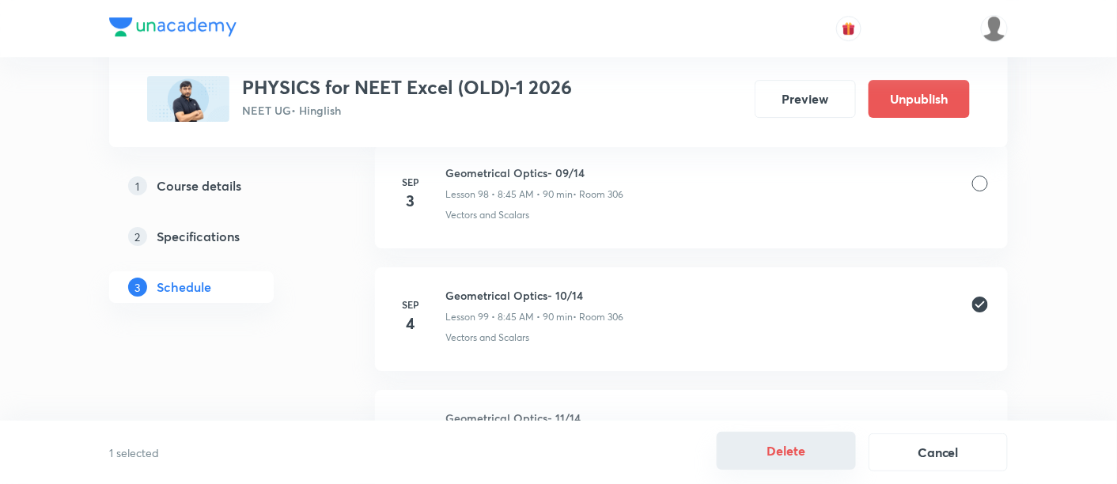
click at [785, 450] on button "Delete" at bounding box center [786, 451] width 139 height 38
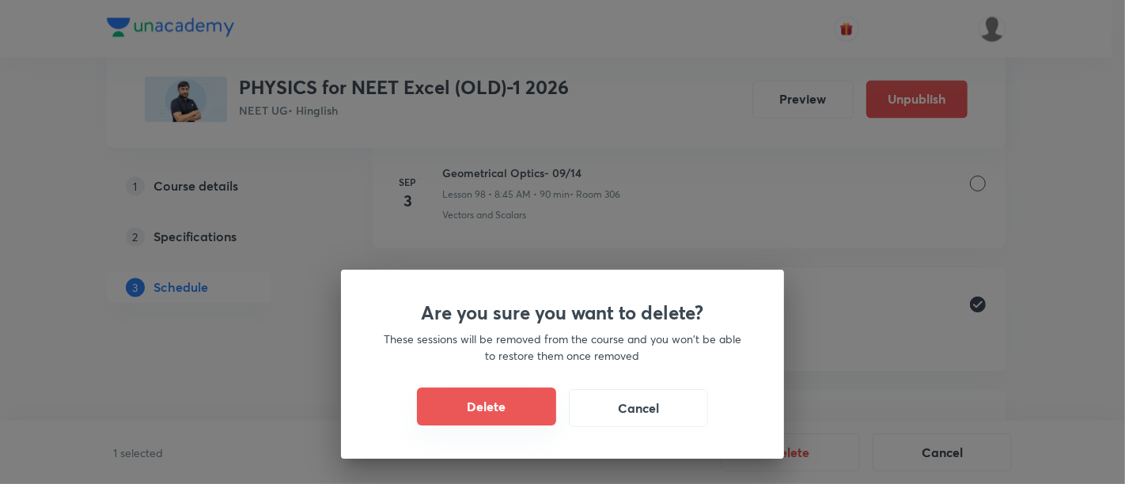
click at [517, 412] on button "Delete" at bounding box center [486, 407] width 139 height 38
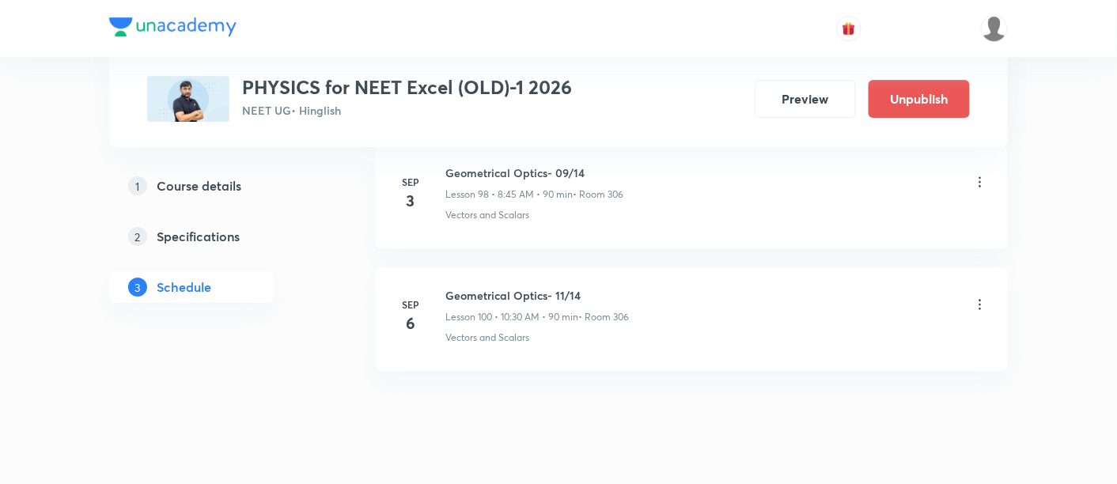
scroll to position [12881, 0]
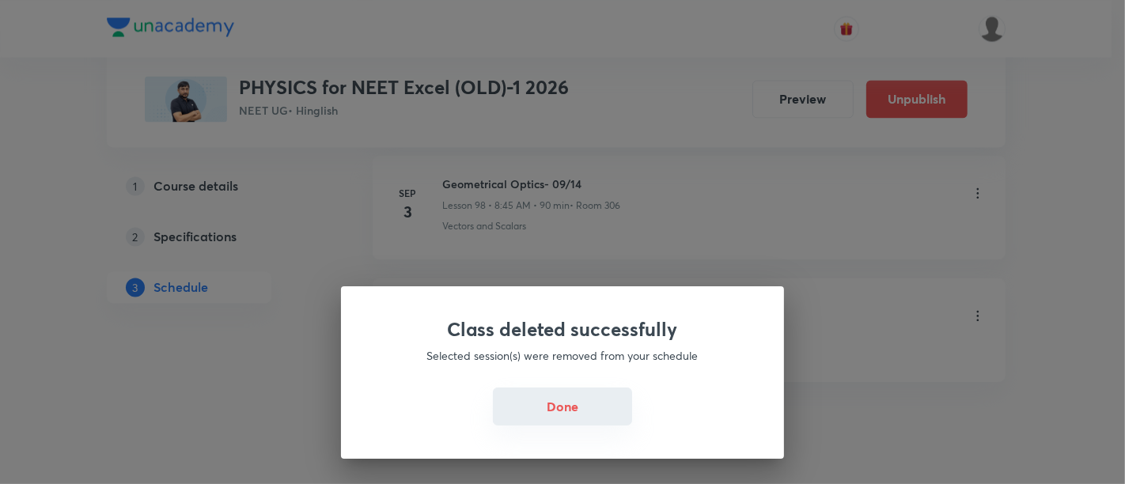
click at [566, 412] on button "Done" at bounding box center [562, 407] width 139 height 38
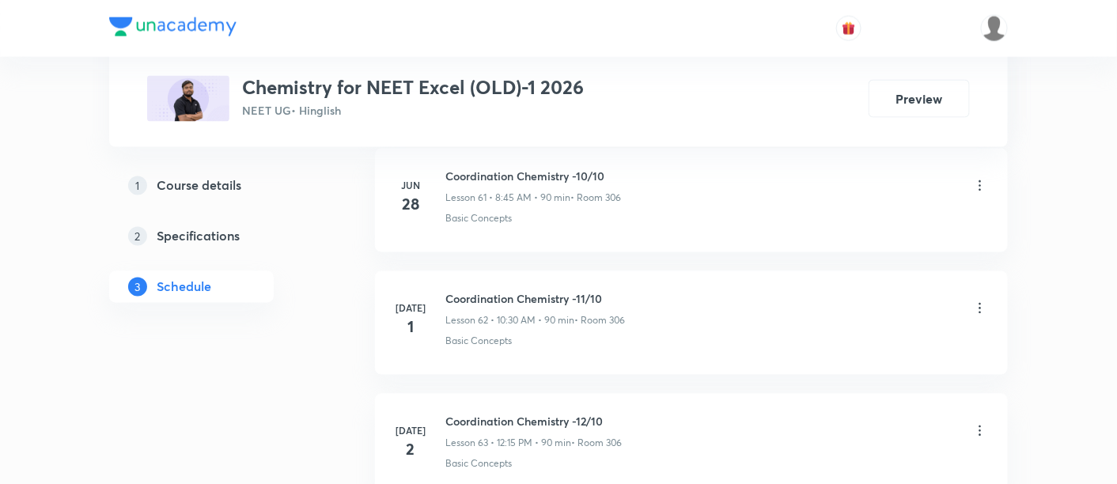
scroll to position [8481, 0]
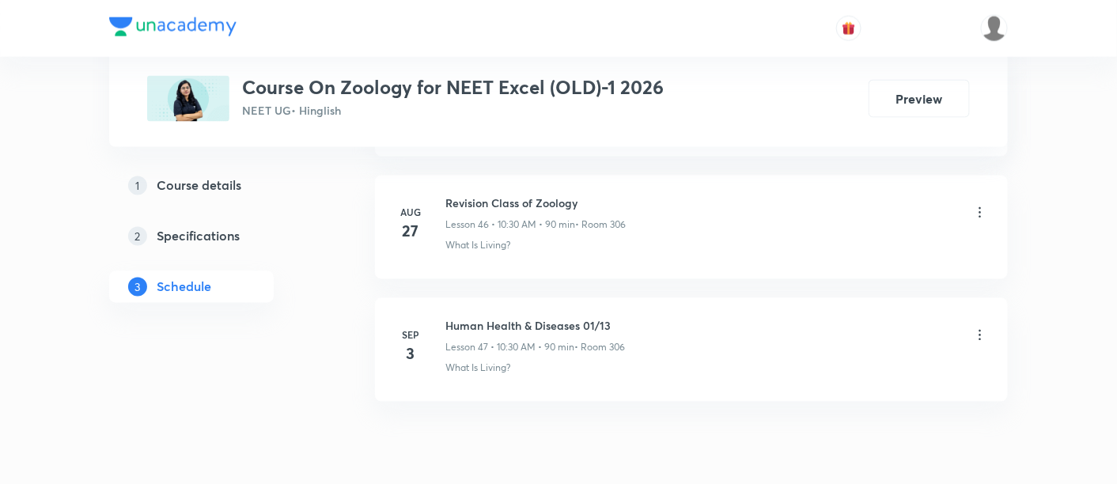
scroll to position [6526, 0]
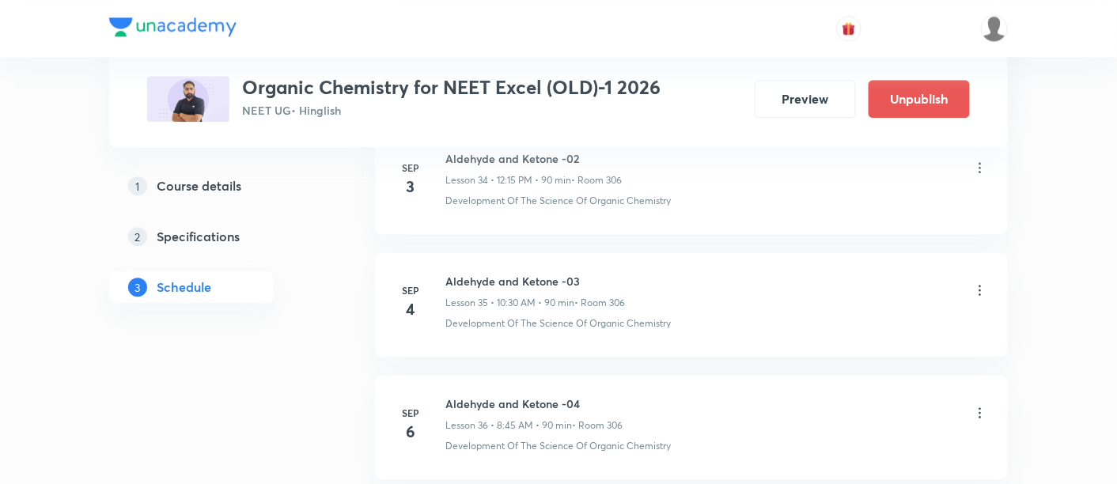
scroll to position [5052, 0]
click at [980, 286] on icon at bounding box center [981, 294] width 16 height 16
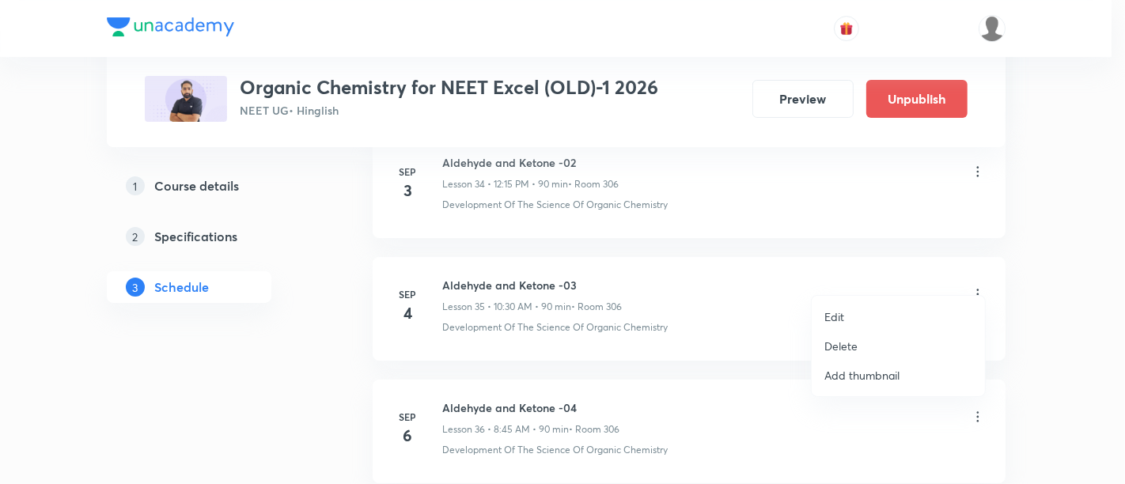
click at [832, 349] on p "Delete" at bounding box center [841, 346] width 33 height 17
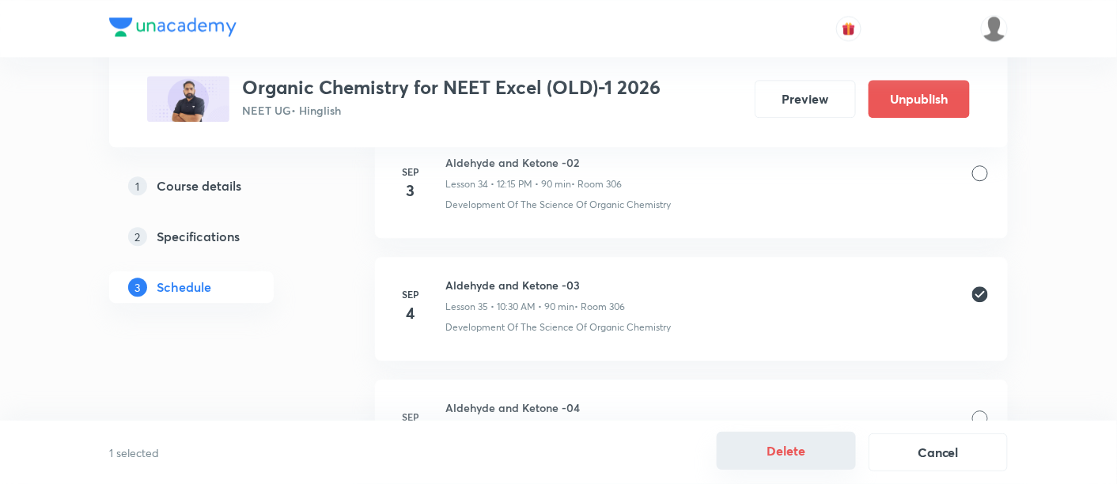
click at [800, 453] on button "Delete" at bounding box center [786, 451] width 139 height 38
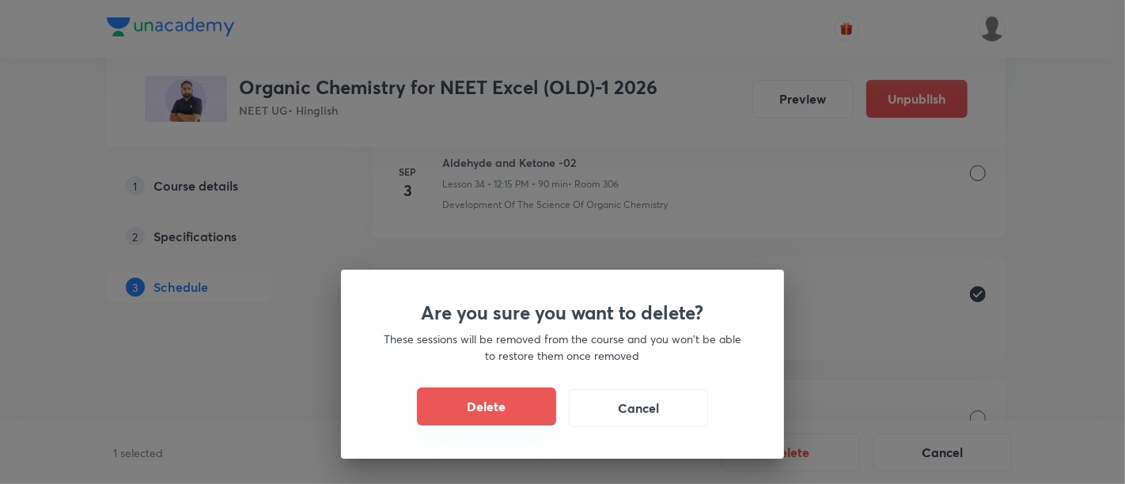
click at [513, 407] on button "Delete" at bounding box center [486, 407] width 139 height 38
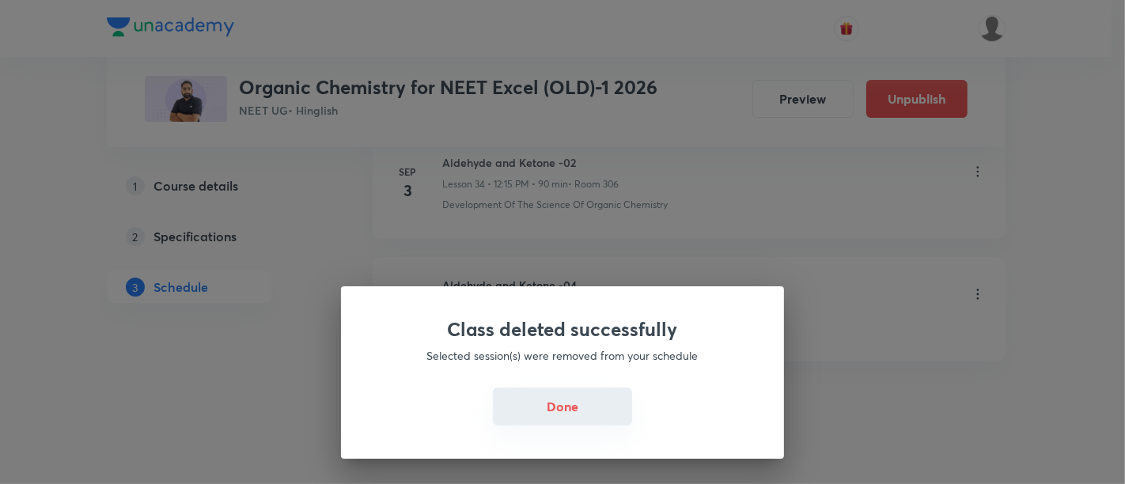
click at [547, 412] on button "Done" at bounding box center [562, 407] width 139 height 38
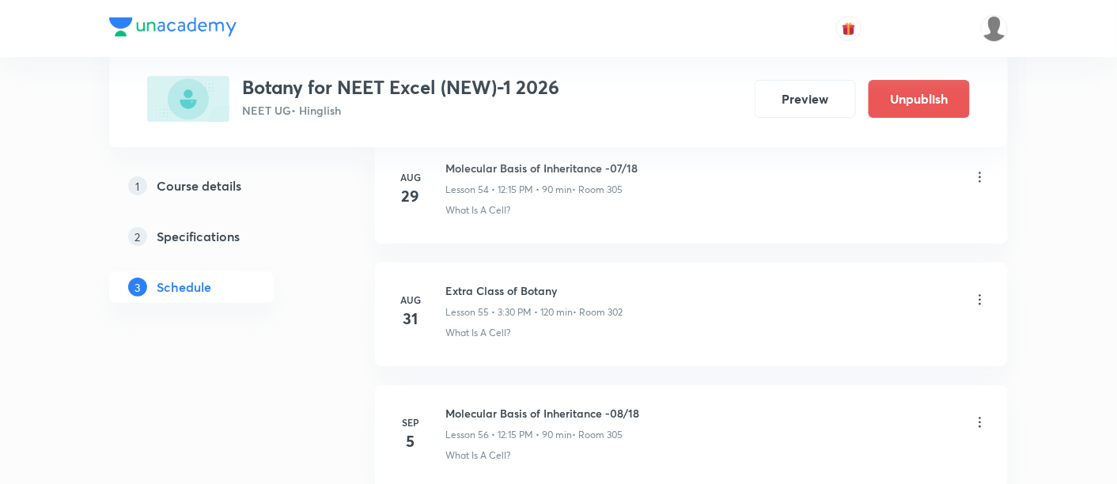
scroll to position [7490, 0]
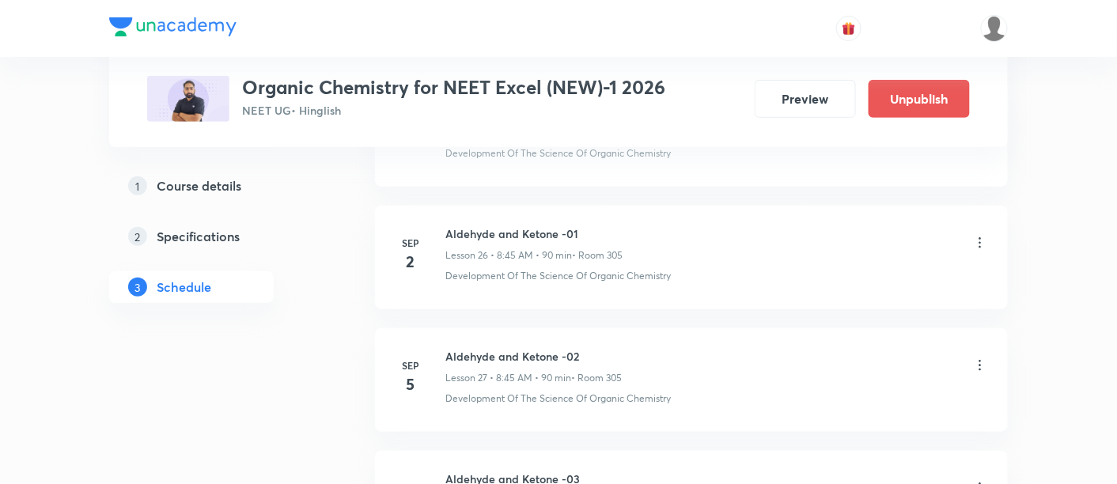
scroll to position [3995, 0]
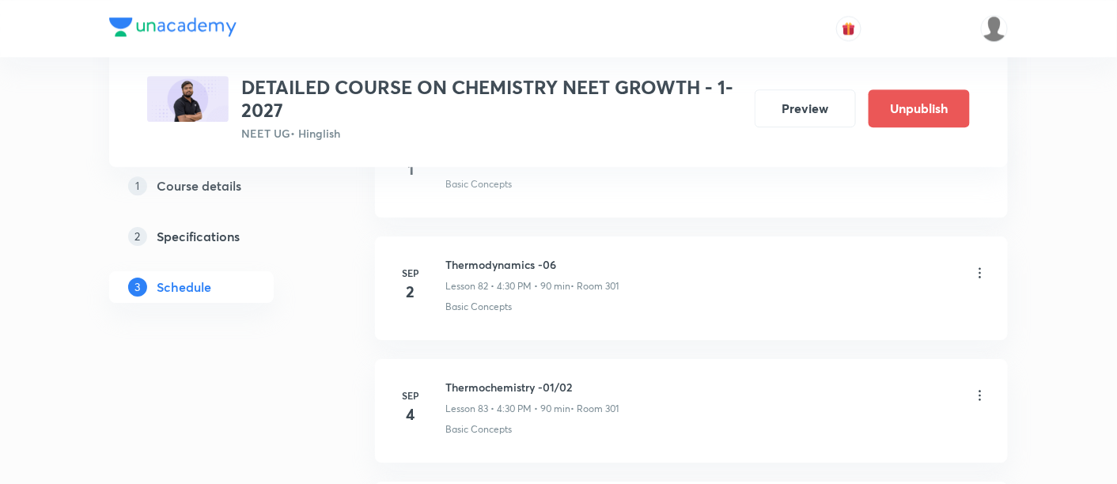
scroll to position [10854, 0]
drag, startPoint x: 449, startPoint y: 226, endPoint x: 578, endPoint y: 225, distance: 129.0
click at [578, 260] on h6 "Thermodynamics -06" at bounding box center [532, 268] width 173 height 17
drag, startPoint x: 446, startPoint y: 230, endPoint x: 579, endPoint y: 233, distance: 132.2
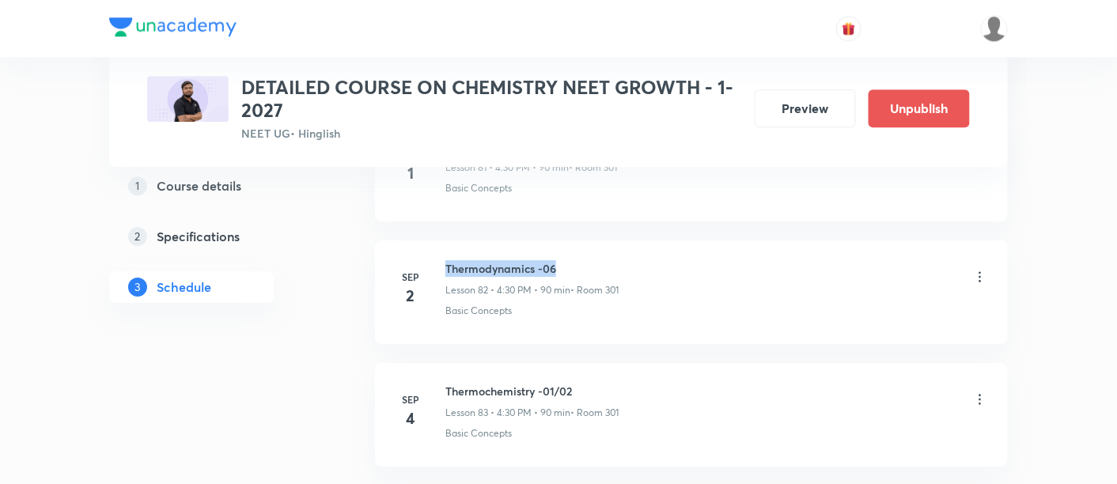
click at [579, 260] on h6 "Thermodynamics -06" at bounding box center [532, 268] width 173 height 17
copy h6 "Thermodynamics -06"
click at [582, 260] on h6 "Thermodynamics -06" at bounding box center [532, 268] width 173 height 17
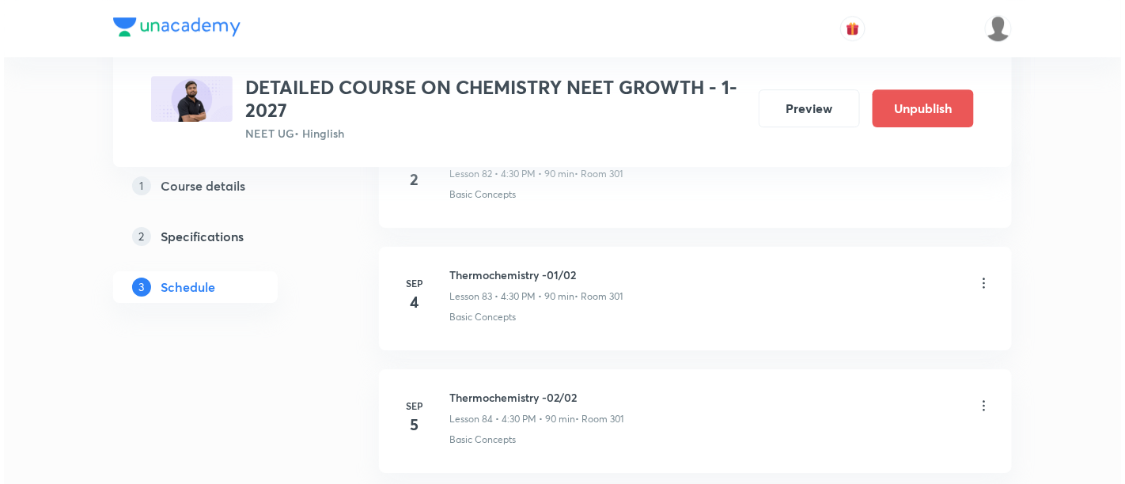
scroll to position [10980, 0]
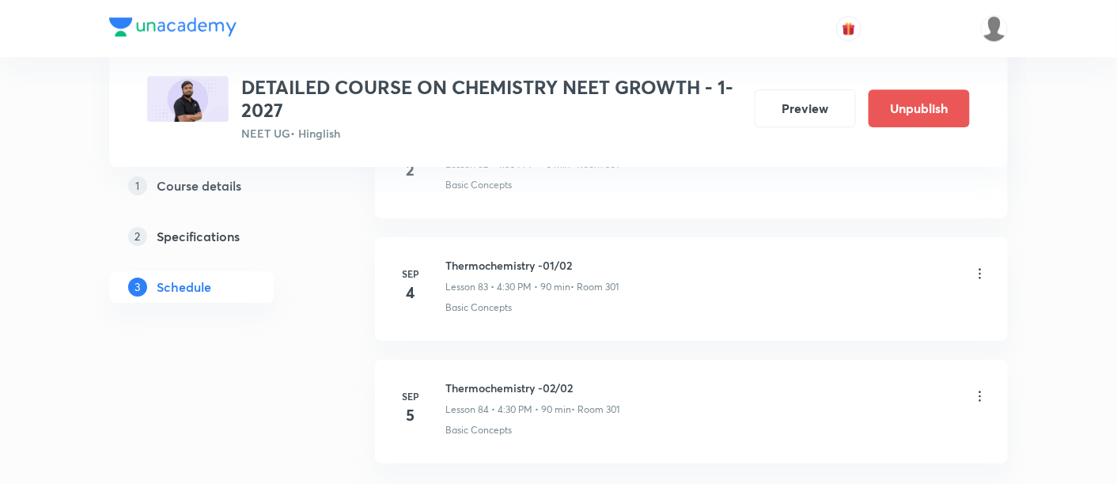
click at [980, 266] on icon at bounding box center [981, 274] width 16 height 16
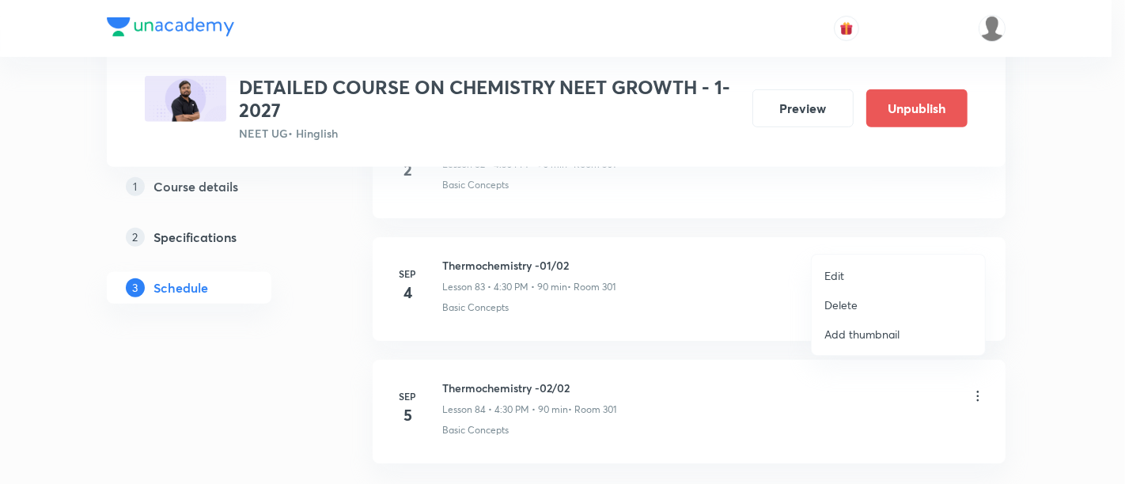
click at [834, 279] on p "Edit" at bounding box center [835, 275] width 20 height 17
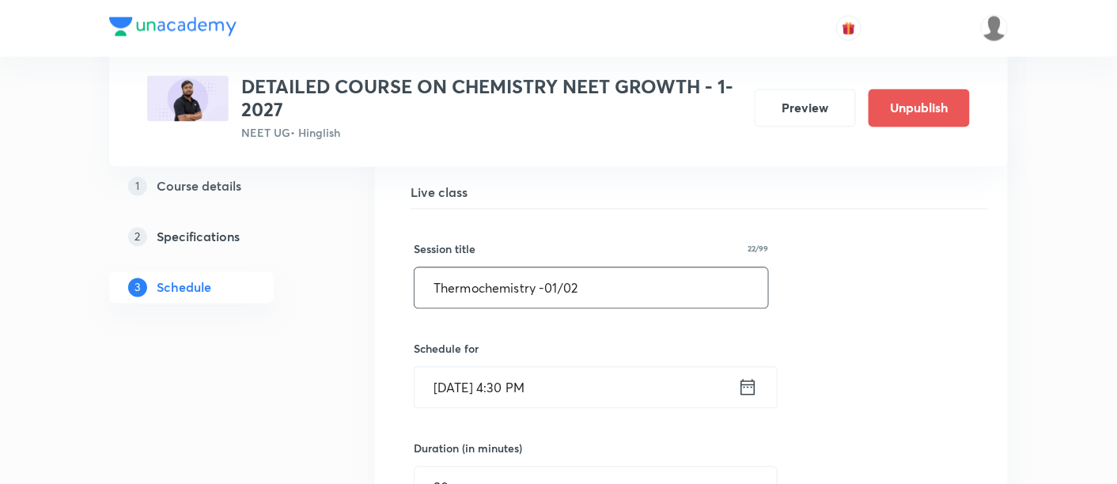
scroll to position [10283, 0]
drag, startPoint x: 430, startPoint y: 248, endPoint x: 603, endPoint y: 259, distance: 173.6
click at [603, 268] on input "Thermochemistry -01/02" at bounding box center [592, 288] width 354 height 40
paste input "dynamics -06"
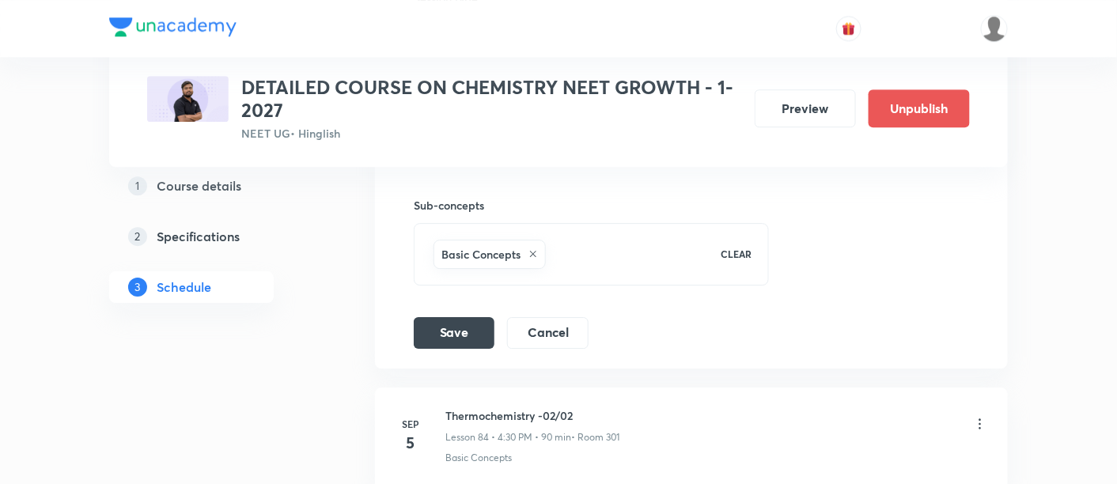
scroll to position [10837, 0]
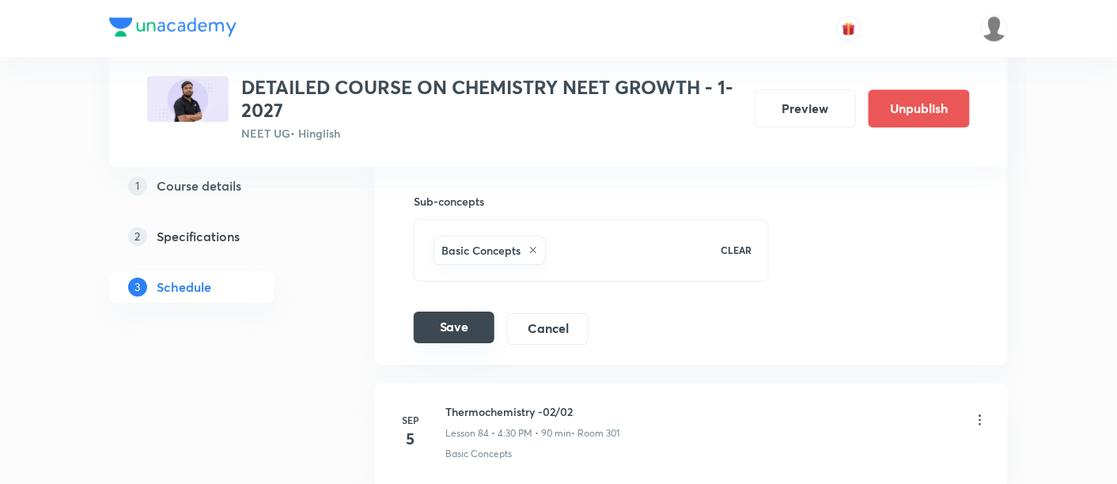
type input "Thermodynamics -07"
click at [454, 312] on button "Save" at bounding box center [454, 328] width 81 height 32
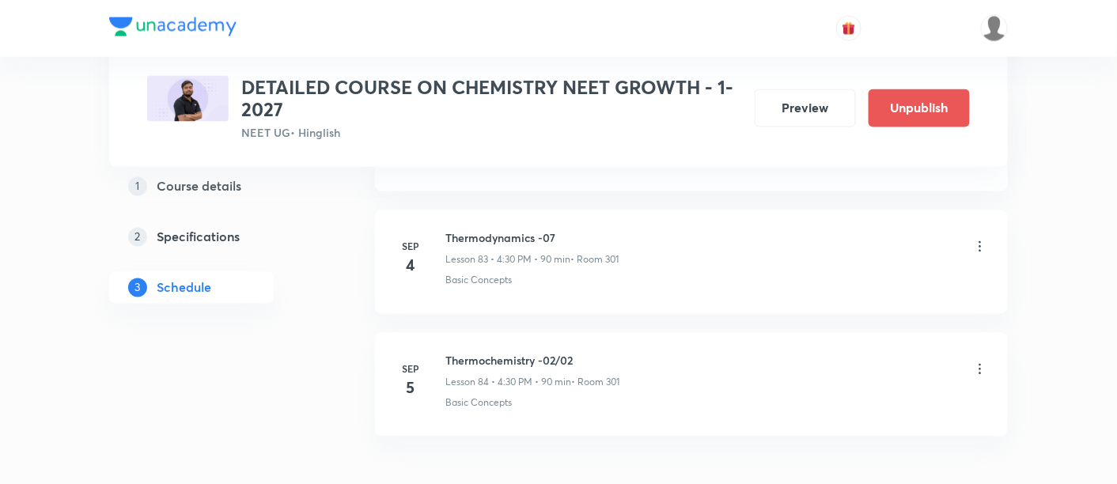
scroll to position [10283, 0]
drag, startPoint x: 444, startPoint y: 196, endPoint x: 575, endPoint y: 191, distance: 131.5
click at [575, 226] on div "Sep 4 Thermodynamics -07 Lesson 83 • 4:30 PM • 90 min • Room 301 Basic Concepts" at bounding box center [692, 255] width 594 height 58
copy h6 "Thermodynamics -07"
click at [726, 329] on li "Sep 5 Thermochemistry -02/02 Lesson 84 • 4:30 PM • 90 min • Room 301 Basic Conc…" at bounding box center [691, 381] width 633 height 104
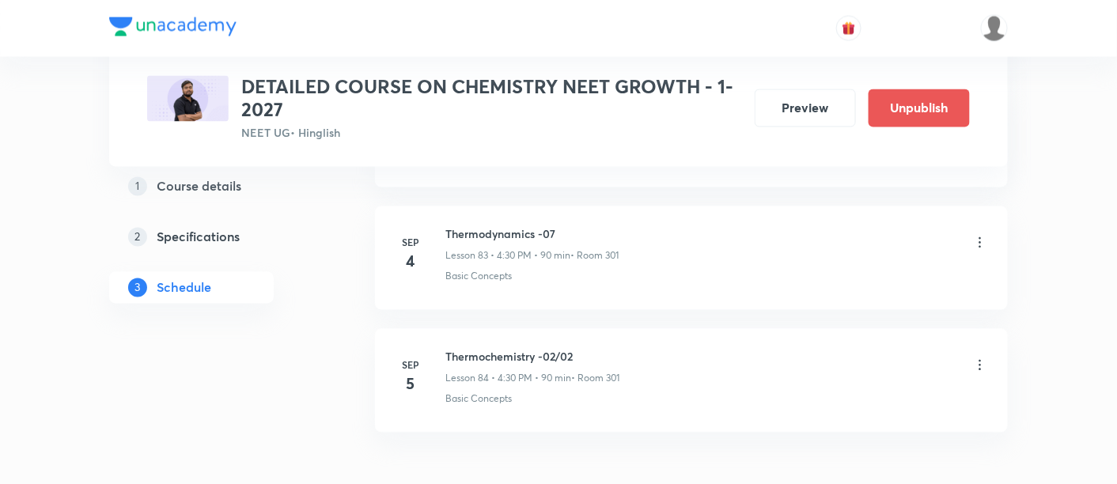
click at [984, 358] on icon at bounding box center [981, 366] width 16 height 16
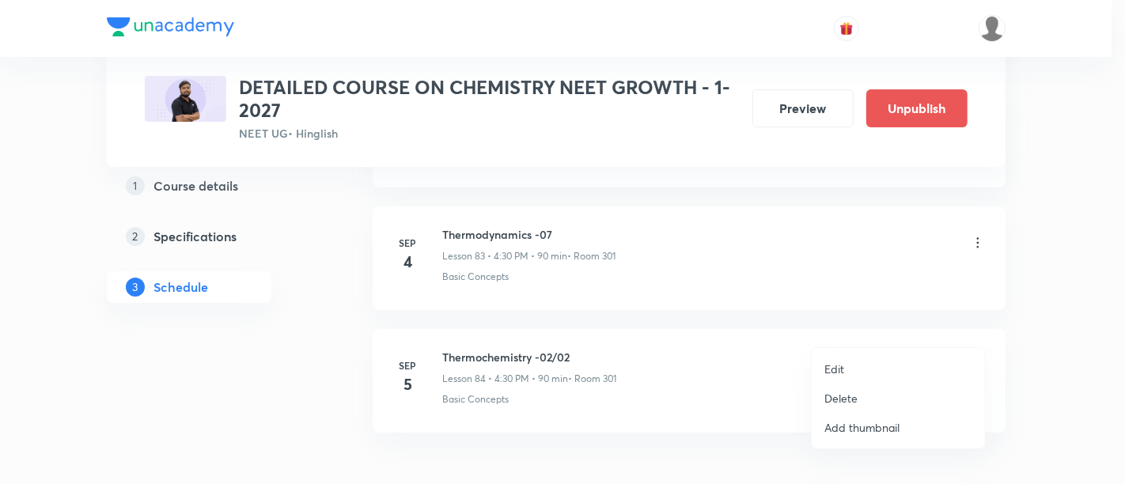
click at [823, 371] on li "Edit" at bounding box center [898, 369] width 173 height 29
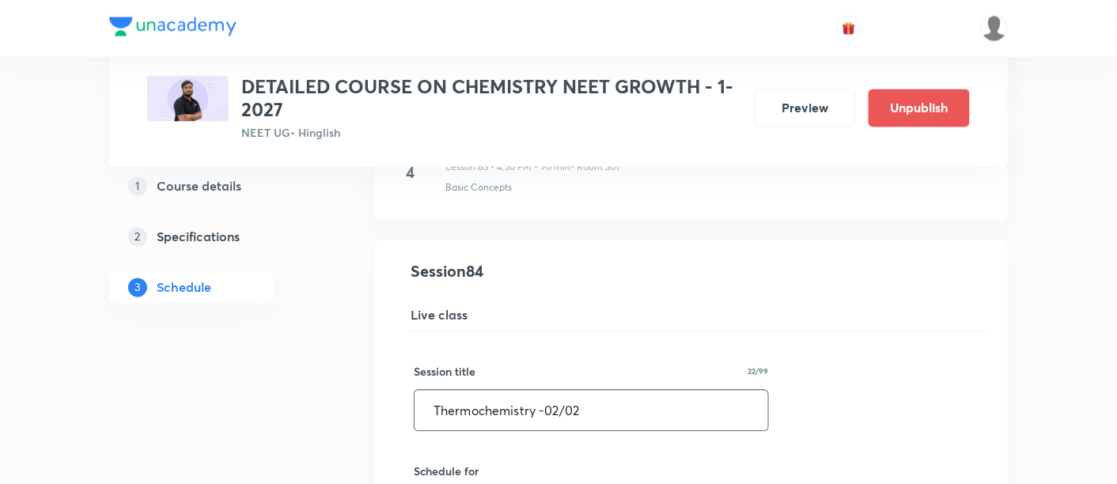
click at [433, 391] on input "Thermochemistry -02/02" at bounding box center [592, 411] width 354 height 40
drag, startPoint x: 433, startPoint y: 376, endPoint x: 683, endPoint y: 384, distance: 250.2
click at [683, 391] on input "Thermochemistry -02/02" at bounding box center [592, 411] width 354 height 40
paste input "dynamics -07"
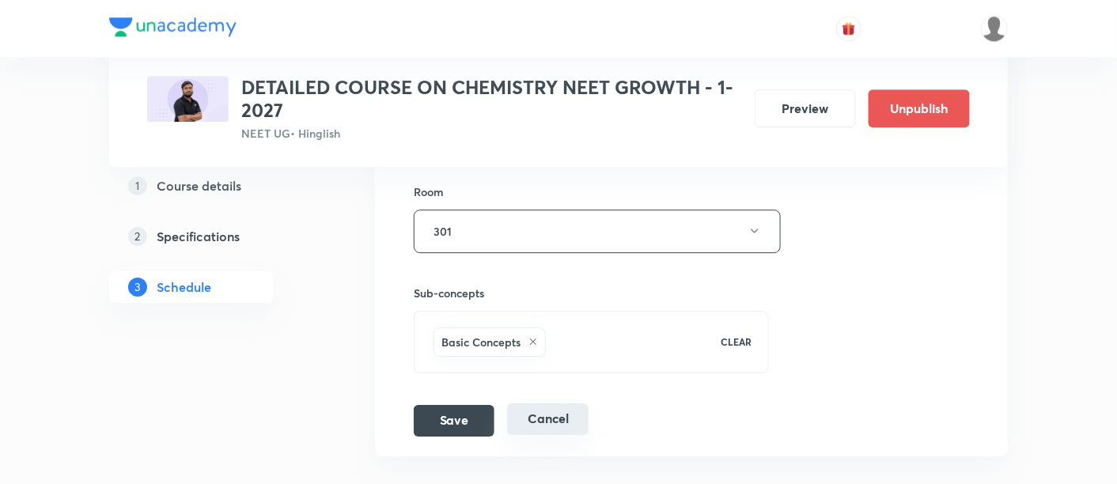
scroll to position [10878, 0]
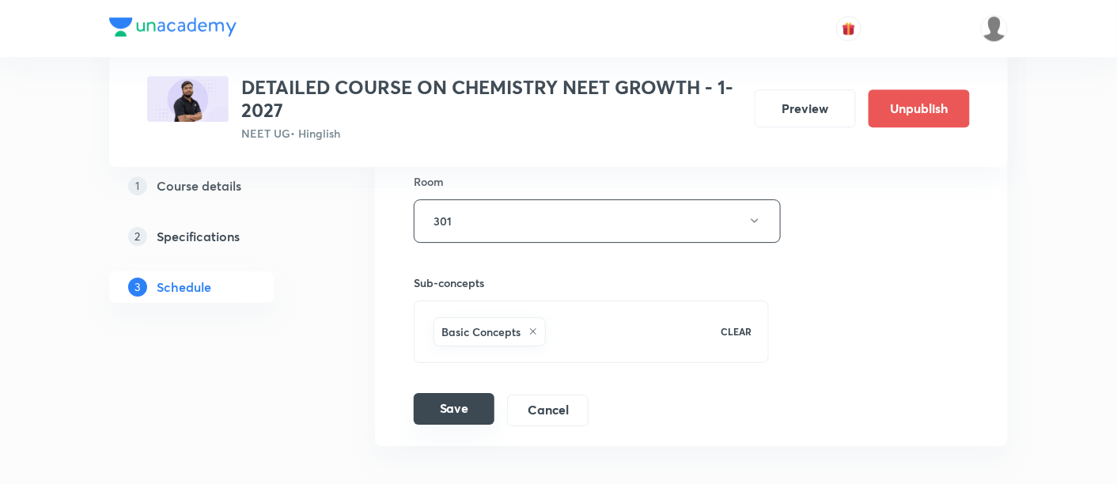
type input "Thermodynamics -08"
click at [468, 393] on button "Save" at bounding box center [454, 409] width 81 height 32
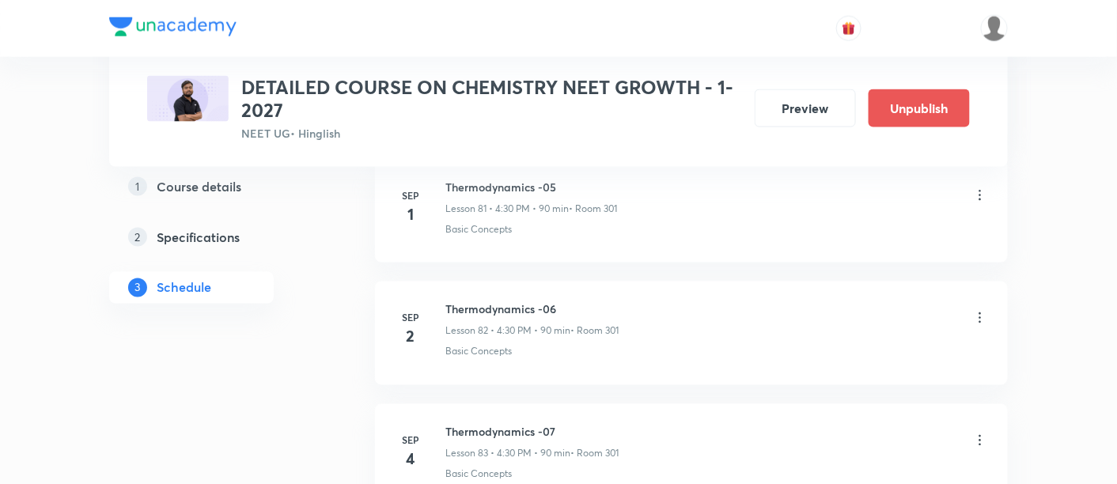
scroll to position [10075, 0]
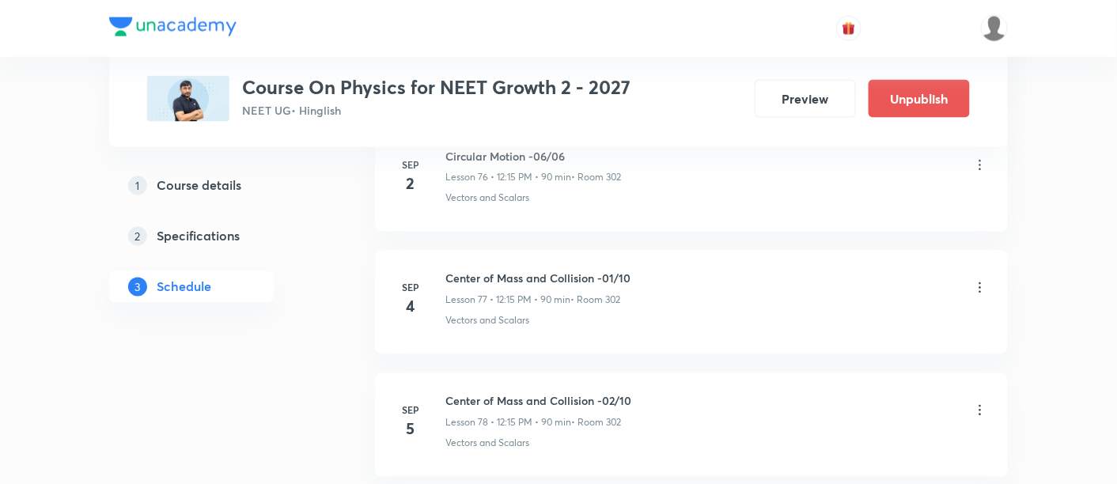
scroll to position [10168, 0]
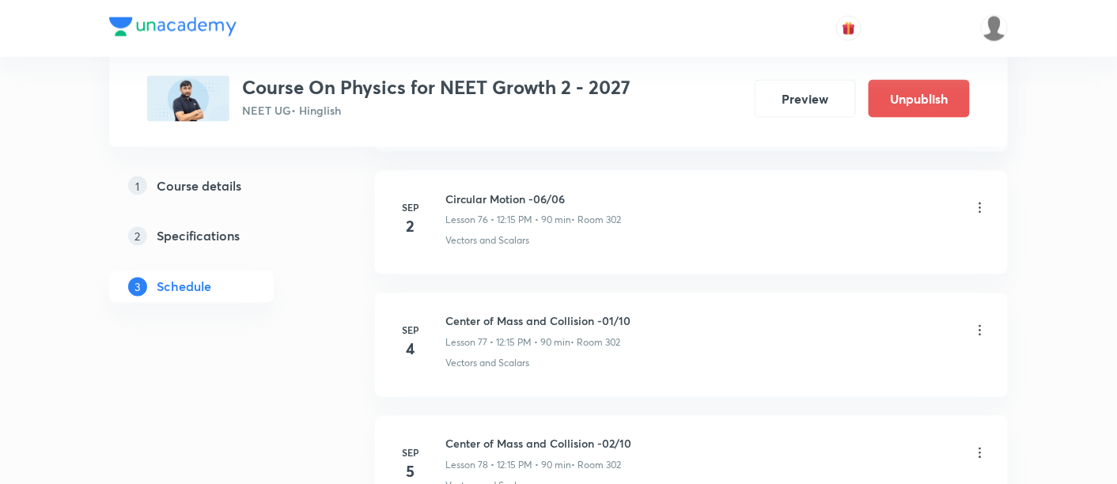
click at [979, 323] on icon at bounding box center [981, 331] width 16 height 16
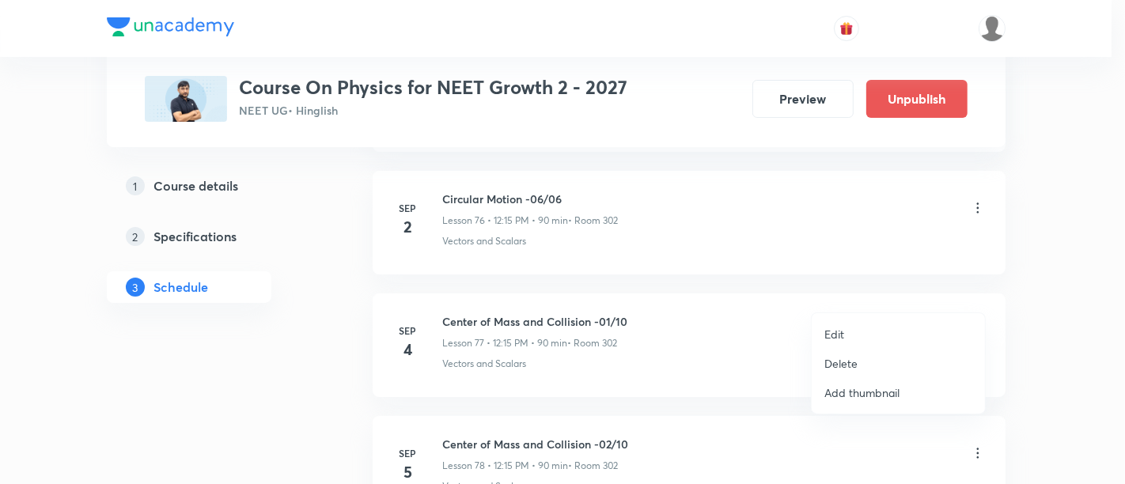
click at [844, 362] on p "Delete" at bounding box center [841, 363] width 33 height 17
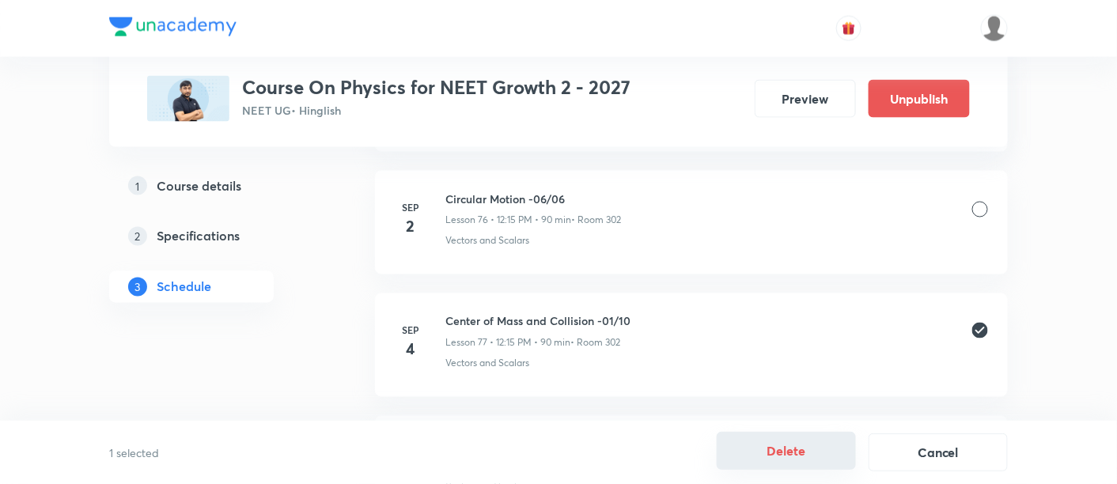
click at [789, 451] on button "Delete" at bounding box center [786, 451] width 139 height 38
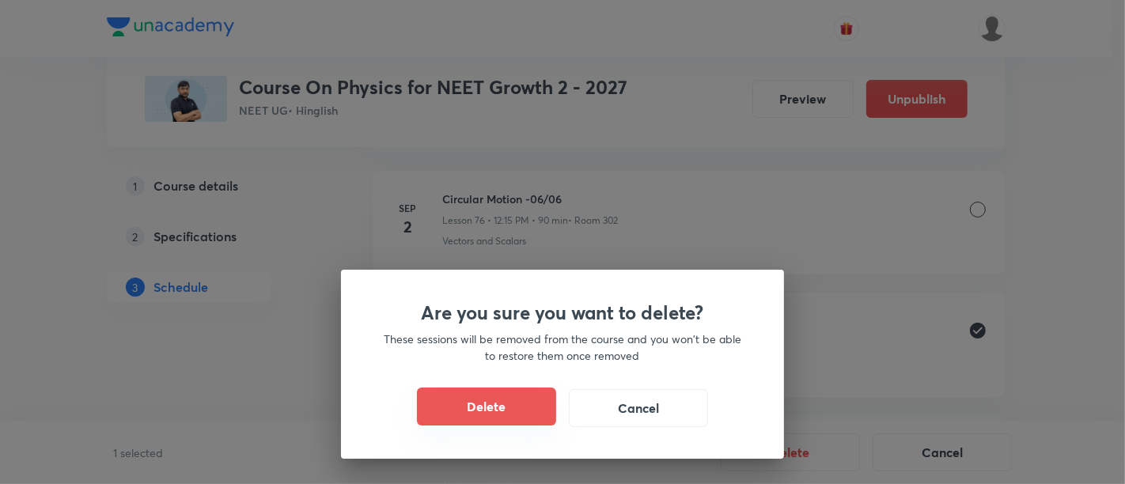
click at [442, 404] on button "Delete" at bounding box center [486, 407] width 139 height 38
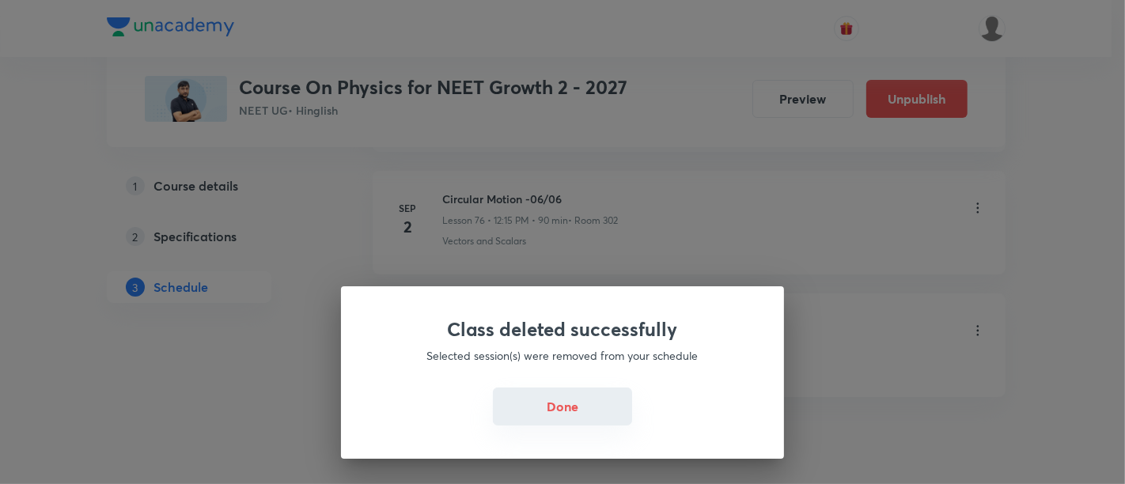
click at [544, 411] on button "Done" at bounding box center [562, 407] width 139 height 38
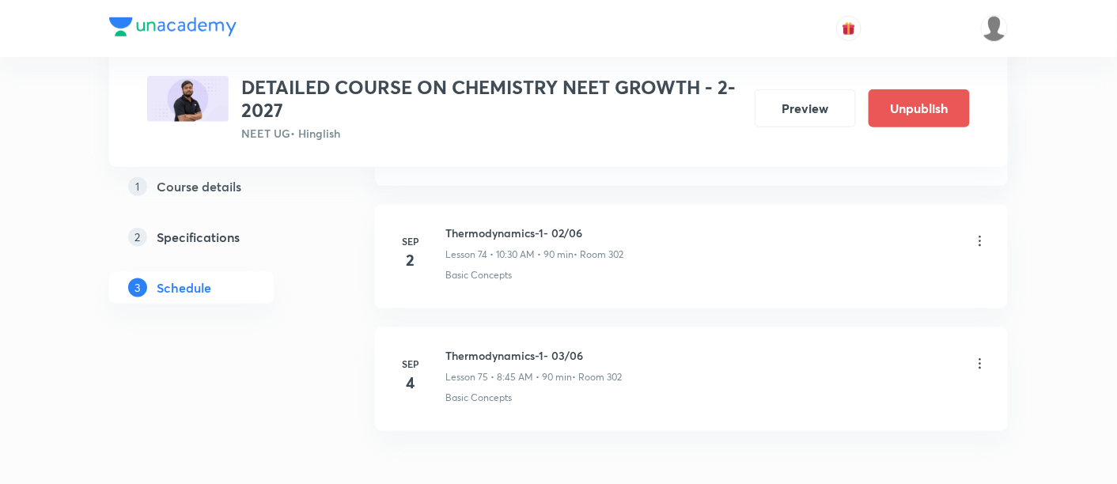
scroll to position [9968, 0]
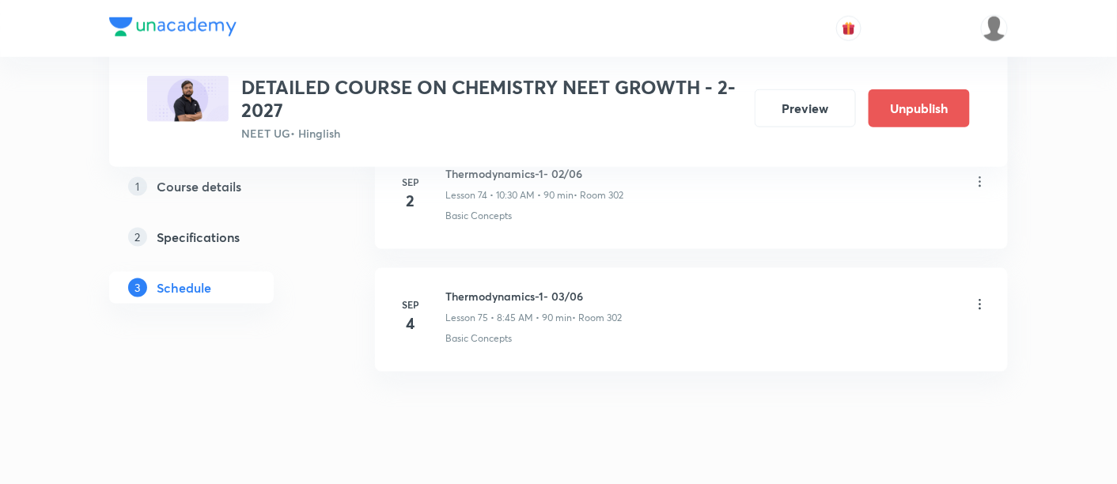
click at [983, 297] on icon at bounding box center [981, 305] width 16 height 16
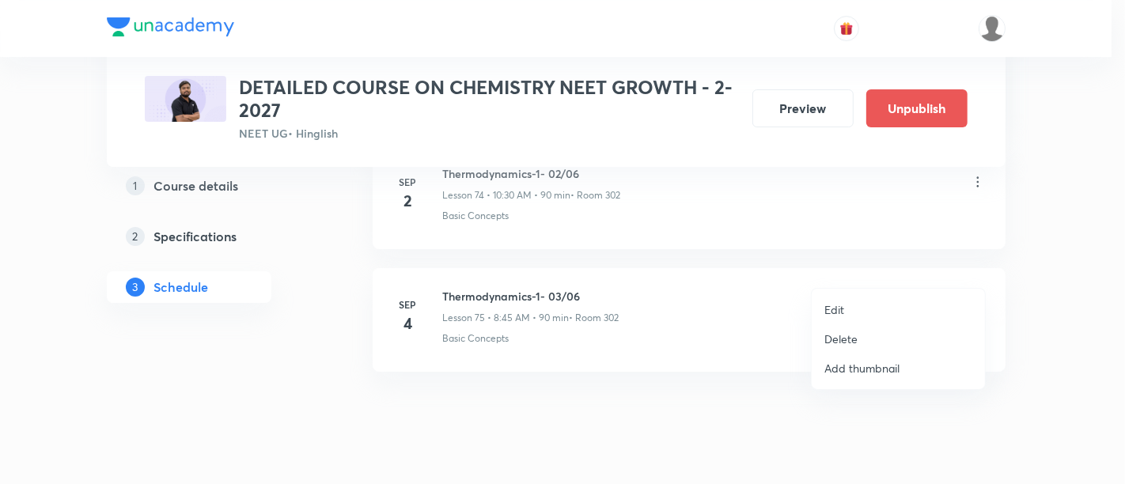
click at [851, 340] on p "Delete" at bounding box center [841, 339] width 33 height 17
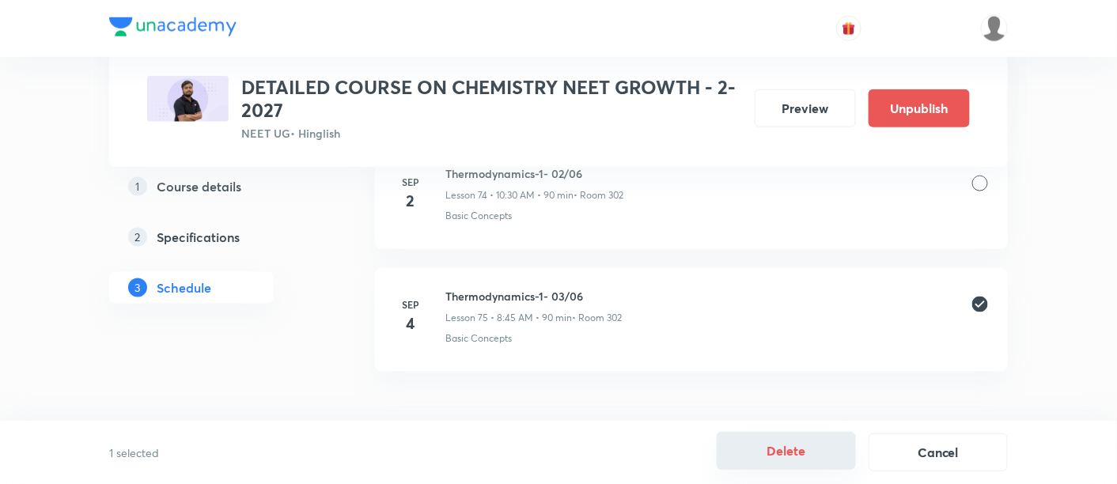
click at [787, 450] on button "Delete" at bounding box center [786, 451] width 139 height 38
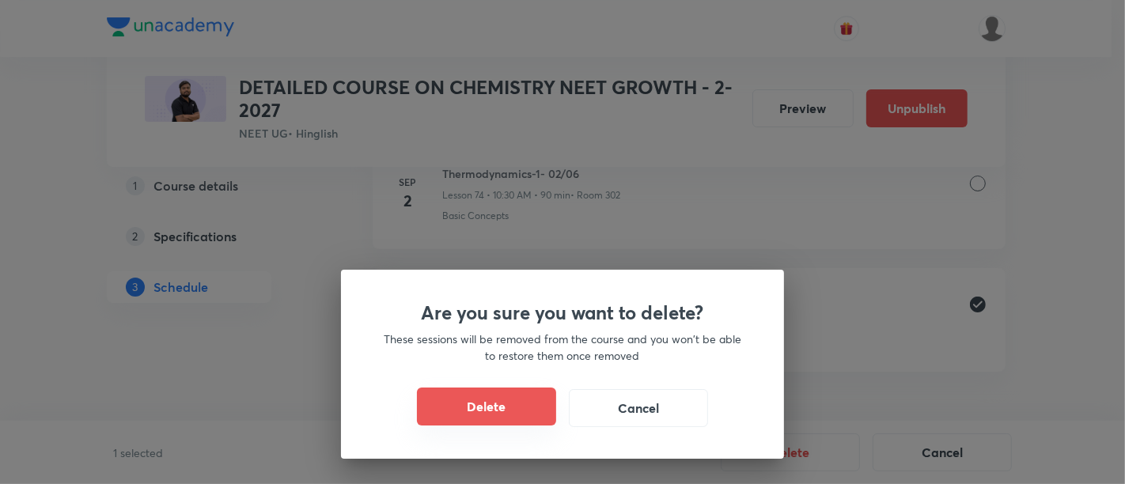
click at [529, 408] on button "Delete" at bounding box center [486, 407] width 139 height 38
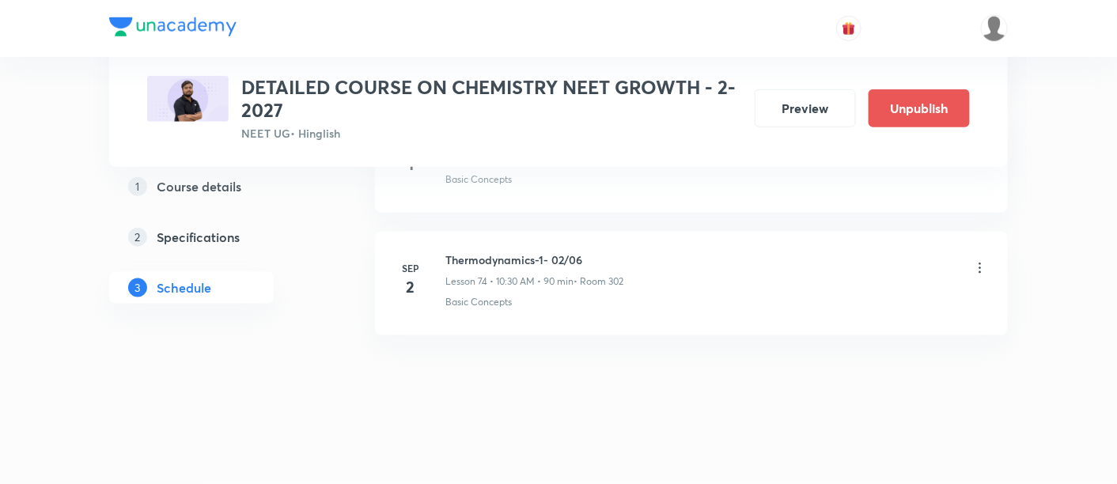
scroll to position [9846, 0]
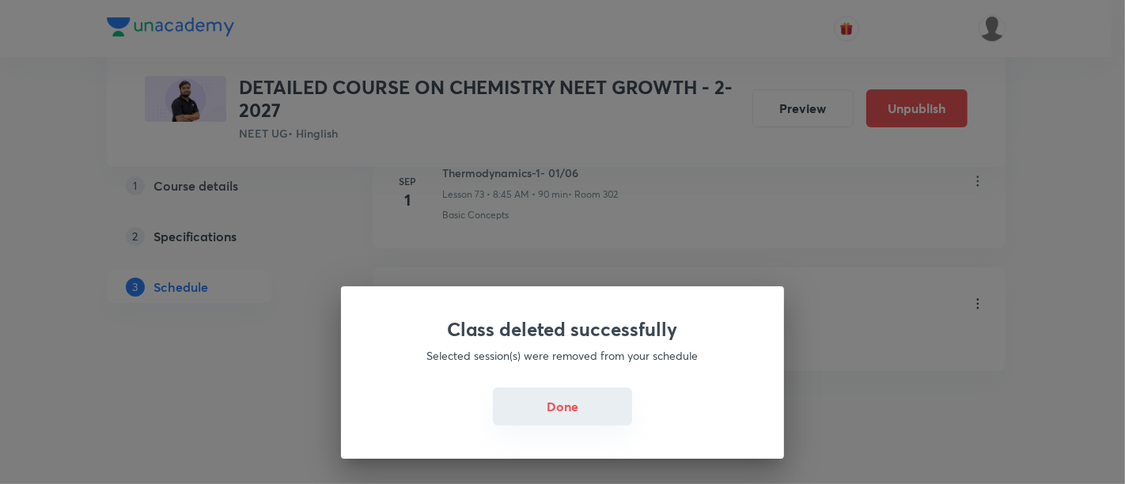
click at [556, 405] on button "Done" at bounding box center [562, 407] width 139 height 38
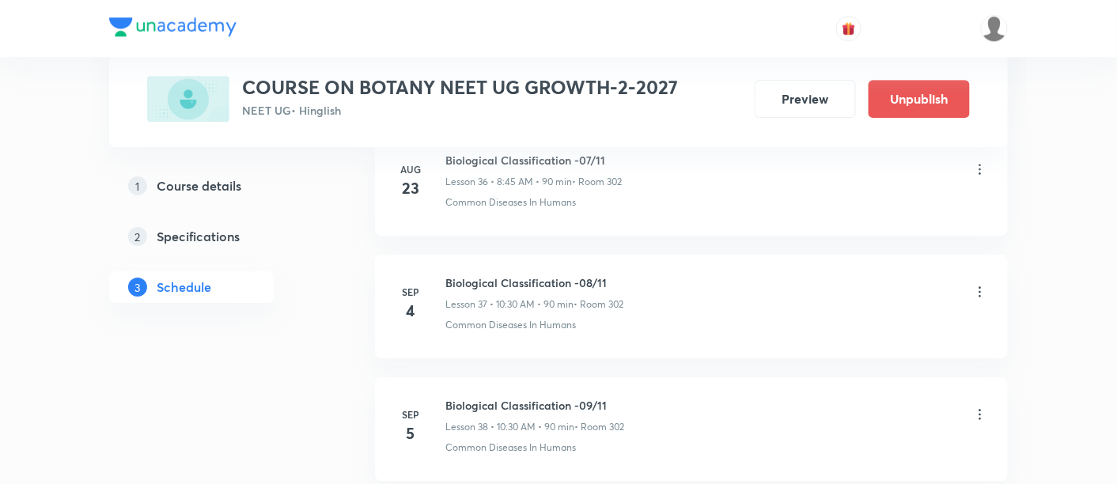
click at [979, 284] on icon at bounding box center [981, 292] width 16 height 16
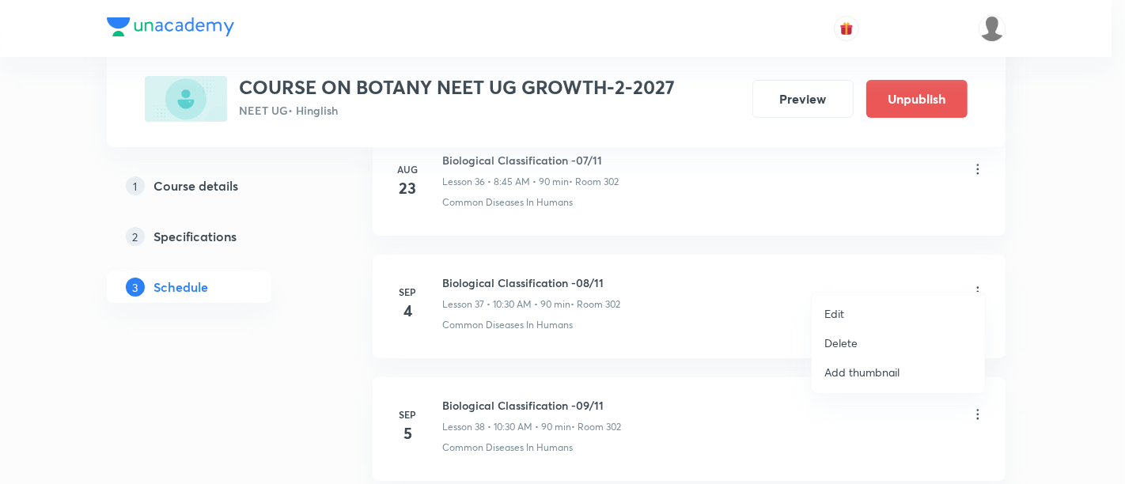
click at [848, 341] on p "Delete" at bounding box center [841, 343] width 33 height 17
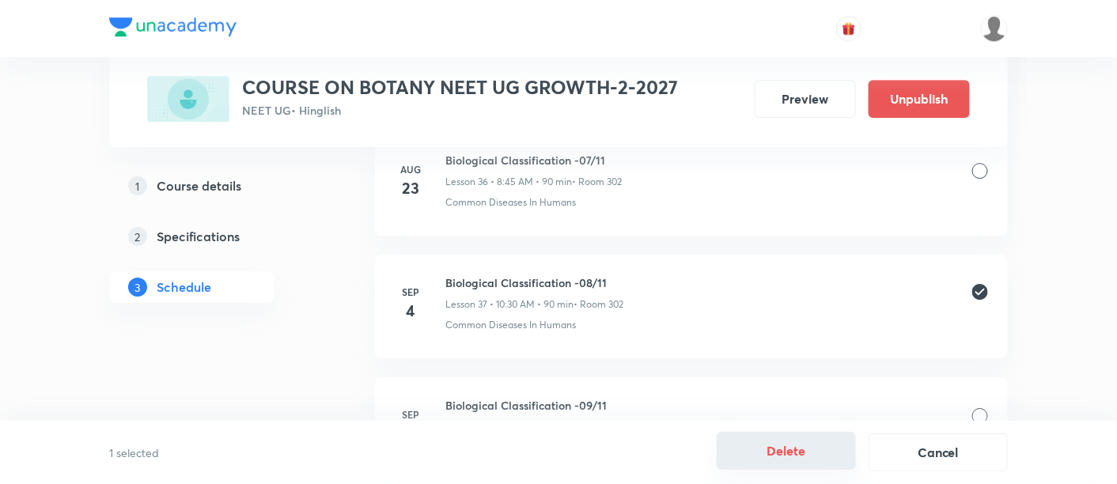
click at [791, 446] on button "Delete" at bounding box center [786, 451] width 139 height 38
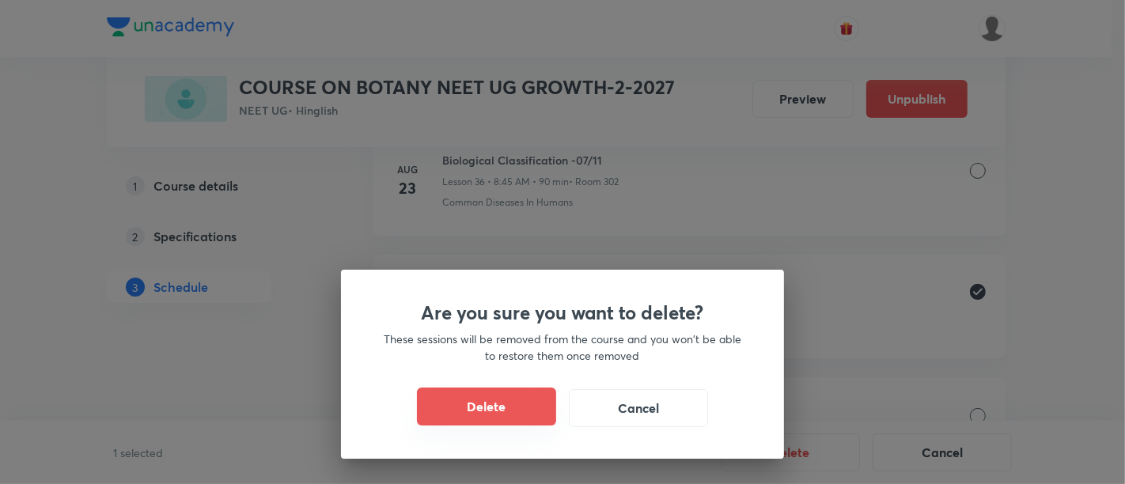
click at [512, 408] on button "Delete" at bounding box center [486, 407] width 139 height 38
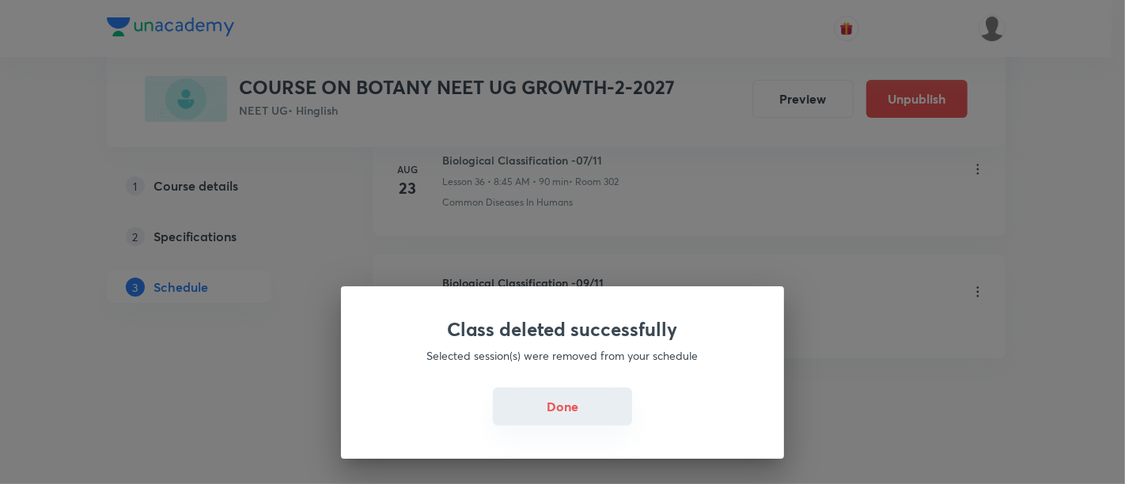
click at [555, 410] on button "Done" at bounding box center [562, 407] width 139 height 38
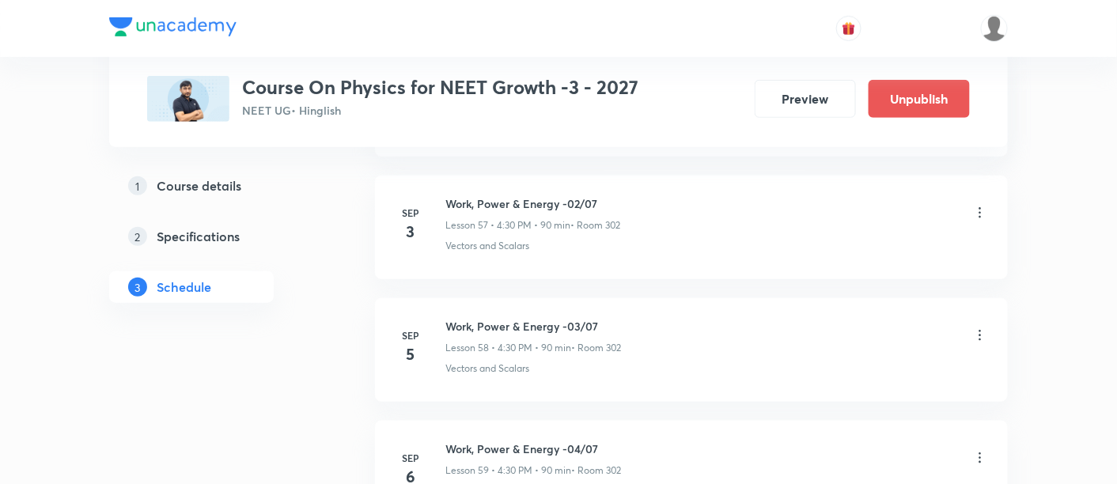
scroll to position [7823, 0]
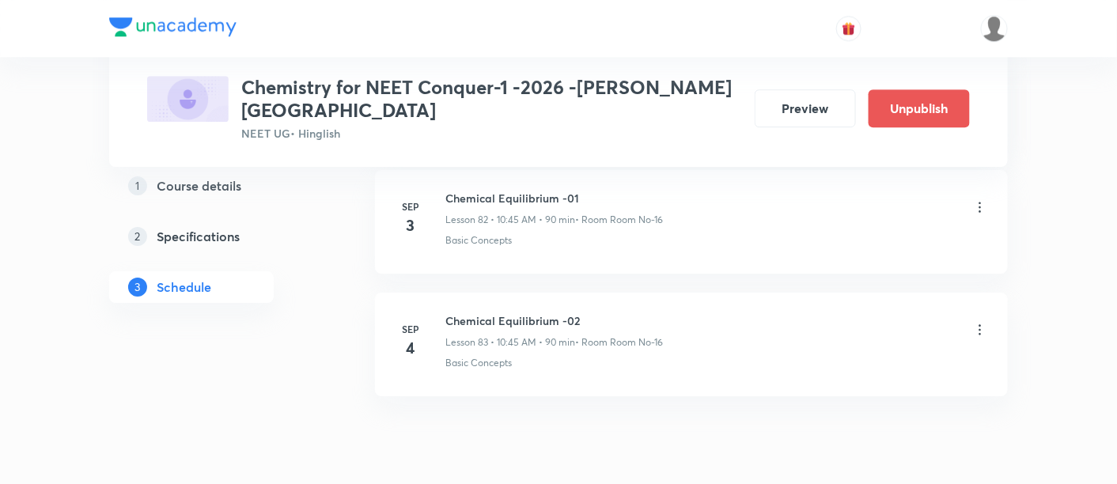
scroll to position [10928, 0]
click at [981, 320] on icon at bounding box center [981, 328] width 16 height 16
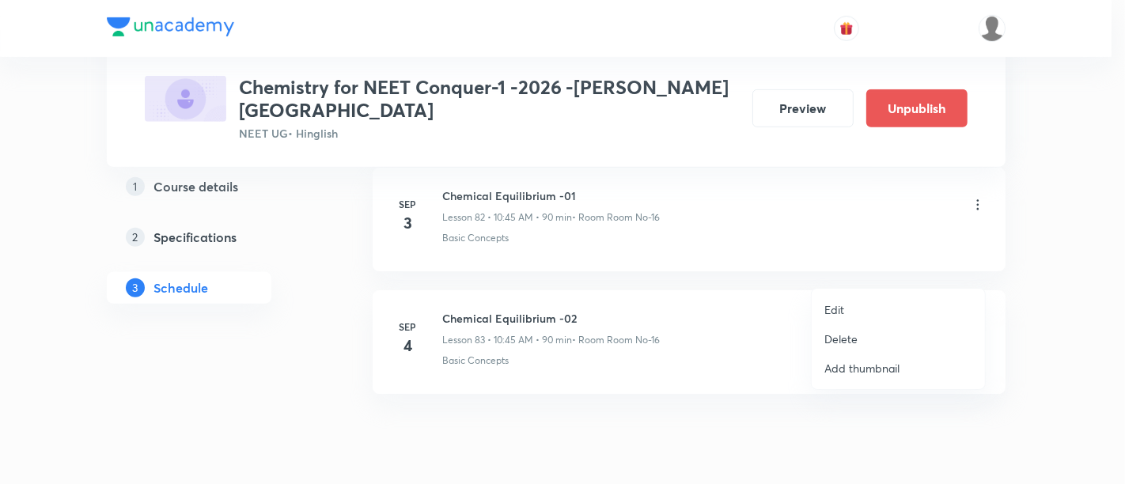
click at [836, 341] on p "Delete" at bounding box center [841, 339] width 33 height 17
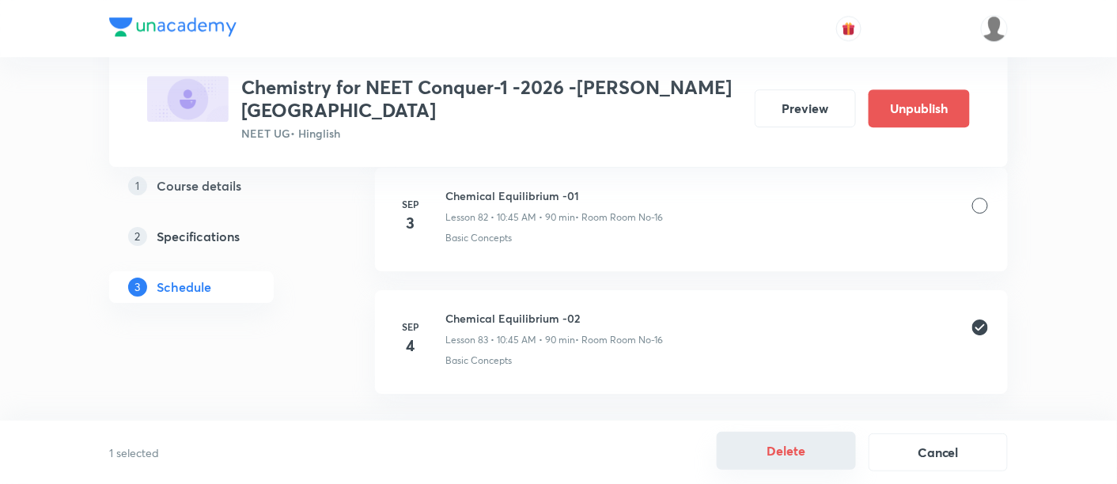
click at [793, 456] on button "Delete" at bounding box center [786, 451] width 139 height 38
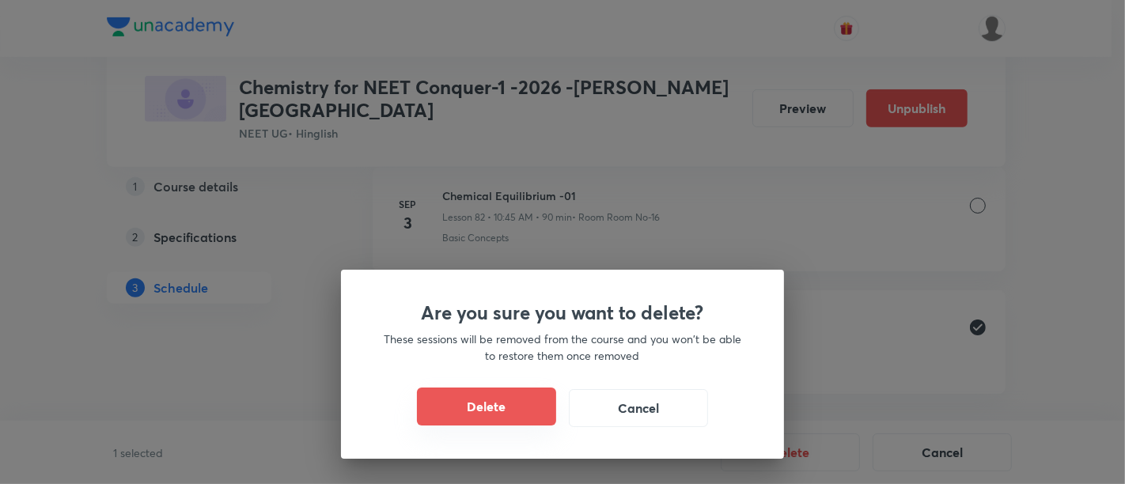
click at [522, 409] on button "Delete" at bounding box center [486, 407] width 139 height 38
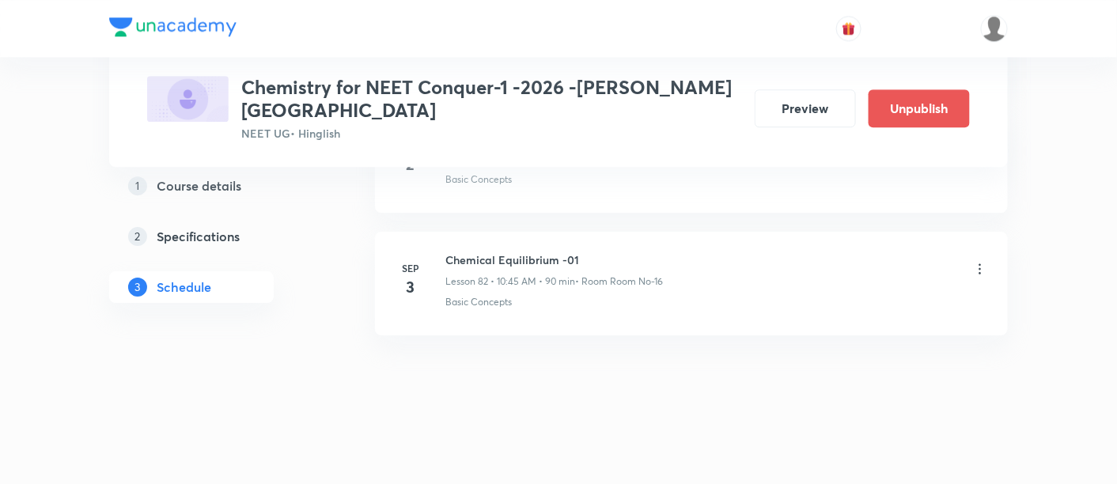
scroll to position [10805, 0]
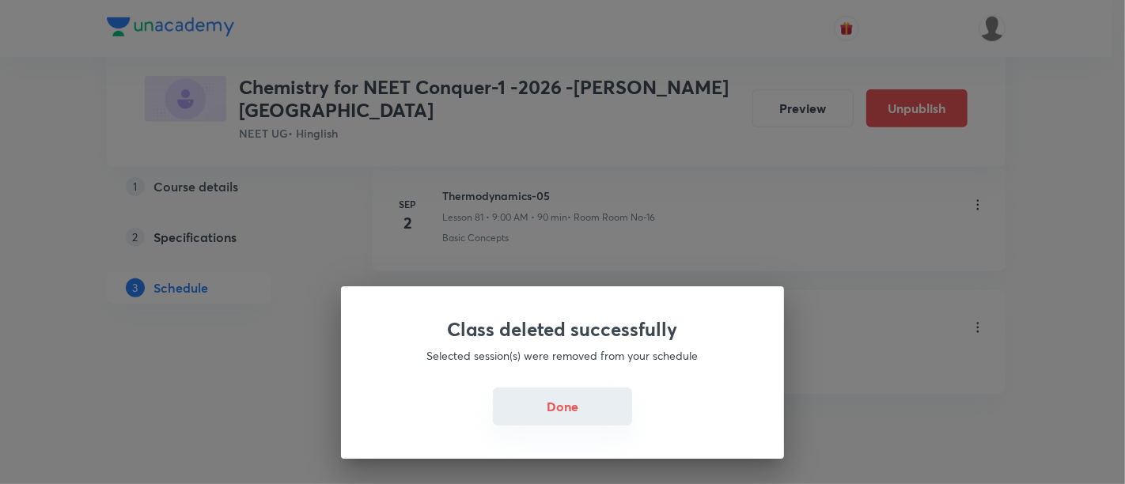
click at [552, 406] on button "Done" at bounding box center [562, 407] width 139 height 38
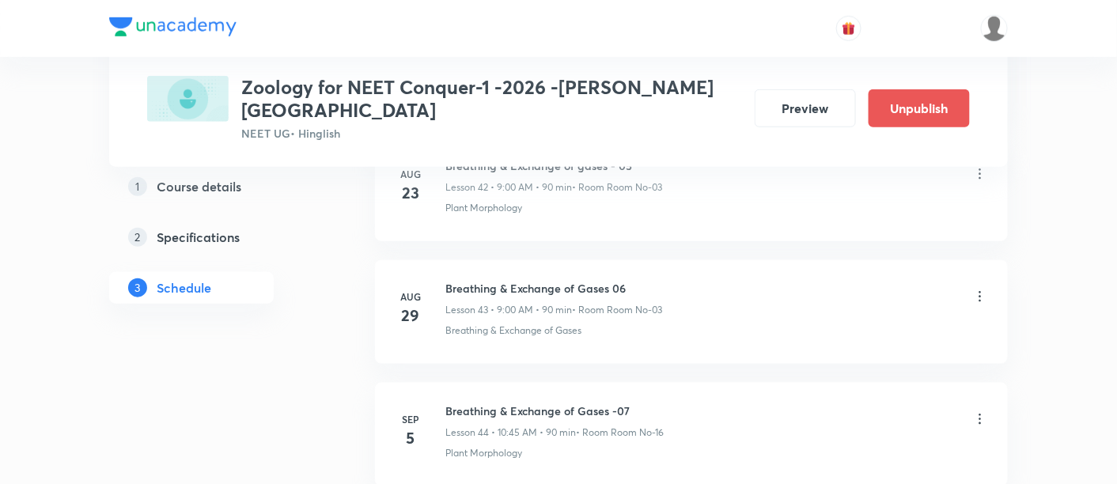
scroll to position [6048, 0]
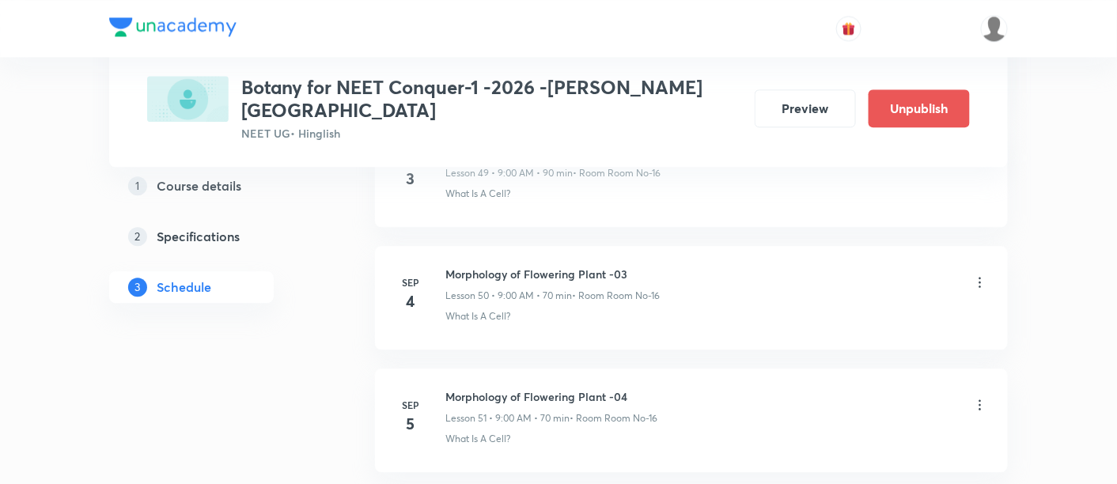
scroll to position [6915, 0]
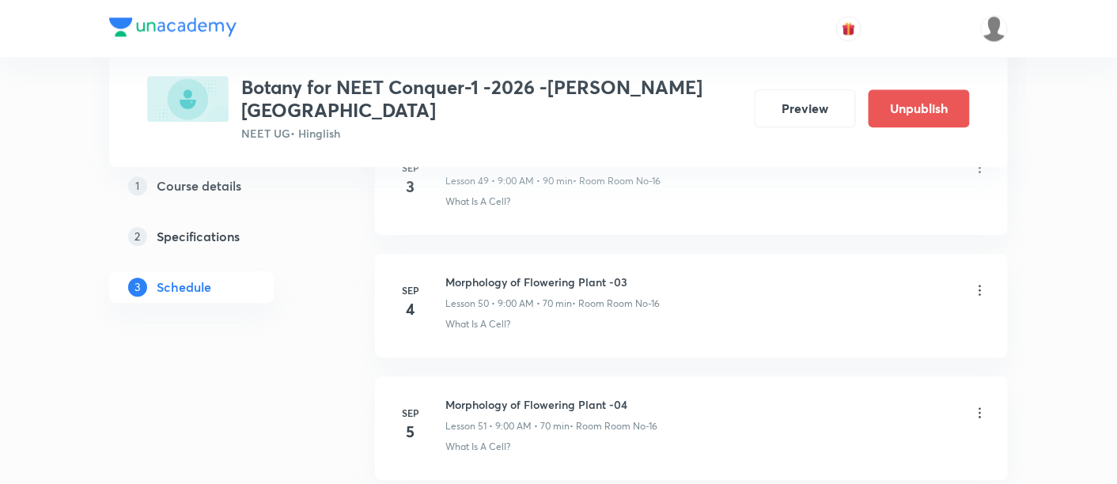
click at [982, 283] on icon at bounding box center [981, 291] width 16 height 16
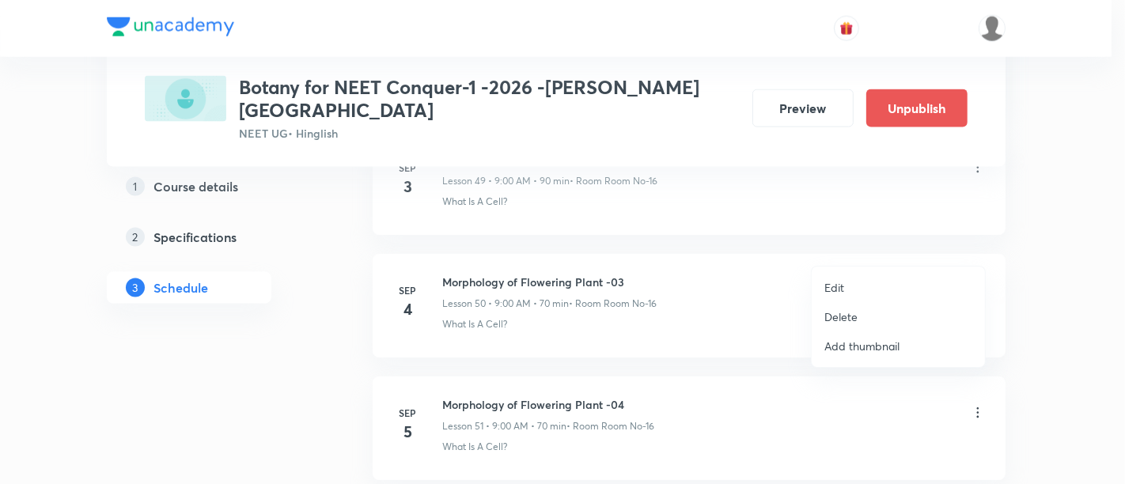
click at [836, 314] on p "Delete" at bounding box center [841, 317] width 33 height 17
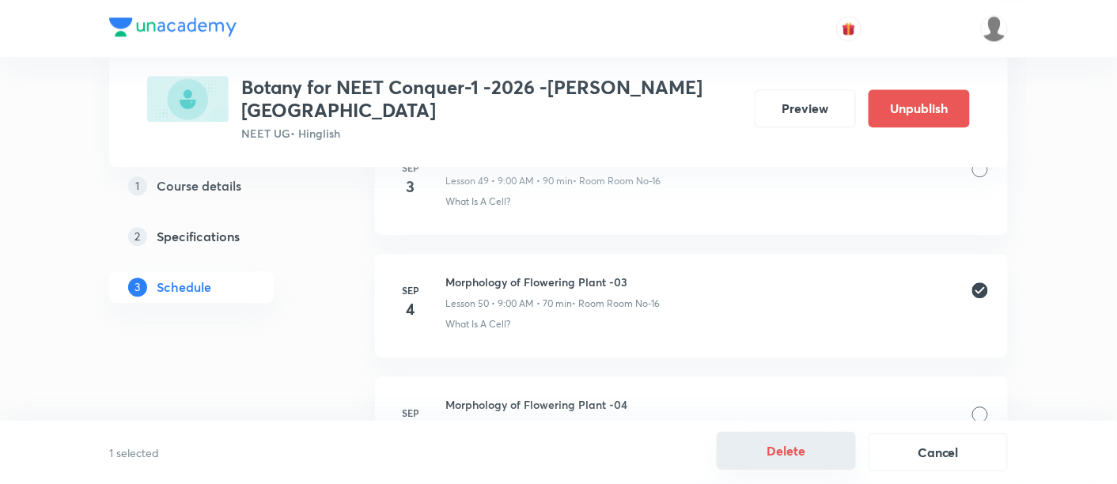
click at [782, 450] on button "Delete" at bounding box center [786, 451] width 139 height 38
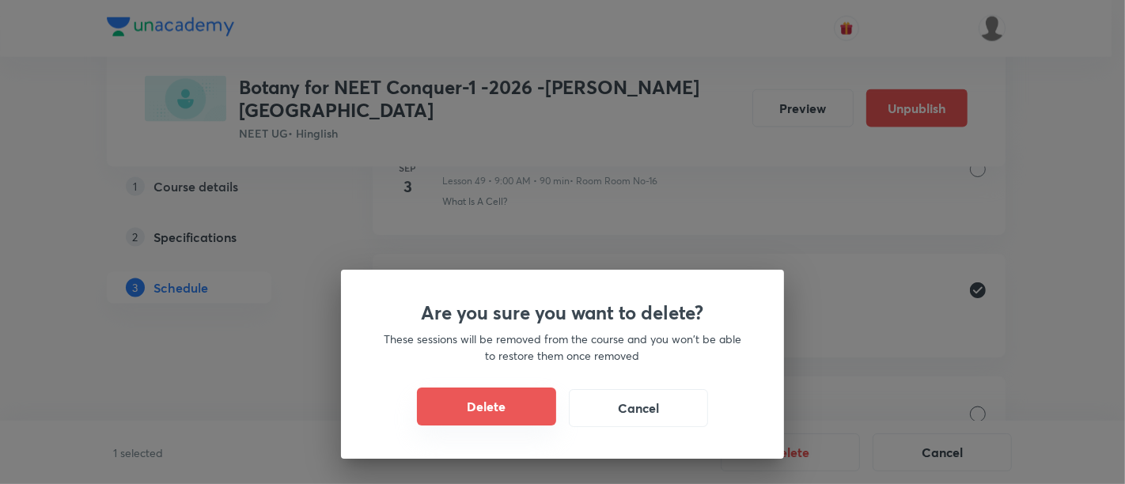
click at [518, 413] on button "Delete" at bounding box center [486, 407] width 139 height 38
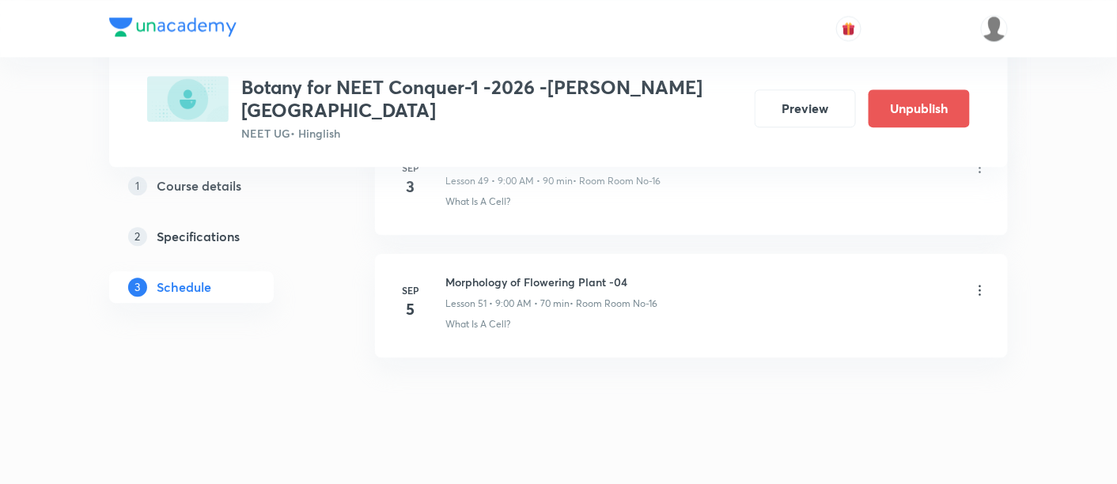
scroll to position [6892, 0]
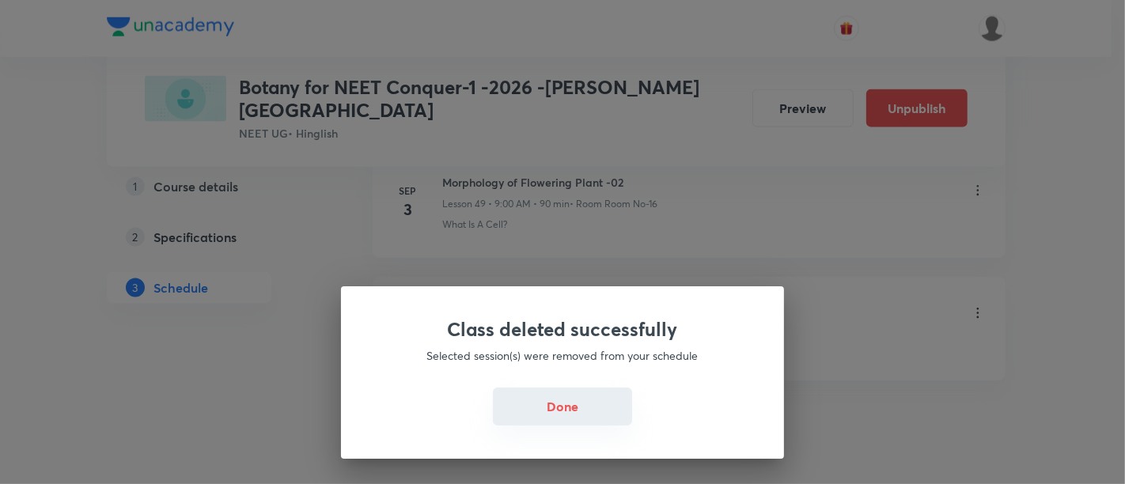
click at [565, 410] on button "Done" at bounding box center [562, 407] width 139 height 38
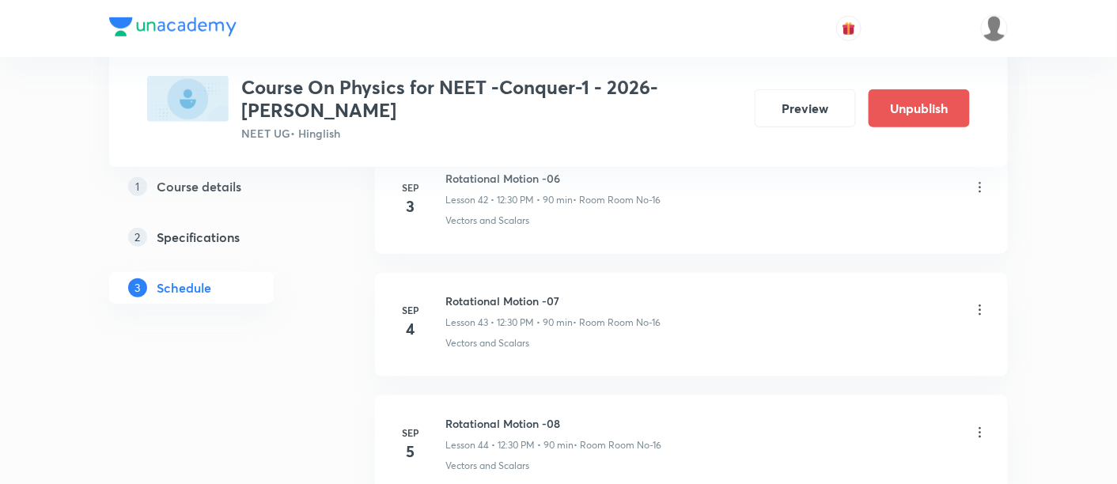
scroll to position [6034, 0]
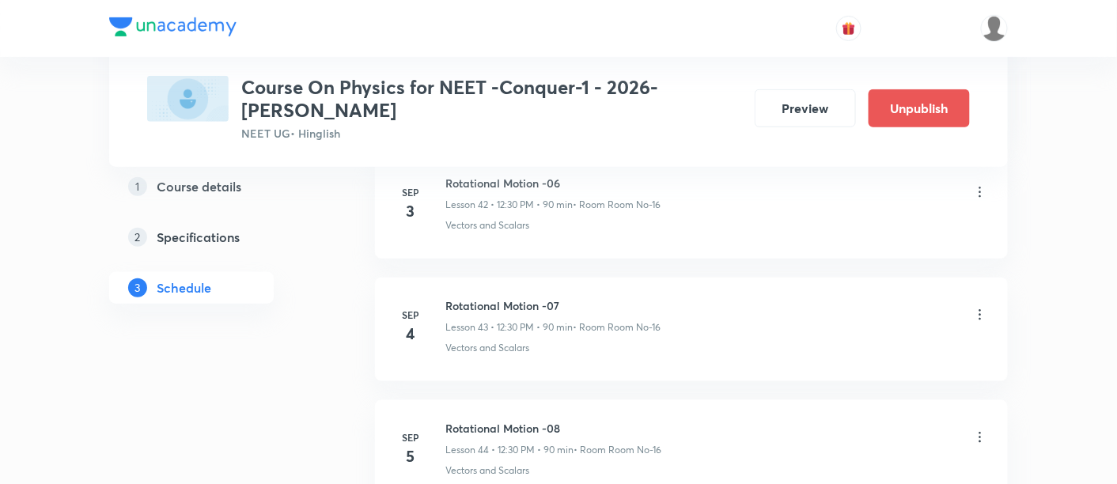
click at [980, 307] on icon at bounding box center [981, 315] width 16 height 16
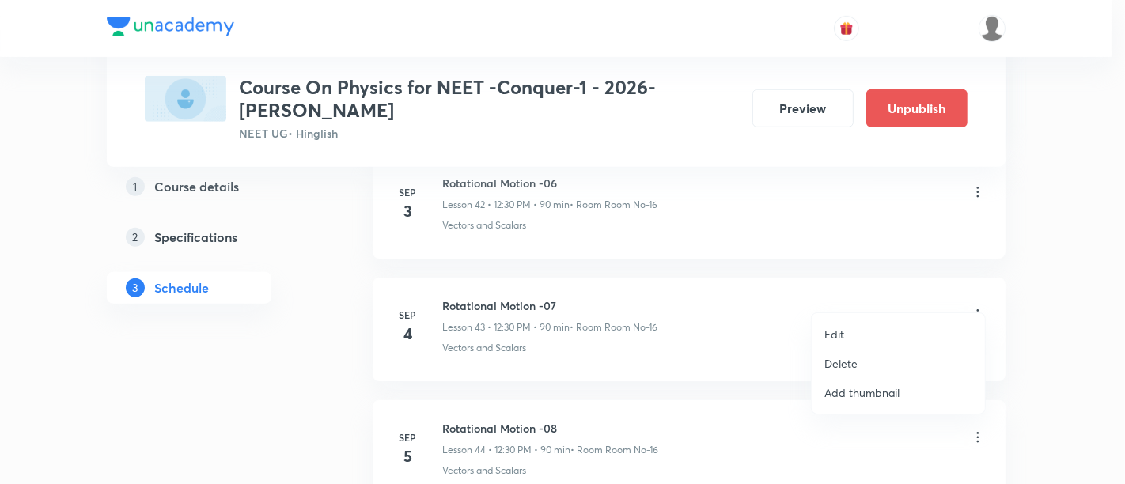
click at [844, 362] on p "Delete" at bounding box center [841, 363] width 33 height 17
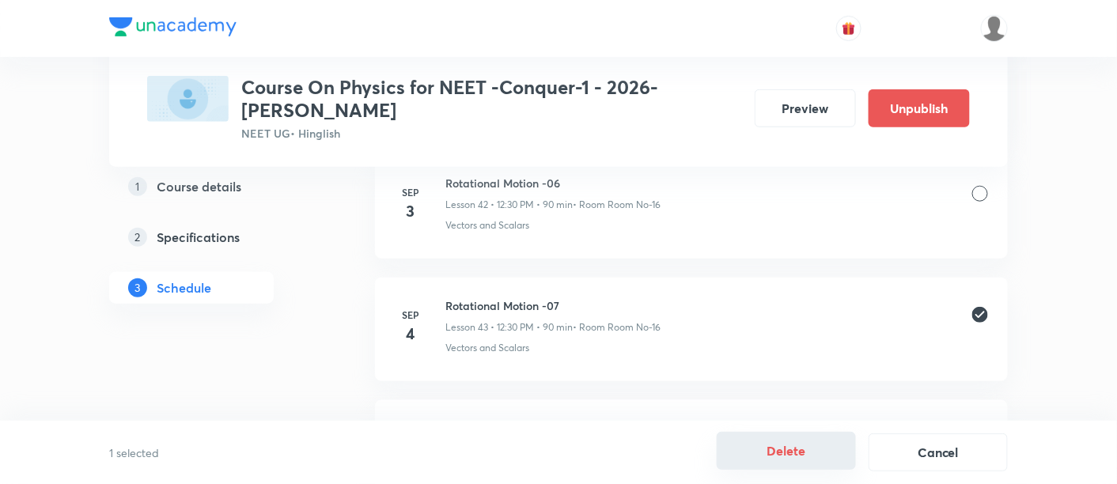
click at [783, 453] on button "Delete" at bounding box center [786, 451] width 139 height 38
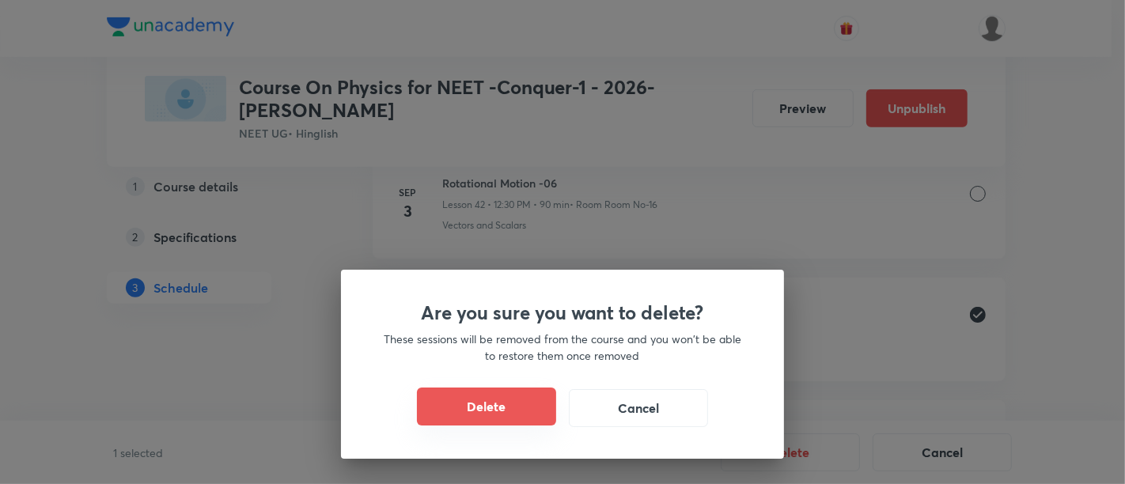
click at [501, 412] on button "Delete" at bounding box center [486, 407] width 139 height 38
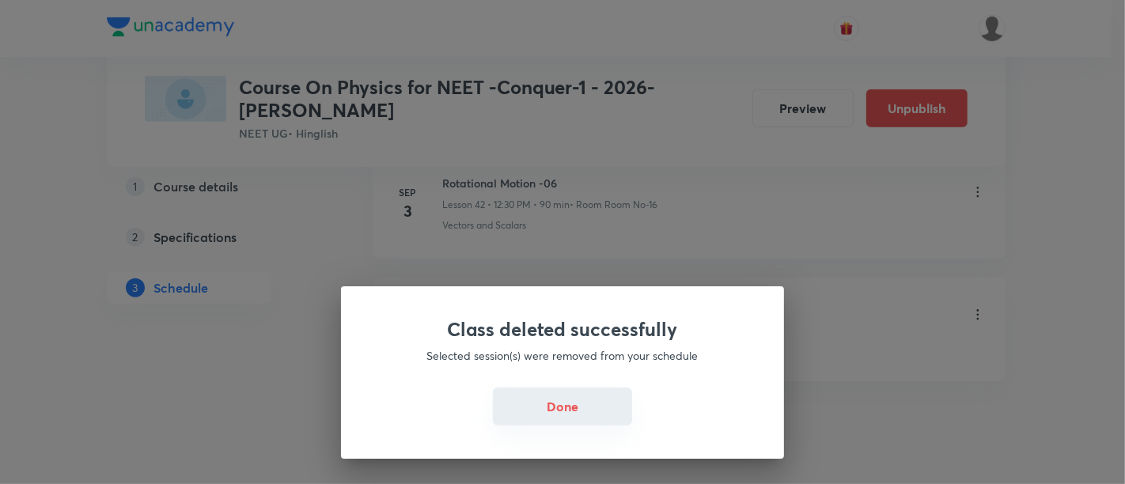
click at [517, 415] on button "Done" at bounding box center [562, 407] width 139 height 38
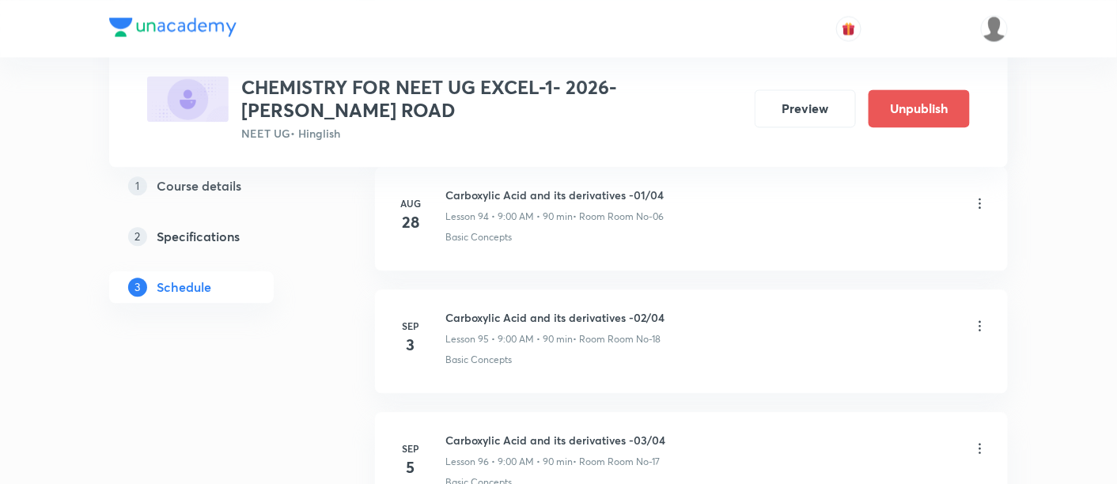
scroll to position [12384, 0]
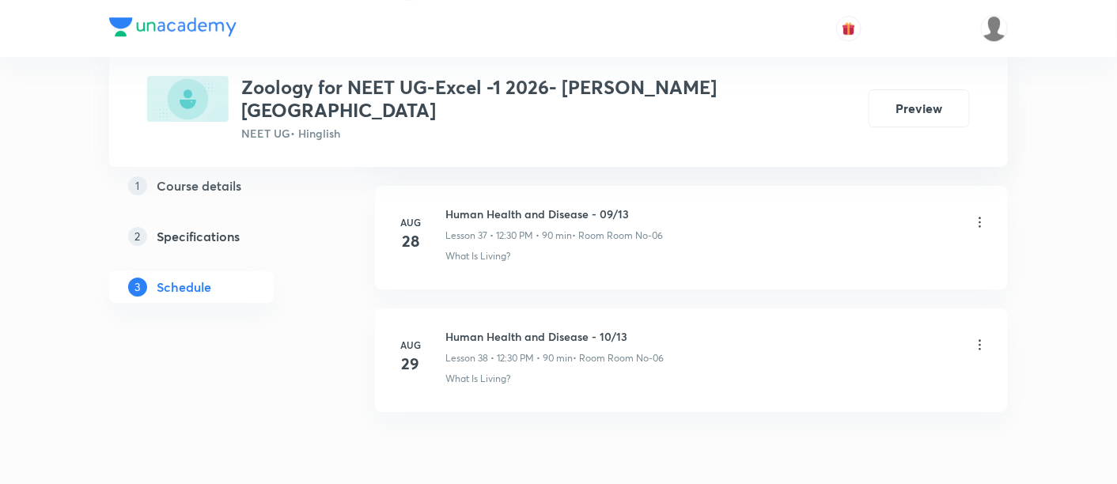
scroll to position [5388, 0]
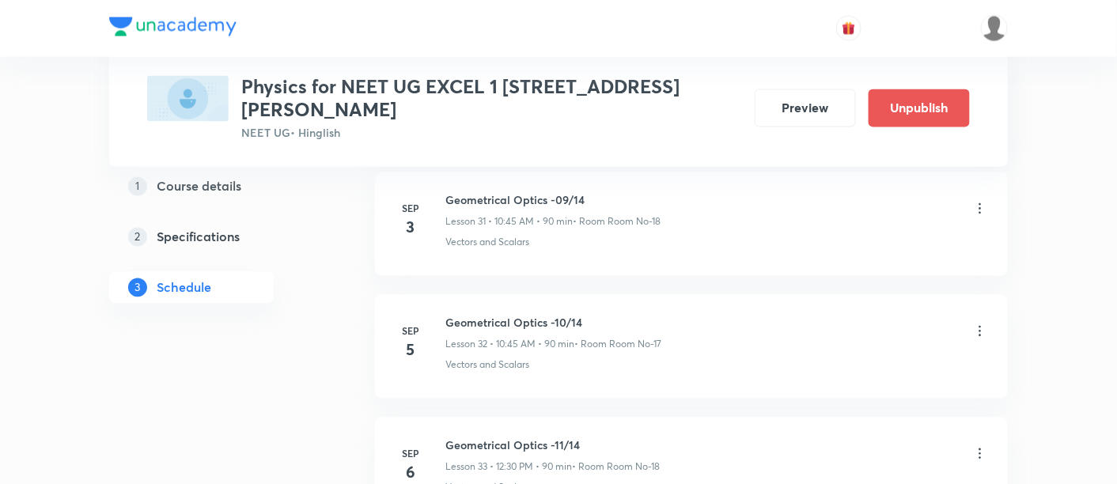
scroll to position [4651, 0]
